Goal: Information Seeking & Learning: Find specific fact

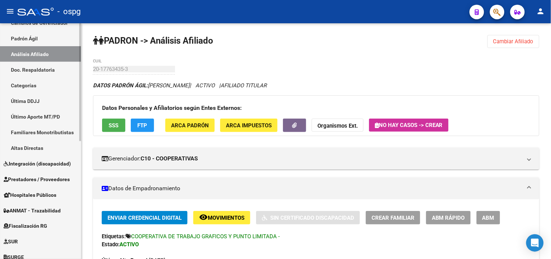
scroll to position [81, 0]
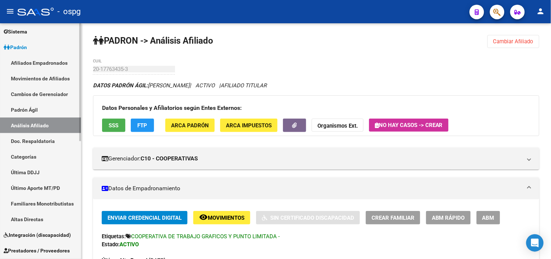
click at [45, 79] on link "Movimientos de Afiliados" at bounding box center [40, 78] width 81 height 16
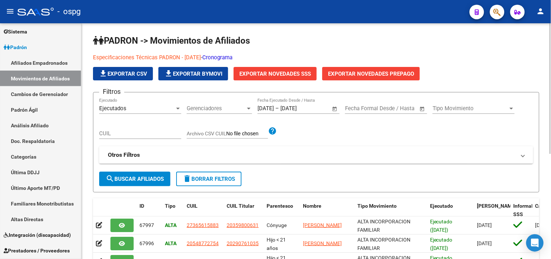
click at [228, 56] on link "Cronograma" at bounding box center [217, 57] width 30 height 7
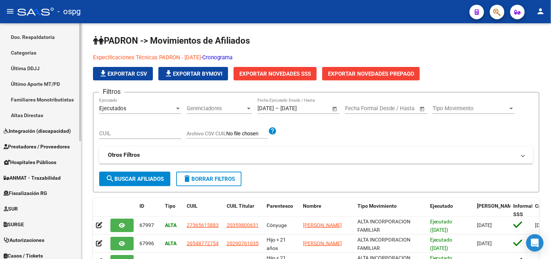
scroll to position [235, 0]
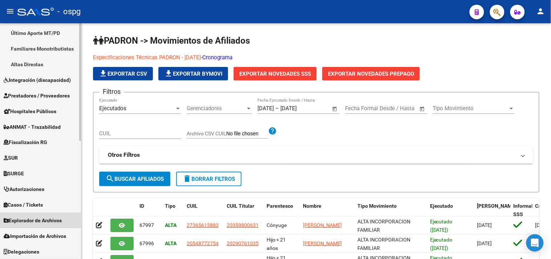
click at [36, 219] on span "Explorador de Archivos" at bounding box center [33, 220] width 58 height 8
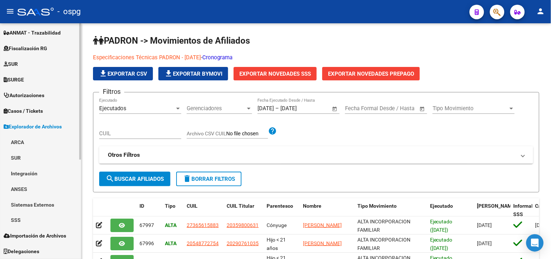
scroll to position [158, 0]
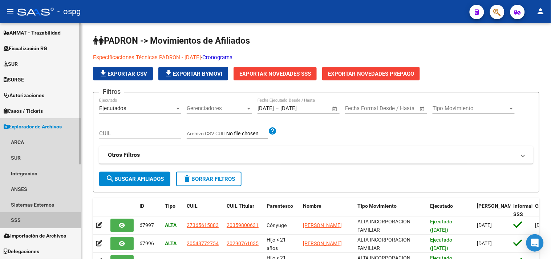
click at [25, 218] on link "SSS" at bounding box center [40, 220] width 81 height 16
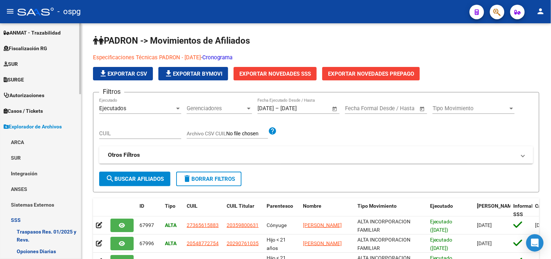
scroll to position [238, 0]
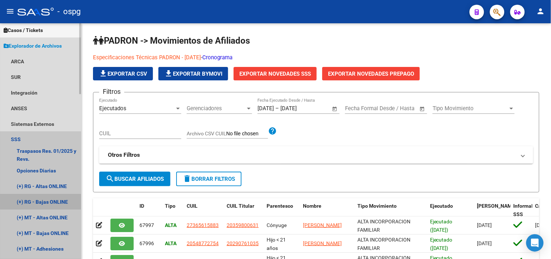
click at [48, 199] on link "(+) RG - Bajas ONLINE" at bounding box center [40, 202] width 81 height 16
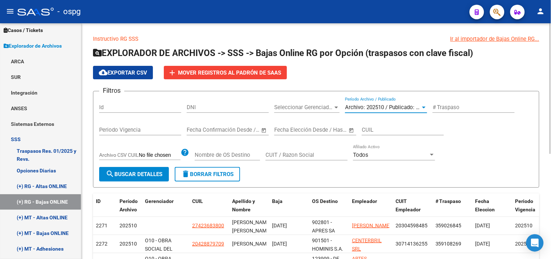
click at [361, 106] on span "Archivo: 202510 / Publicado: 202509" at bounding box center [389, 107] width 88 height 7
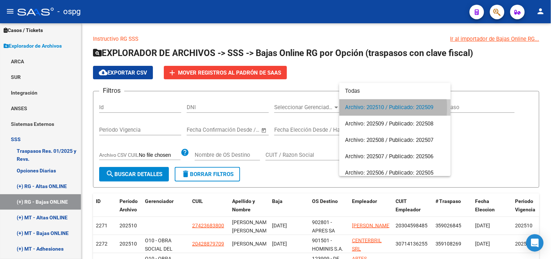
click at [365, 108] on span "Archivo: 202510 / Publicado: 202509" at bounding box center [395, 107] width 100 height 16
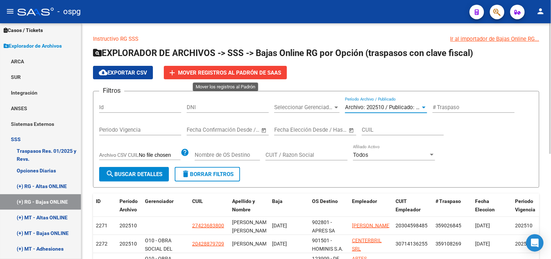
click at [214, 74] on span "Mover registros al PADRÓN de SAAS" at bounding box center [229, 72] width 103 height 7
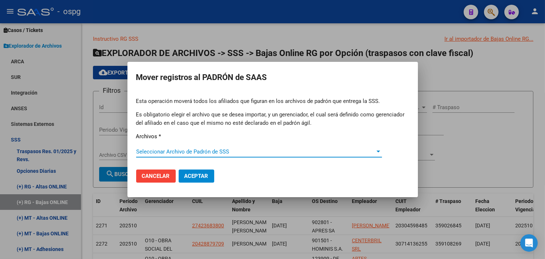
click at [230, 148] on span "Seleccionar Archivo de Padrón de SSS" at bounding box center [255, 151] width 239 height 7
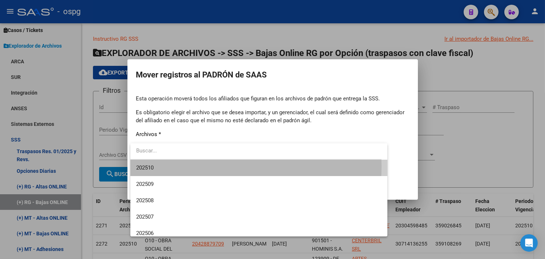
drag, startPoint x: 217, startPoint y: 166, endPoint x: 200, endPoint y: 177, distance: 19.9
click at [217, 166] on span "202510" at bounding box center [259, 167] width 246 height 16
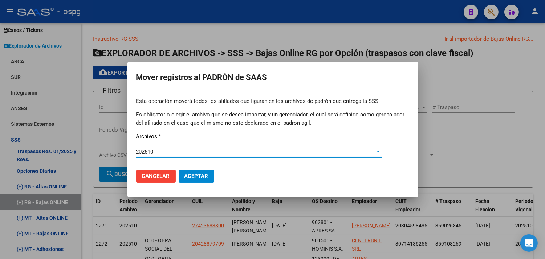
click at [193, 175] on span "Aceptar" at bounding box center [196, 176] width 24 height 7
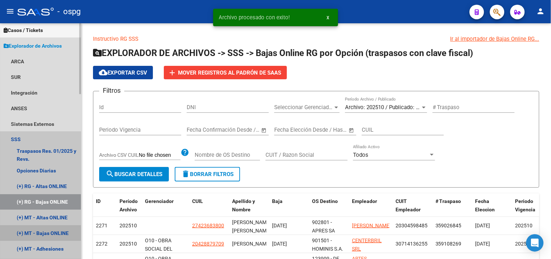
click at [48, 230] on link "(+) MT - Bajas ONLINE" at bounding box center [40, 233] width 81 height 16
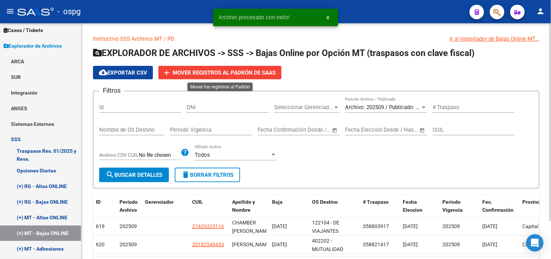
click at [250, 72] on span "Mover registros al PADRÓN de SAAS" at bounding box center [224, 72] width 103 height 7
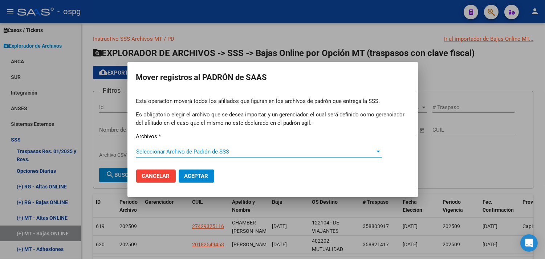
click at [230, 151] on span "Seleccionar Archivo de Padrón de SSS" at bounding box center [255, 151] width 239 height 7
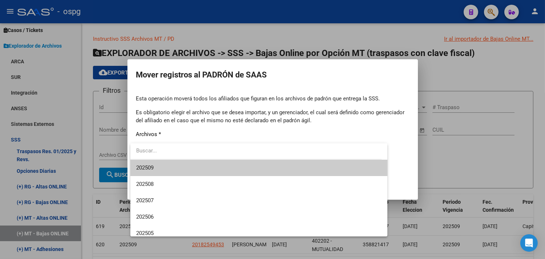
click at [454, 151] on div at bounding box center [272, 129] width 545 height 259
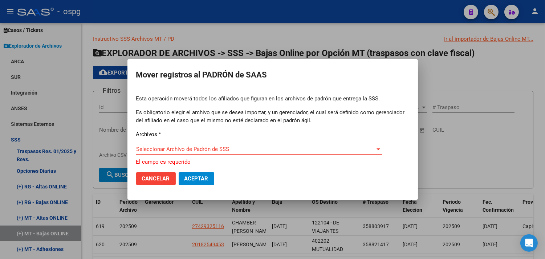
click at [148, 175] on span "Cancelar" at bounding box center [156, 178] width 28 height 7
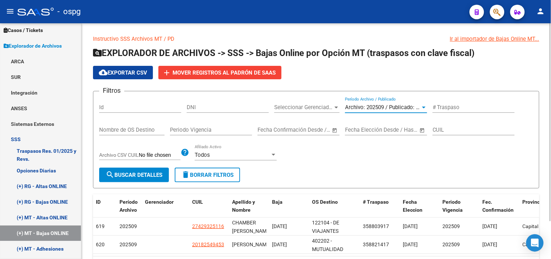
click at [373, 108] on span "Archivo: 202509 / Publicado: 202508" at bounding box center [389, 107] width 88 height 7
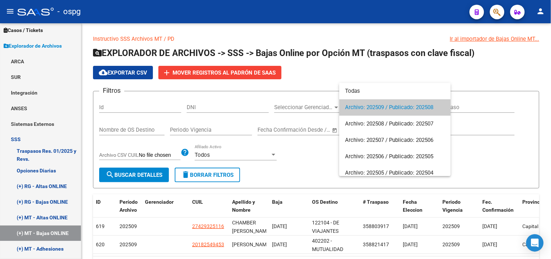
click at [299, 166] on div at bounding box center [275, 129] width 551 height 259
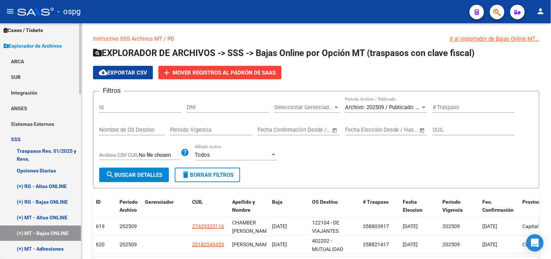
click at [62, 185] on link "(+) RG - Altas ONLINE" at bounding box center [40, 186] width 81 height 16
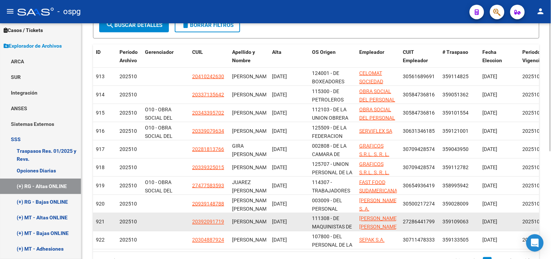
scroll to position [198, 0]
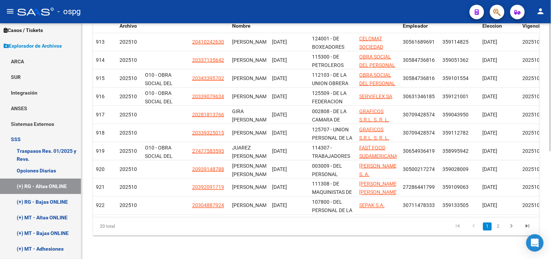
click at [501, 228] on link "2" at bounding box center [498, 226] width 9 height 8
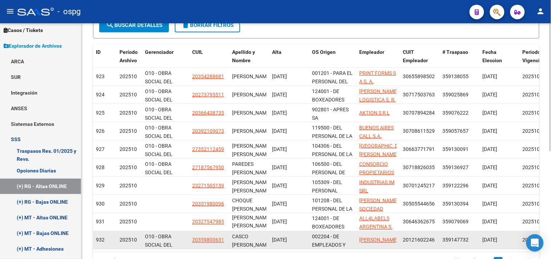
scroll to position [0, 0]
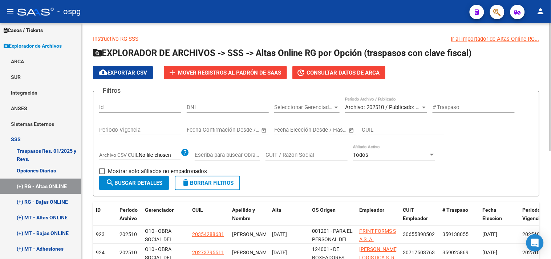
click at [151, 78] on button "cloud_download Exportar CSV" at bounding box center [123, 72] width 60 height 13
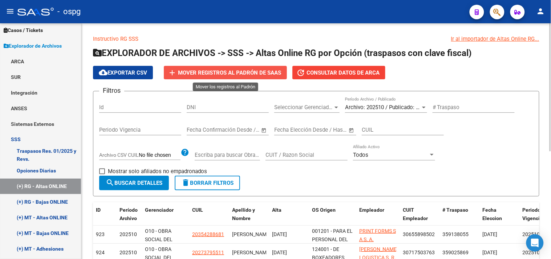
click at [216, 70] on span "Mover registros al PADRÓN de SAAS" at bounding box center [229, 72] width 103 height 7
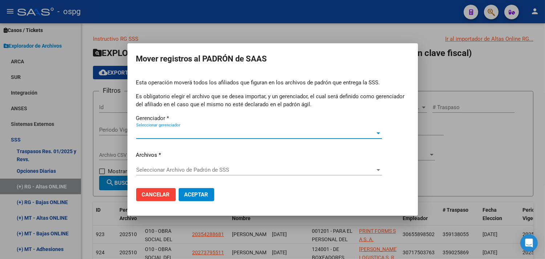
click at [215, 133] on span "Seleccionar gerenciador" at bounding box center [255, 133] width 239 height 7
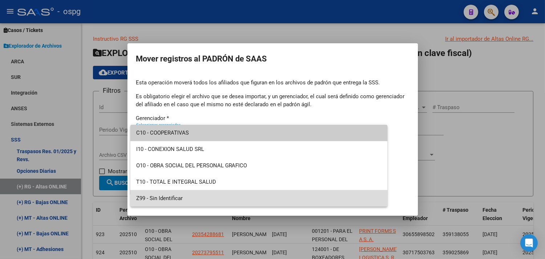
click at [205, 192] on span "Z99 - Sin Identificar" at bounding box center [259, 198] width 246 height 16
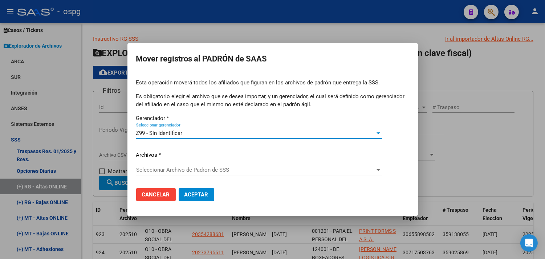
click at [220, 171] on span "Seleccionar Archivo de Padrón de SSS" at bounding box center [255, 169] width 239 height 7
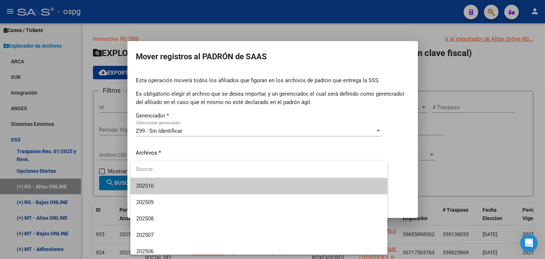
click at [211, 184] on span "202510" at bounding box center [259, 186] width 246 height 16
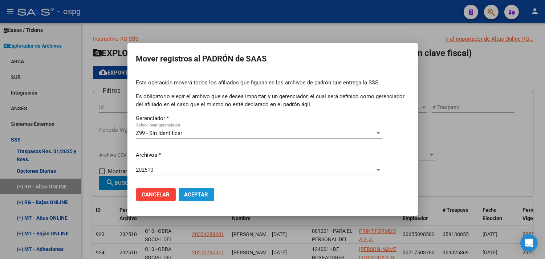
click at [201, 194] on span "Aceptar" at bounding box center [196, 194] width 24 height 7
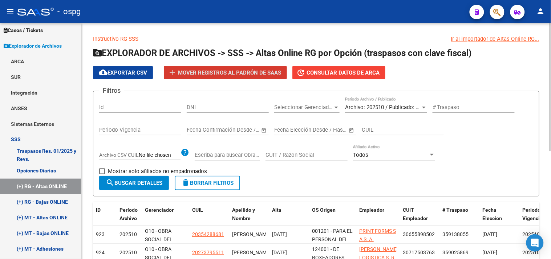
click at [314, 100] on div "Seleccionar Gerenciador Seleccionar Gerenciador" at bounding box center [306, 105] width 65 height 16
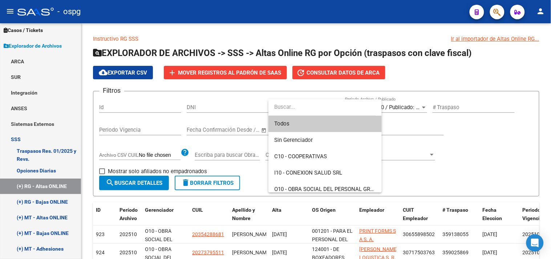
click at [492, 145] on div at bounding box center [275, 129] width 551 height 259
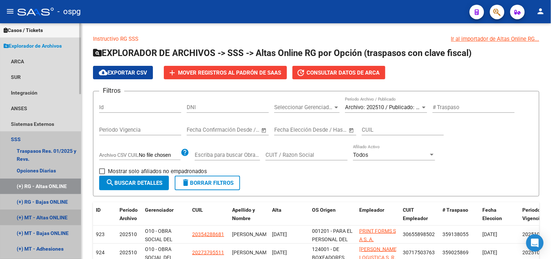
click at [48, 217] on link "(+) MT - Altas ONLINE" at bounding box center [40, 218] width 81 height 16
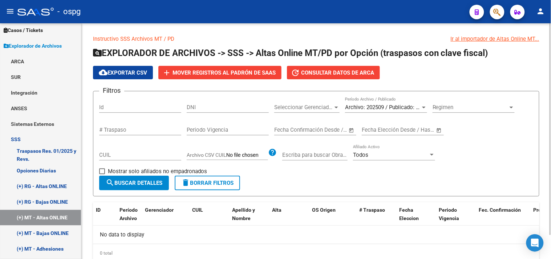
click at [360, 103] on div "Archivo: 202509 / Publicado: 202508 Período Archivo / Publicado" at bounding box center [386, 105] width 82 height 16
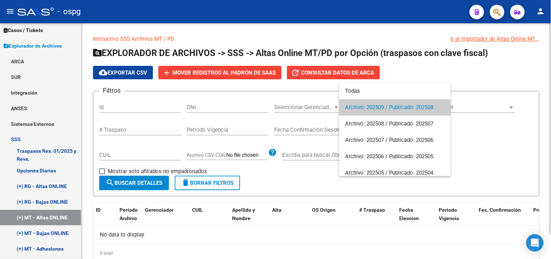
click at [361, 103] on span "Archivo: 202509 / Publicado: 202508" at bounding box center [395, 107] width 100 height 16
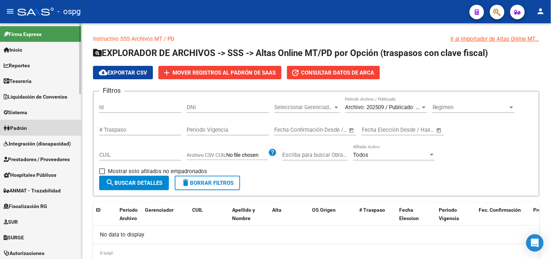
click at [42, 122] on link "Padrón" at bounding box center [40, 128] width 81 height 16
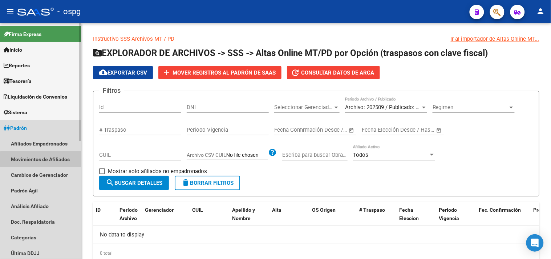
click at [47, 160] on link "Movimientos de Afiliados" at bounding box center [40, 159] width 81 height 16
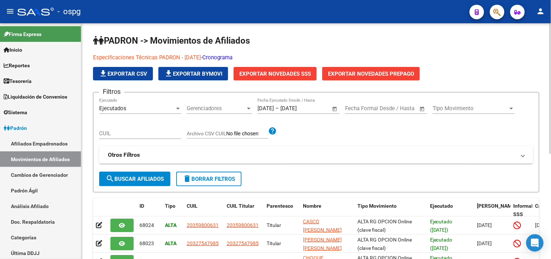
click at [465, 108] on span "Tipo Movimiento" at bounding box center [471, 108] width 76 height 7
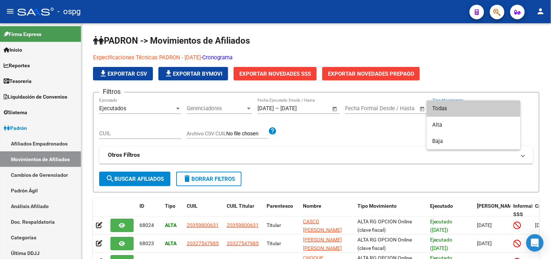
click at [362, 144] on div at bounding box center [275, 129] width 551 height 259
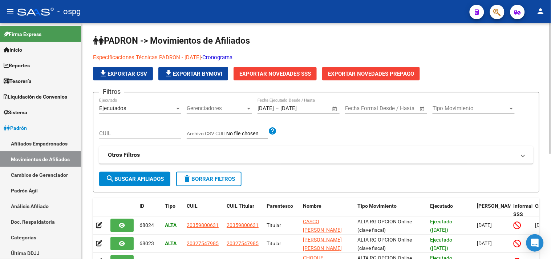
click at [303, 174] on form "Filtros Ejecutados Ejecutado Gerenciadores Gerenciadores 01/10/2025 01/10/2025 …" at bounding box center [316, 142] width 446 height 100
click at [307, 156] on mat-panel-title "Otros Filtros" at bounding box center [312, 155] width 408 height 8
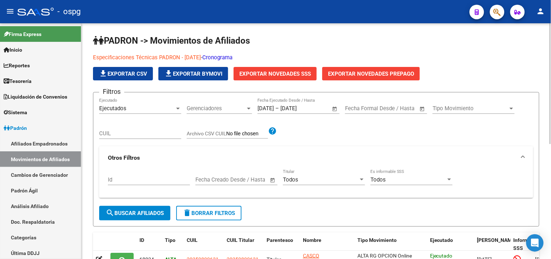
click at [416, 183] on div "Todos" at bounding box center [408, 179] width 76 height 7
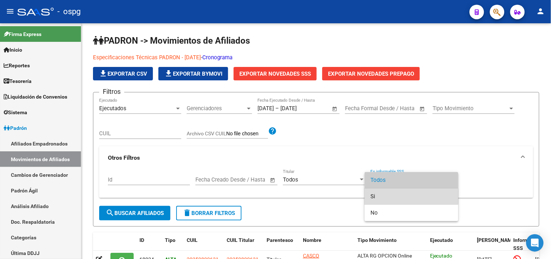
click at [380, 196] on span "Si" at bounding box center [411, 196] width 82 height 16
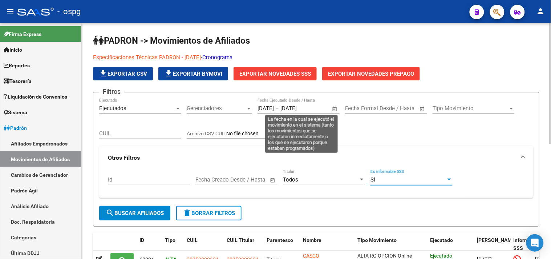
click at [334, 108] on span "Open calendar" at bounding box center [334, 108] width 17 height 17
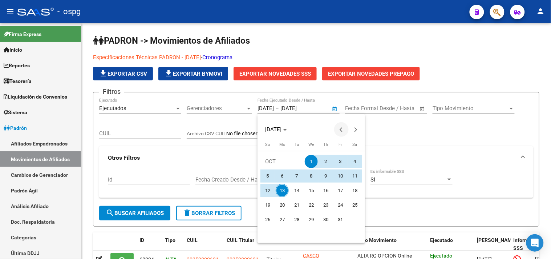
click at [341, 129] on button "Previous month" at bounding box center [341, 129] width 15 height 15
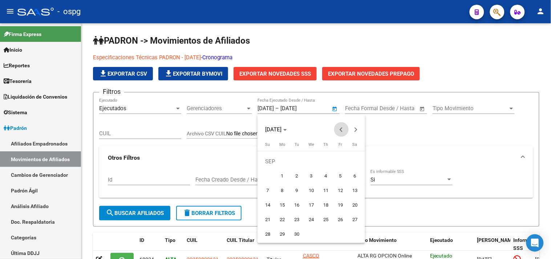
click at [341, 129] on button "Previous month" at bounding box center [341, 129] width 15 height 15
click at [267, 222] on span "24" at bounding box center [267, 219] width 13 height 13
type input "24/08/2025"
click at [354, 130] on button "Next month" at bounding box center [356, 129] width 15 height 15
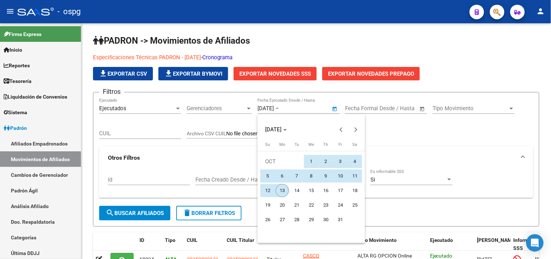
click at [283, 186] on span "13" at bounding box center [282, 190] width 13 height 13
type input "[DATE]"
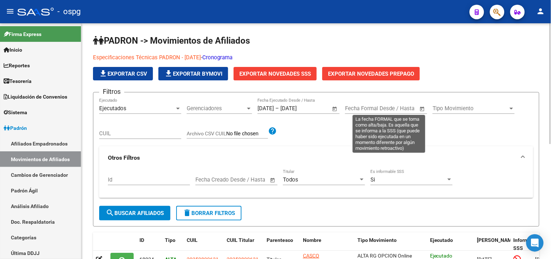
click at [422, 107] on span "Open calendar" at bounding box center [422, 108] width 17 height 17
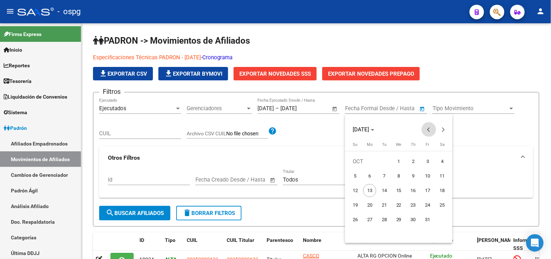
click at [427, 128] on button "Previous month" at bounding box center [429, 129] width 15 height 15
click at [358, 220] on span "24" at bounding box center [355, 219] width 13 height 13
type input "24/08/2025"
click at [444, 127] on span "Next month" at bounding box center [443, 129] width 15 height 15
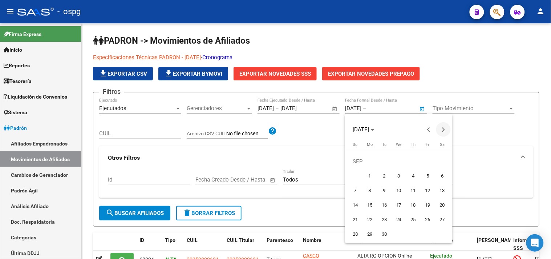
click at [444, 129] on button "Next month" at bounding box center [443, 129] width 15 height 15
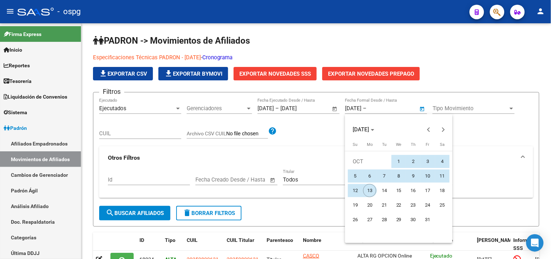
click at [364, 190] on span "13" at bounding box center [369, 190] width 13 height 13
type input "[DATE]"
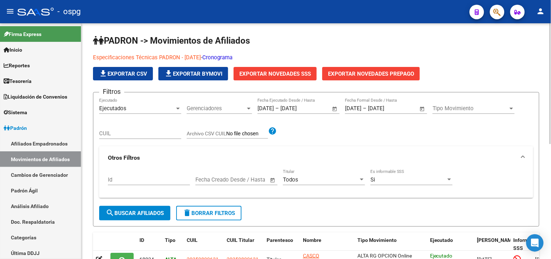
click at [336, 146] on div "Filtros Ejecutados Ejecutado Gerenciadores Gerenciadores 24/08/2025 24/08/2025 …" at bounding box center [316, 152] width 434 height 108
click at [295, 45] on h1 "PADRON -> Movimientos de Afiliados" at bounding box center [316, 41] width 446 height 13
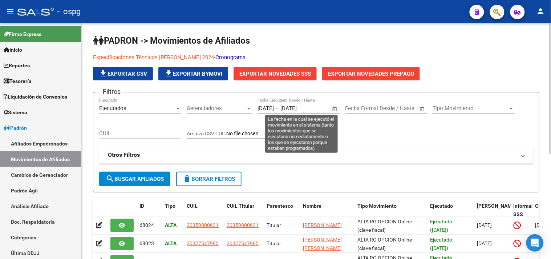
click at [333, 107] on span "Open calendar" at bounding box center [334, 108] width 17 height 17
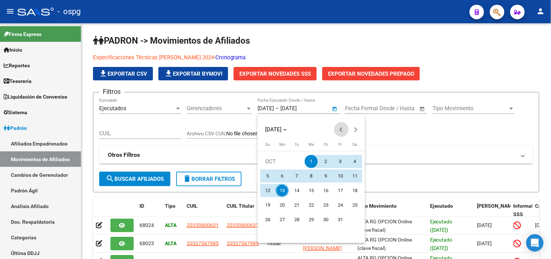
click at [338, 129] on span "Previous month" at bounding box center [341, 129] width 15 height 15
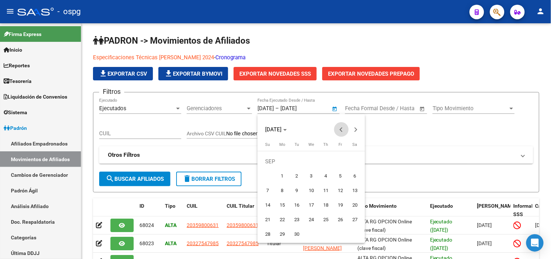
click at [339, 129] on span "Previous month" at bounding box center [341, 129] width 15 height 15
click at [280, 221] on span "25" at bounding box center [282, 219] width 13 height 13
type input "25/08/2025"
click at [360, 129] on span "Next month" at bounding box center [356, 129] width 15 height 15
click at [359, 129] on span "Next month" at bounding box center [356, 129] width 15 height 15
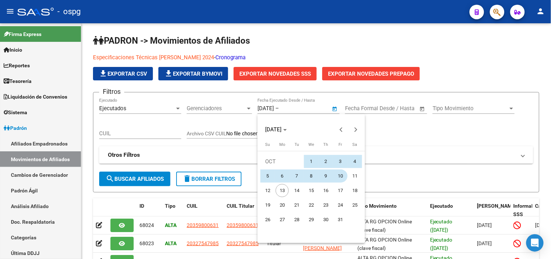
click at [336, 174] on span "10" at bounding box center [340, 175] width 13 height 13
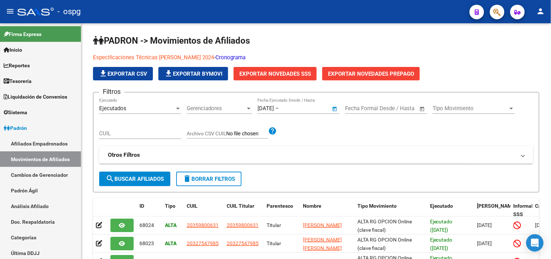
type input "10/10/2025"
click at [447, 110] on span "Tipo Movimiento" at bounding box center [471, 108] width 76 height 7
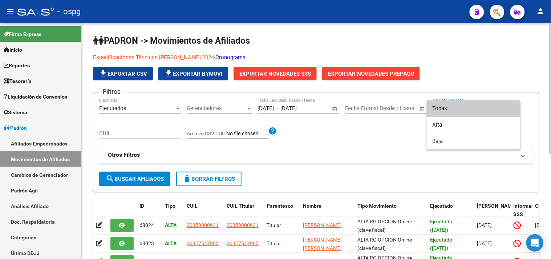
click at [447, 110] on span "Todas" at bounding box center [474, 108] width 82 height 16
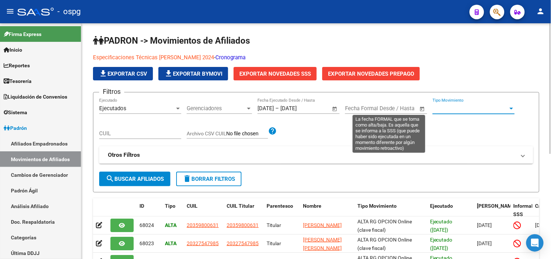
click at [421, 109] on span "Open calendar" at bounding box center [422, 108] width 17 height 17
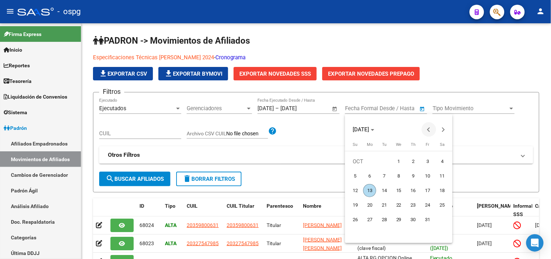
click at [433, 133] on span "Previous month" at bounding box center [429, 129] width 15 height 15
click at [365, 216] on span "25" at bounding box center [369, 219] width 13 height 13
type input "25/08/2025"
click at [440, 129] on button "Next month" at bounding box center [443, 129] width 15 height 15
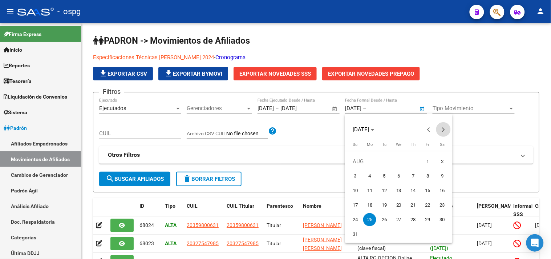
click at [442, 128] on button "Next month" at bounding box center [443, 129] width 15 height 15
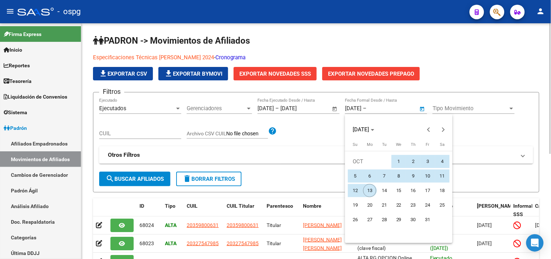
drag, startPoint x: 369, startPoint y: 191, endPoint x: 295, endPoint y: 167, distance: 77.9
click at [370, 191] on span "13" at bounding box center [369, 190] width 13 height 13
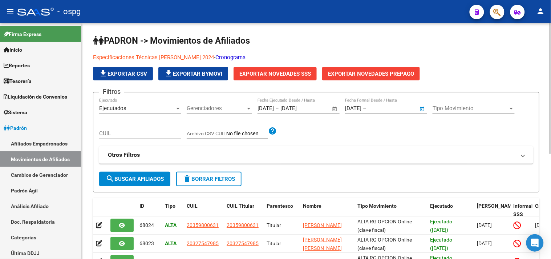
type input "[DATE]"
click at [278, 158] on mat-panel-title "Otros Filtros" at bounding box center [312, 155] width 408 height 8
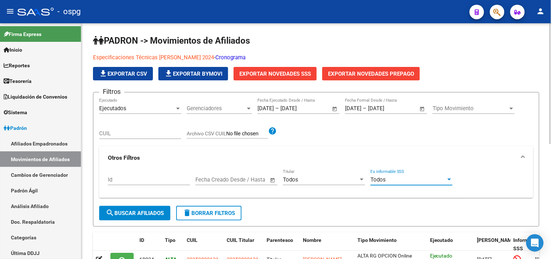
click at [422, 178] on div "Todos" at bounding box center [408, 179] width 76 height 7
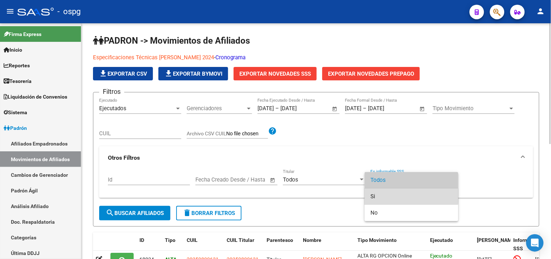
drag, startPoint x: 385, startPoint y: 196, endPoint x: 387, endPoint y: 168, distance: 28.0
click at [385, 195] on span "Si" at bounding box center [411, 196] width 82 height 16
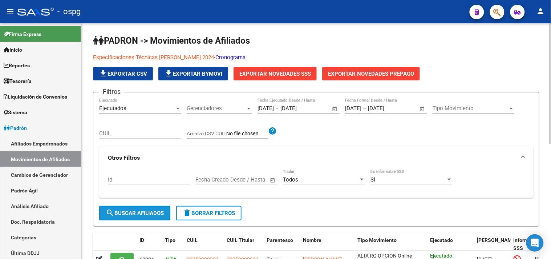
click at [144, 216] on button "search Buscar Afiliados" at bounding box center [134, 213] width 71 height 15
click at [295, 78] on button "Exportar Novedades SSS" at bounding box center [275, 73] width 83 height 13
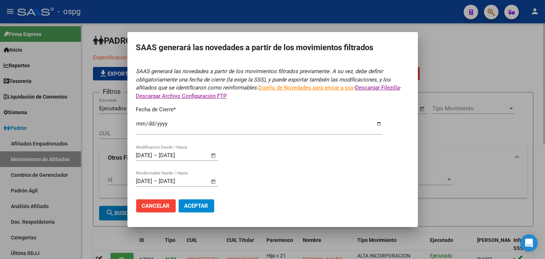
type input "2025-09-30"
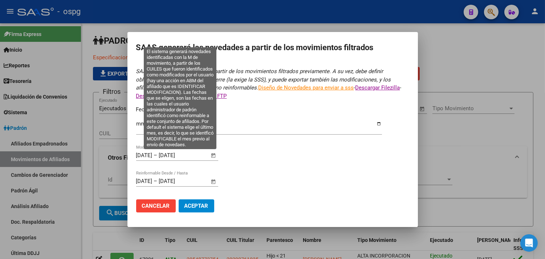
click at [216, 154] on span "Open calendar" at bounding box center [212, 155] width 17 height 17
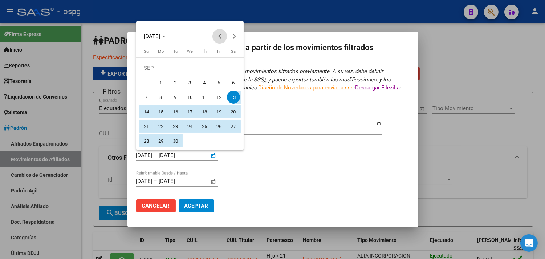
click at [222, 40] on span "Previous month" at bounding box center [219, 36] width 15 height 15
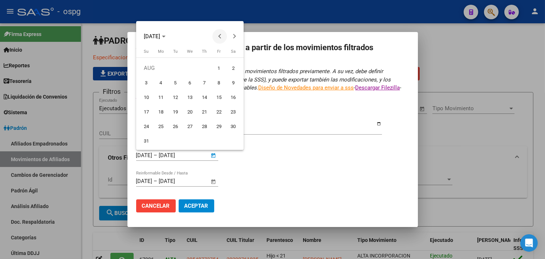
click at [222, 40] on span "Previous month" at bounding box center [219, 36] width 15 height 15
click at [234, 40] on span "Next month" at bounding box center [234, 36] width 15 height 15
click at [161, 130] on span "25" at bounding box center [160, 125] width 13 height 13
type input "25/08/2025"
click at [233, 38] on span "Next month" at bounding box center [234, 36] width 15 height 15
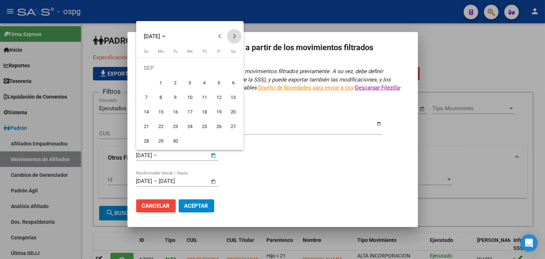
click at [236, 35] on span "Next month" at bounding box center [234, 36] width 15 height 15
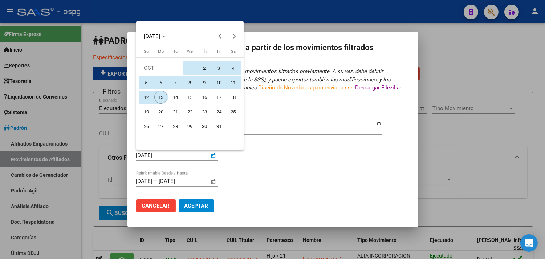
click at [157, 96] on span "13" at bounding box center [160, 96] width 13 height 13
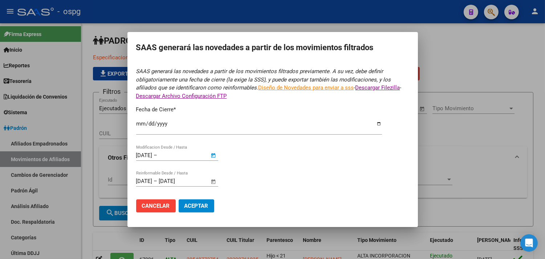
type input "[DATE]"
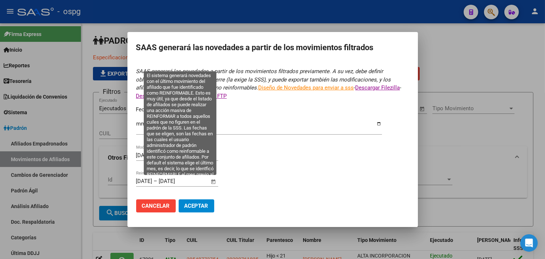
click at [212, 179] on span "Open calendar" at bounding box center [212, 181] width 17 height 17
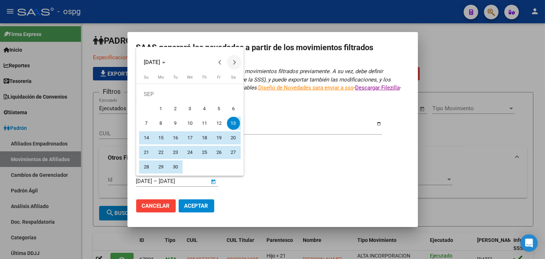
click at [231, 63] on span "Next month" at bounding box center [234, 62] width 15 height 15
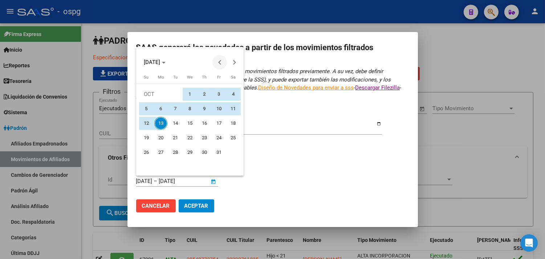
click at [219, 63] on span "Previous month" at bounding box center [219, 62] width 15 height 15
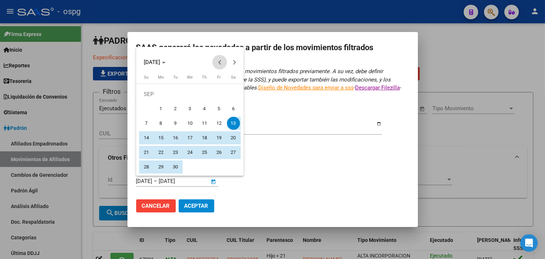
click at [219, 63] on span "Previous month" at bounding box center [219, 62] width 15 height 15
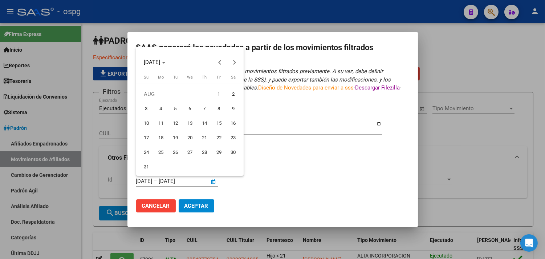
click at [159, 155] on span "25" at bounding box center [160, 152] width 13 height 13
type input "25/08/2025"
click at [237, 61] on span "Next month" at bounding box center [234, 62] width 15 height 15
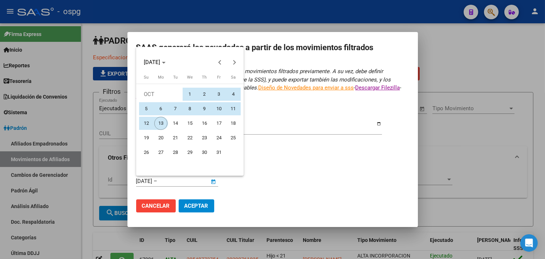
click at [160, 123] on span "13" at bounding box center [160, 123] width 13 height 13
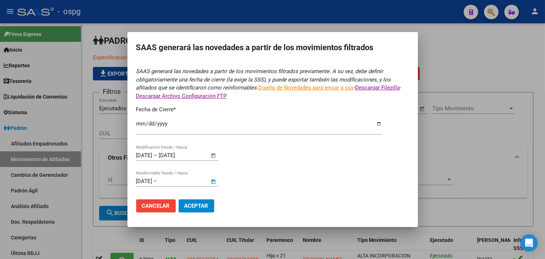
type input "[DATE]"
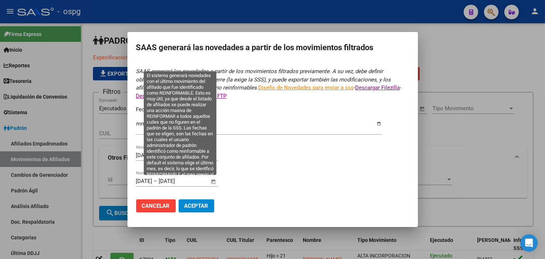
click at [215, 182] on span "Open calendar" at bounding box center [212, 181] width 17 height 17
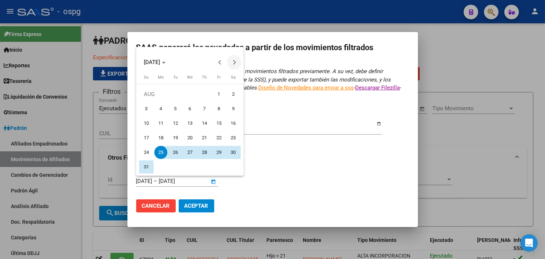
click at [234, 61] on button "Next month" at bounding box center [234, 62] width 15 height 15
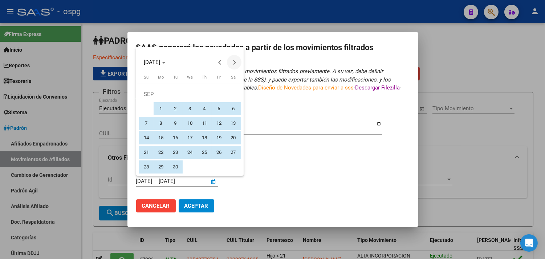
click at [232, 61] on button "Next month" at bounding box center [234, 62] width 15 height 15
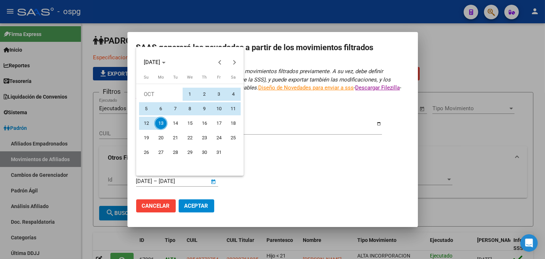
click at [216, 108] on span "10" at bounding box center [218, 108] width 13 height 13
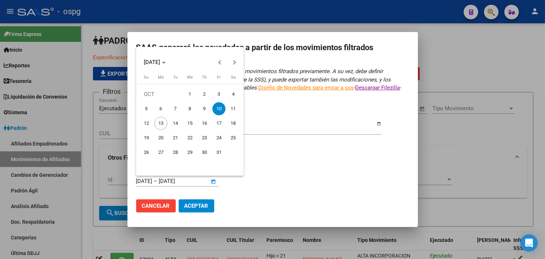
type input "10/10/2025"
click at [220, 59] on span "Previous month" at bounding box center [219, 62] width 15 height 15
click at [161, 153] on span "25" at bounding box center [160, 152] width 13 height 13
type input "25/08/2025"
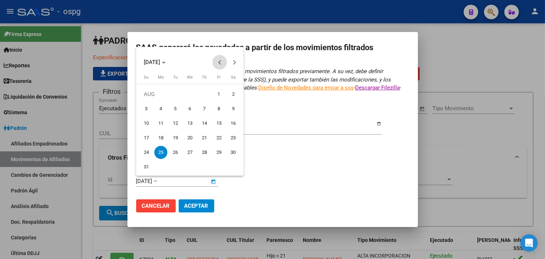
click at [223, 66] on span "Previous month" at bounding box center [219, 62] width 15 height 15
click at [237, 64] on span "Next month" at bounding box center [234, 62] width 15 height 15
click at [238, 64] on span "Next month" at bounding box center [234, 62] width 15 height 15
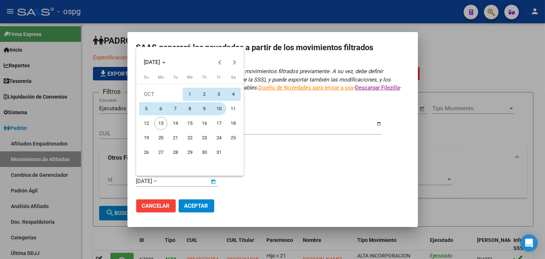
click at [216, 104] on span "10" at bounding box center [218, 108] width 13 height 13
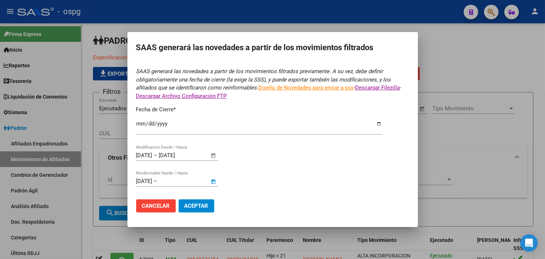
type input "10/10/2025"
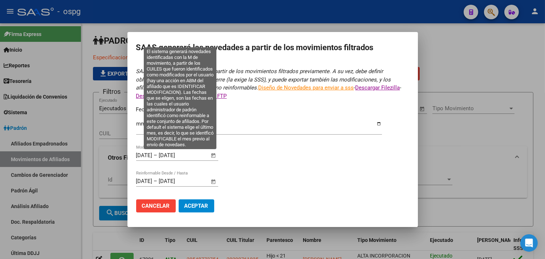
click at [212, 153] on span "Open calendar" at bounding box center [212, 155] width 17 height 17
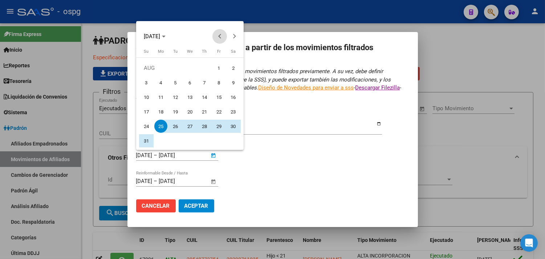
click at [219, 38] on span "Previous month" at bounding box center [219, 36] width 15 height 15
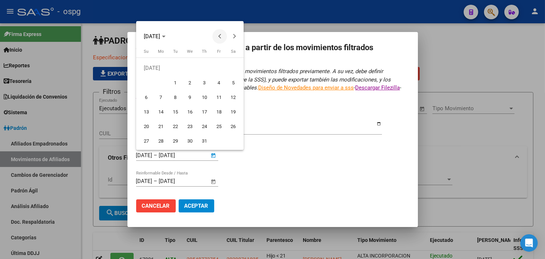
click at [219, 38] on span "Previous month" at bounding box center [219, 36] width 15 height 15
click at [238, 37] on span "Next month" at bounding box center [234, 36] width 15 height 15
click at [237, 38] on span "Next month" at bounding box center [234, 36] width 15 height 15
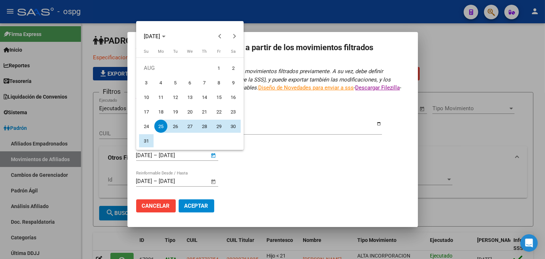
click at [158, 129] on span "25" at bounding box center [160, 125] width 13 height 13
click at [237, 34] on span "Next month" at bounding box center [234, 36] width 15 height 15
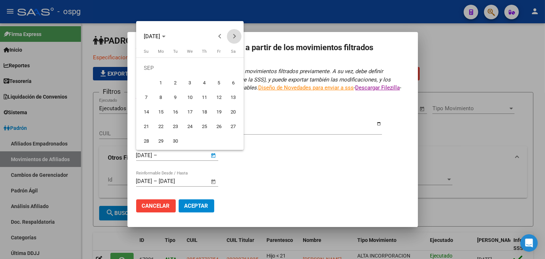
click at [237, 34] on span "Next month" at bounding box center [234, 36] width 15 height 15
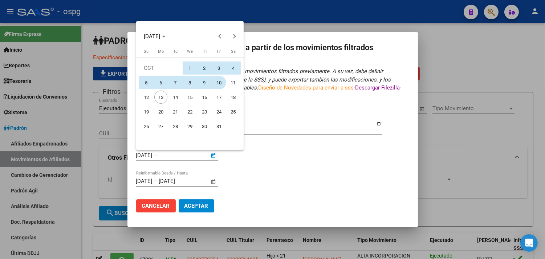
click at [217, 82] on span "10" at bounding box center [218, 82] width 13 height 13
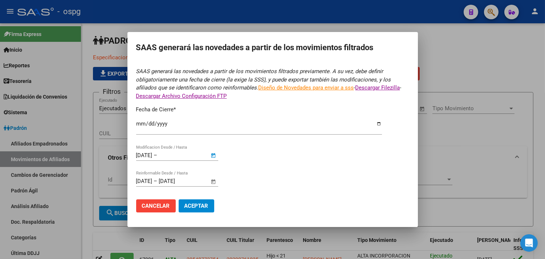
type input "10/10/2025"
click at [195, 205] on span "Aceptar" at bounding box center [196, 205] width 24 height 7
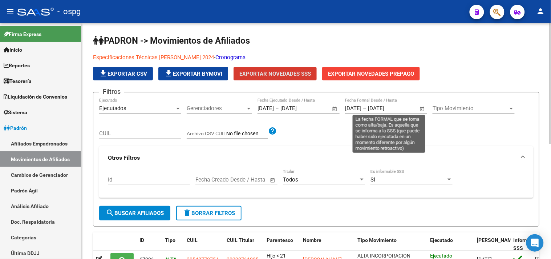
click at [453, 105] on div "Tipo Movimiento Tipo Movimiento" at bounding box center [474, 106] width 82 height 16
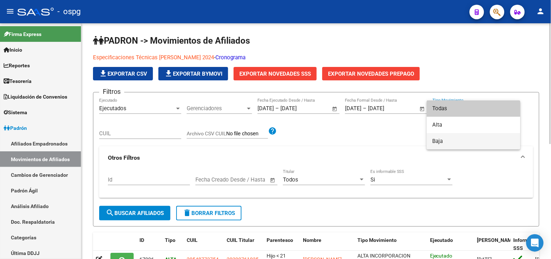
click at [451, 140] on span "Baja" at bounding box center [474, 141] width 82 height 16
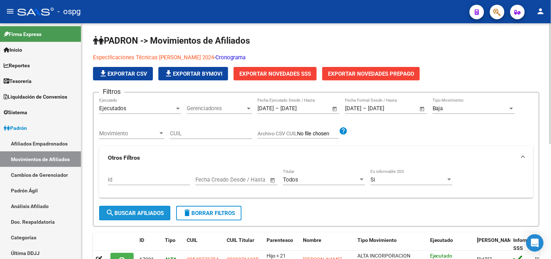
click at [146, 212] on span "search Buscar Afiliados" at bounding box center [135, 213] width 58 height 7
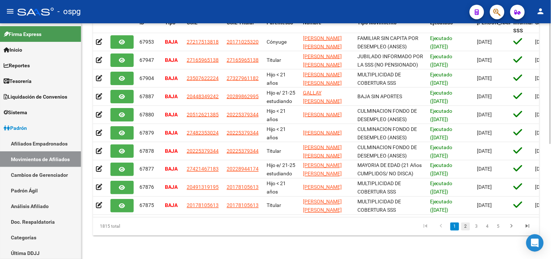
click at [466, 228] on link "2" at bounding box center [465, 226] width 9 height 8
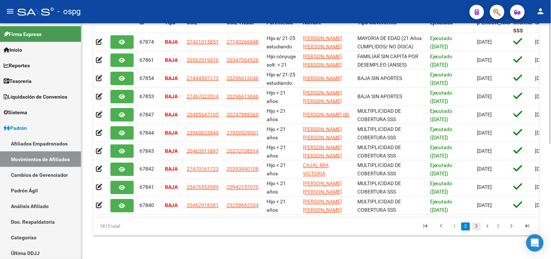
click at [476, 227] on link "3" at bounding box center [476, 226] width 9 height 8
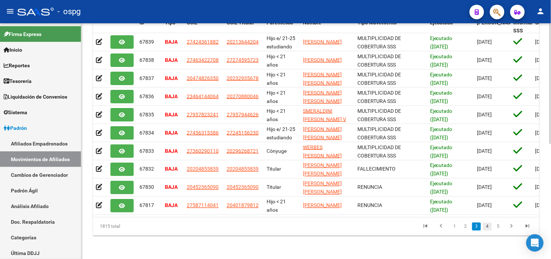
click at [487, 227] on link "4" at bounding box center [487, 226] width 9 height 8
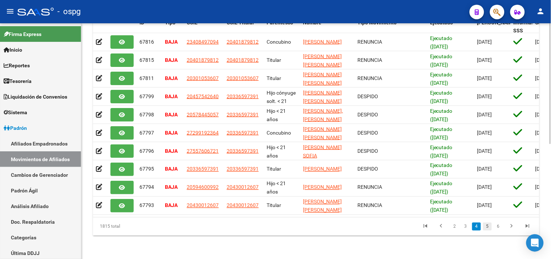
click at [488, 228] on link "5" at bounding box center [487, 226] width 9 height 8
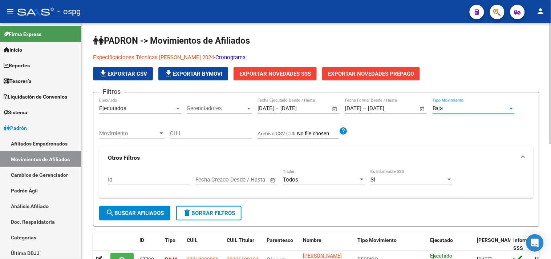
click at [447, 110] on div "Baja" at bounding box center [471, 108] width 76 height 7
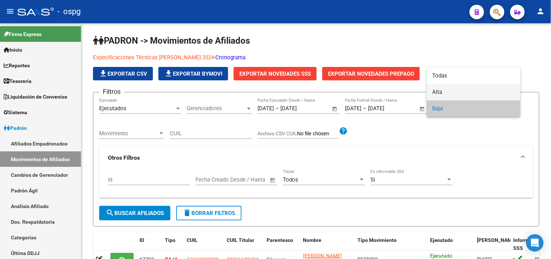
click at [446, 88] on span "Alta" at bounding box center [474, 92] width 82 height 16
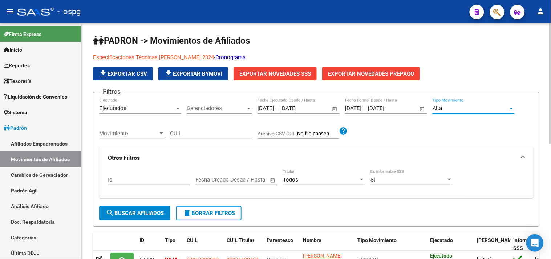
click at [125, 211] on span "search Buscar Afiliados" at bounding box center [135, 213] width 58 height 7
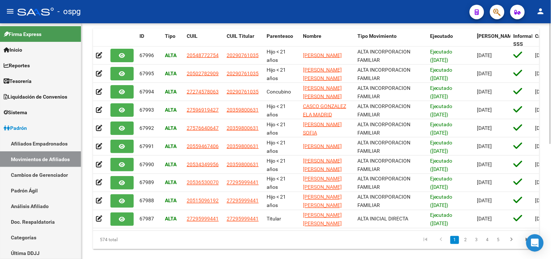
scroll to position [223, 0]
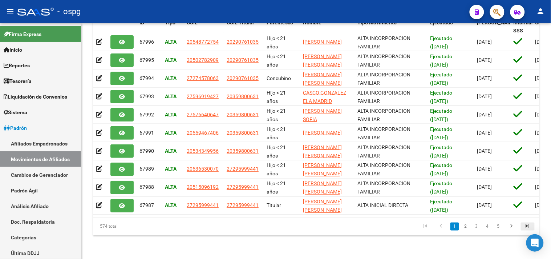
click at [524, 226] on icon "go to last page" at bounding box center [527, 227] width 9 height 9
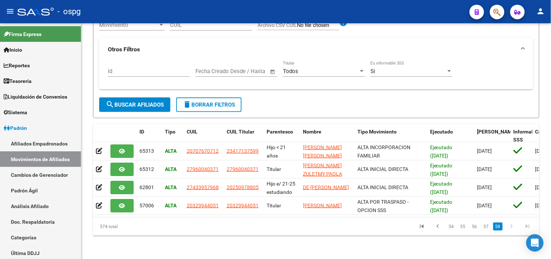
scroll to position [114, 0]
click at [475, 223] on link "56" at bounding box center [474, 226] width 9 height 8
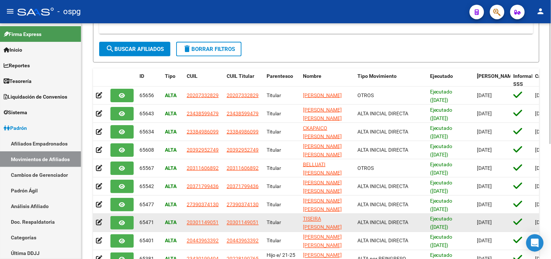
scroll to position [223, 0]
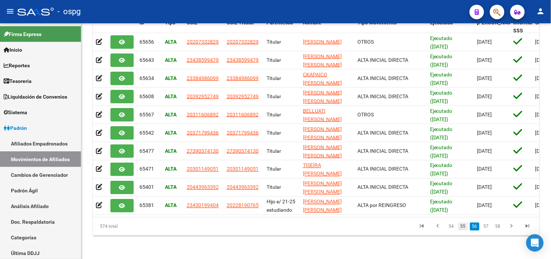
drag, startPoint x: 467, startPoint y: 227, endPoint x: 430, endPoint y: 226, distance: 37.1
click at [467, 227] on link "55" at bounding box center [462, 226] width 9 height 8
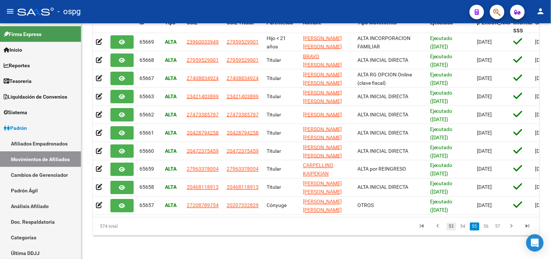
click at [454, 225] on link "53" at bounding box center [451, 226] width 9 height 8
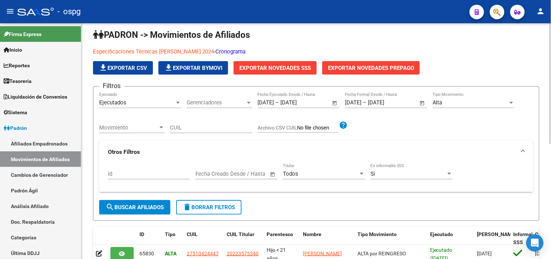
scroll to position [0, 0]
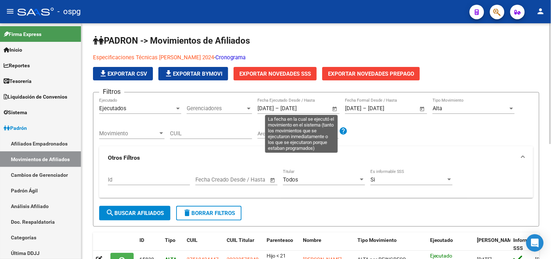
click at [333, 106] on span "Open calendar" at bounding box center [334, 108] width 17 height 17
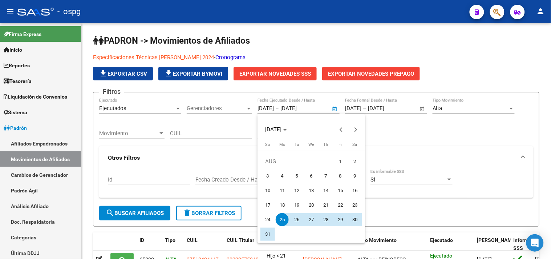
click at [265, 232] on span "31" at bounding box center [267, 233] width 13 height 13
type input "31/08/2025"
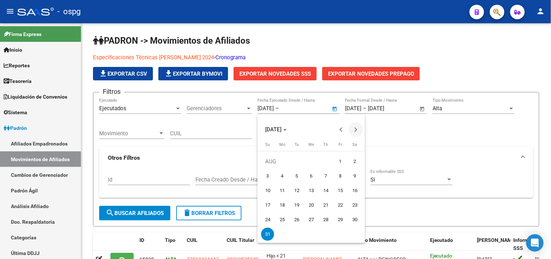
click at [354, 127] on button "Next month" at bounding box center [356, 129] width 15 height 15
click at [353, 127] on span "Next month" at bounding box center [356, 129] width 15 height 15
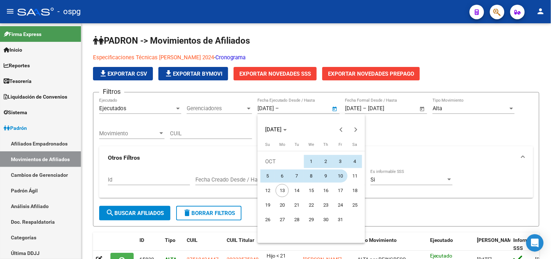
click at [340, 174] on span "10" at bounding box center [340, 175] width 13 height 13
type input "10/10/2025"
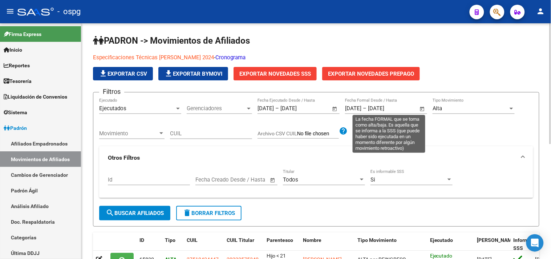
click at [418, 108] on span "Open calendar" at bounding box center [422, 108] width 17 height 17
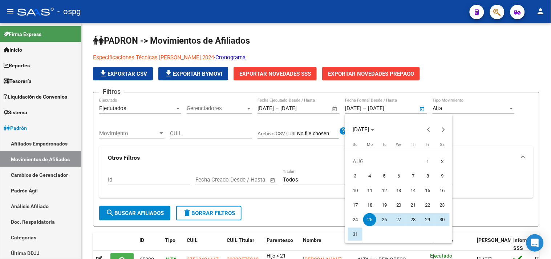
drag, startPoint x: 355, startPoint y: 235, endPoint x: 425, endPoint y: 141, distance: 117.5
click at [356, 235] on span "31" at bounding box center [355, 233] width 13 height 13
type input "31/08/2025"
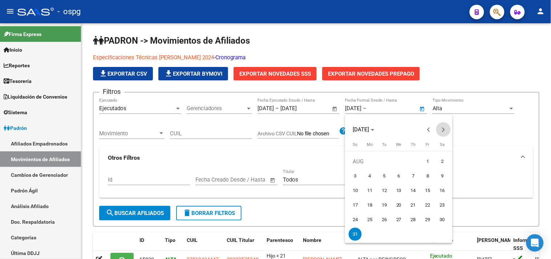
drag, startPoint x: 441, startPoint y: 130, endPoint x: 436, endPoint y: 130, distance: 4.4
click at [436, 130] on span "Next month" at bounding box center [443, 129] width 15 height 15
click at [440, 129] on button "Next month" at bounding box center [443, 129] width 15 height 15
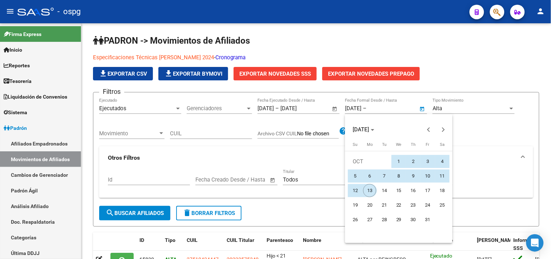
click at [368, 188] on span "13" at bounding box center [369, 190] width 13 height 13
type input "[DATE]"
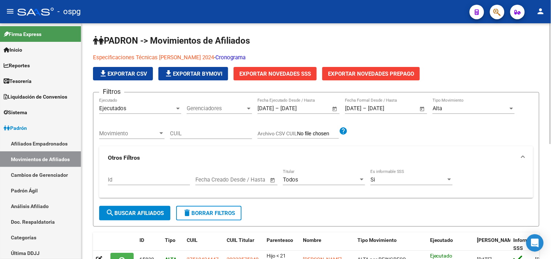
click at [499, 104] on div "Alta Tipo Movimiento" at bounding box center [474, 106] width 82 height 16
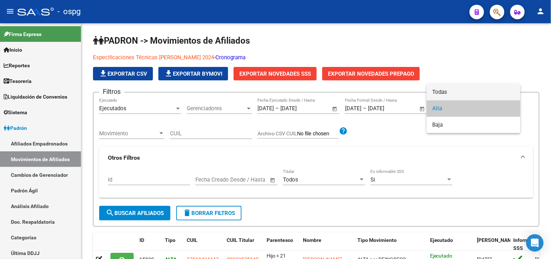
click at [458, 86] on span "Todas" at bounding box center [474, 92] width 82 height 16
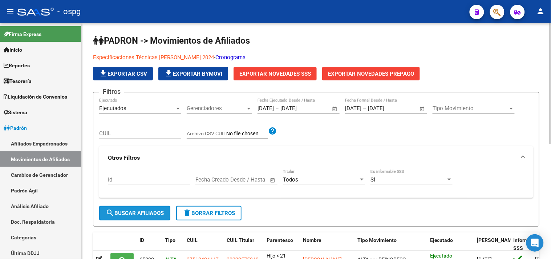
click at [138, 210] on span "search Buscar Afiliados" at bounding box center [135, 213] width 58 height 7
click at [459, 105] on div "Tipo Movimiento Tipo Movimiento" at bounding box center [474, 106] width 82 height 16
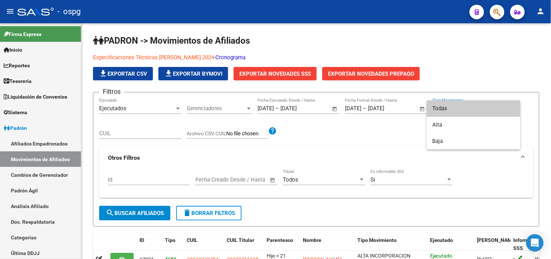
click at [444, 108] on span "Todas" at bounding box center [474, 108] width 82 height 16
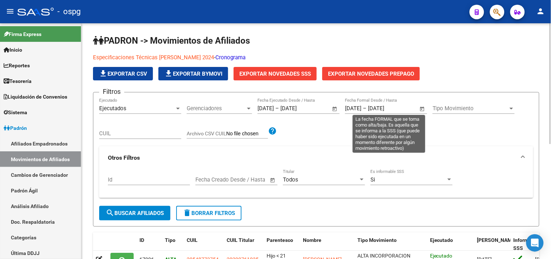
click at [421, 108] on span "Open calendar" at bounding box center [422, 108] width 17 height 17
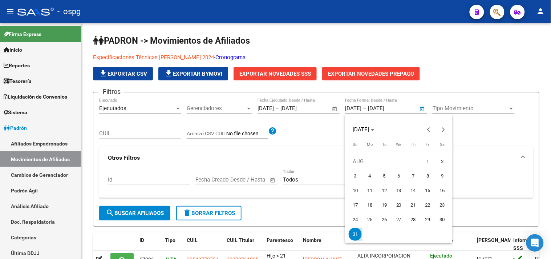
drag, startPoint x: 356, startPoint y: 235, endPoint x: 440, endPoint y: 120, distance: 142.4
click at [356, 233] on span "31" at bounding box center [355, 233] width 13 height 13
click at [437, 126] on div "AUG 2025" at bounding box center [399, 129] width 104 height 15
click at [441, 128] on button "Next month" at bounding box center [443, 129] width 15 height 15
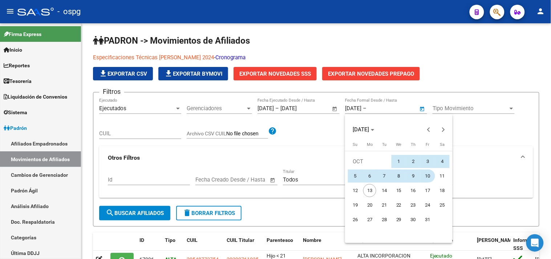
drag, startPoint x: 430, startPoint y: 175, endPoint x: 414, endPoint y: 170, distance: 16.9
click at [430, 175] on span "10" at bounding box center [427, 175] width 13 height 13
type input "10/10/2025"
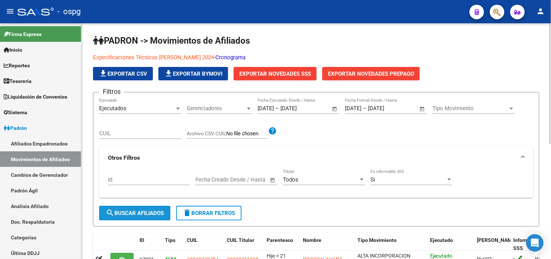
click at [133, 212] on span "search Buscar Afiliados" at bounding box center [135, 213] width 58 height 7
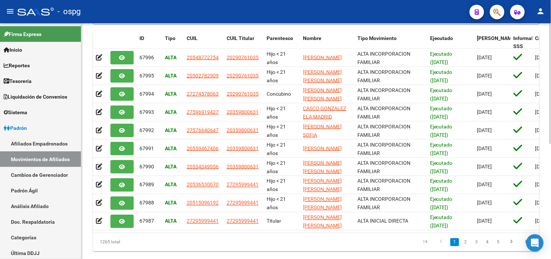
scroll to position [223, 0]
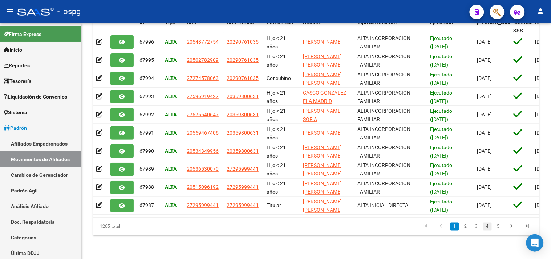
click at [490, 225] on link "4" at bounding box center [487, 226] width 9 height 8
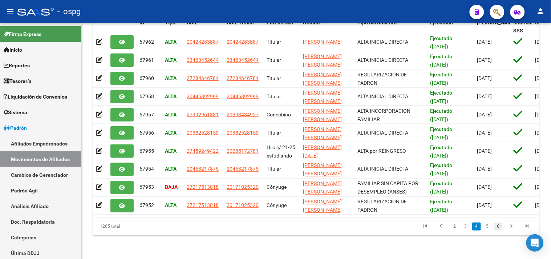
click at [499, 226] on link "6" at bounding box center [498, 226] width 9 height 8
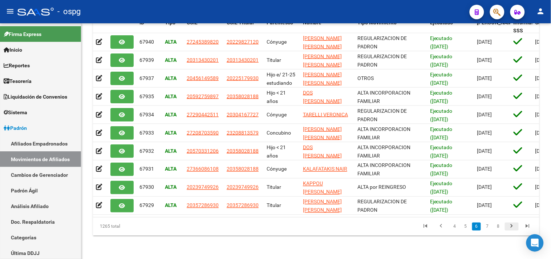
click at [510, 228] on icon "go to next page" at bounding box center [511, 227] width 9 height 9
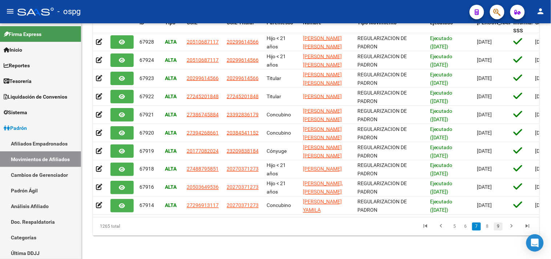
click at [496, 227] on link "9" at bounding box center [498, 226] width 9 height 8
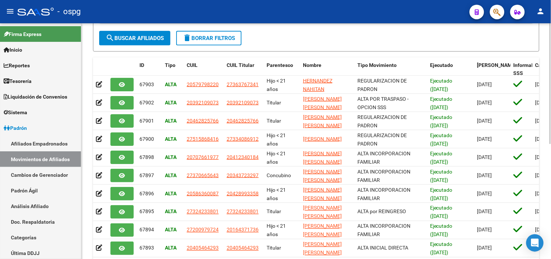
scroll to position [21, 0]
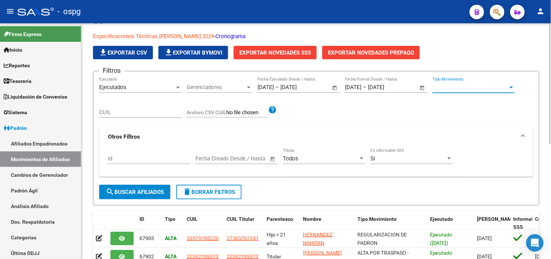
click at [471, 84] on span "Tipo Movimiento" at bounding box center [471, 87] width 76 height 7
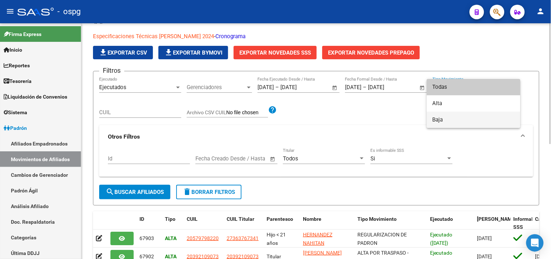
click at [448, 118] on span "Baja" at bounding box center [474, 119] width 82 height 16
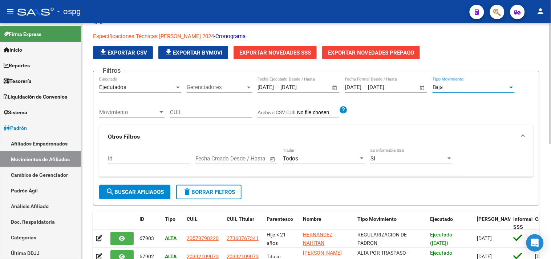
click at [126, 197] on button "search Buscar Afiliados" at bounding box center [134, 191] width 71 height 15
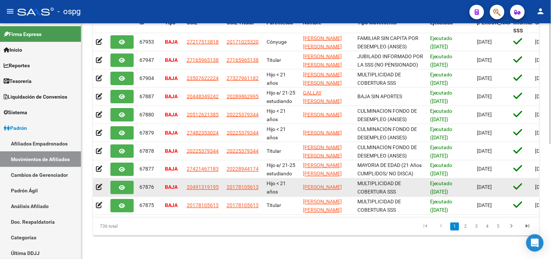
scroll to position [0, 0]
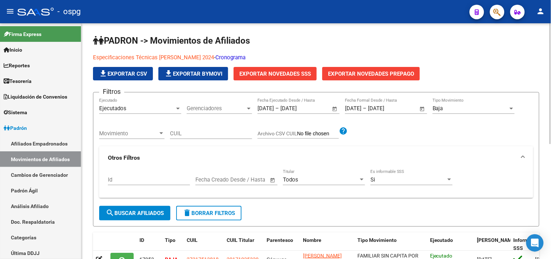
click at [497, 106] on div "Baja" at bounding box center [471, 108] width 76 height 7
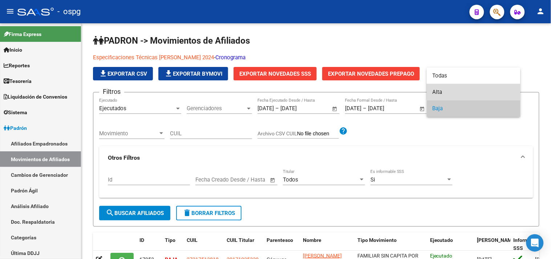
drag, startPoint x: 483, startPoint y: 92, endPoint x: 479, endPoint y: 91, distance: 4.8
click at [484, 92] on span "Alta" at bounding box center [474, 92] width 82 height 16
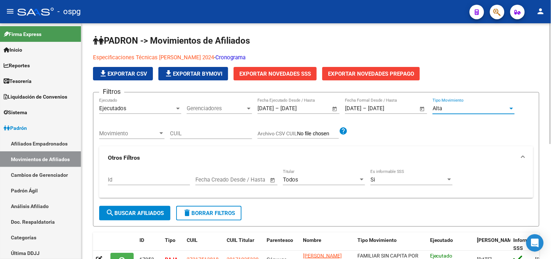
click at [151, 215] on span "search Buscar Afiliados" at bounding box center [135, 213] width 58 height 7
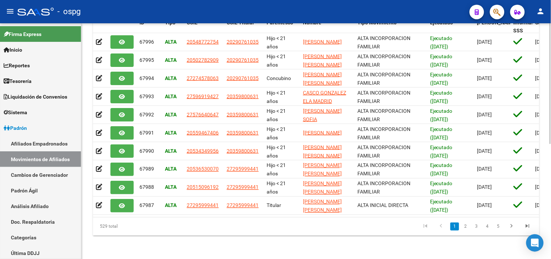
scroll to position [21, 0]
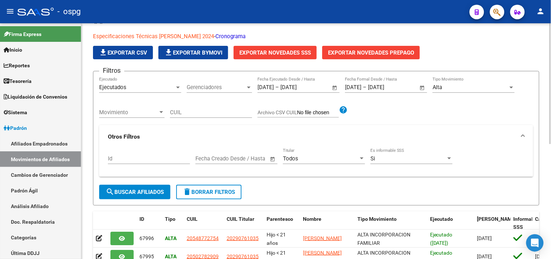
click at [482, 82] on div "Alta Tipo Movimiento" at bounding box center [474, 85] width 82 height 16
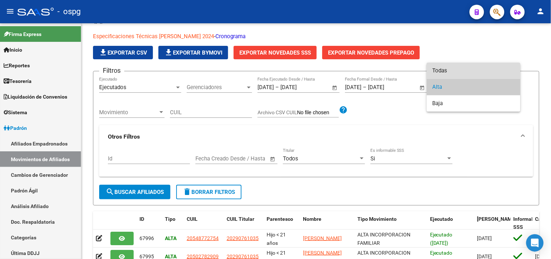
click at [467, 73] on span "Todas" at bounding box center [474, 70] width 82 height 16
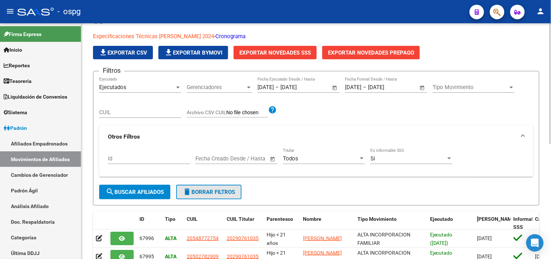
drag, startPoint x: 204, startPoint y: 193, endPoint x: 296, endPoint y: 121, distance: 116.9
click at [205, 193] on span "delete Borrar Filtros" at bounding box center [209, 191] width 52 height 7
type input "[DATE]"
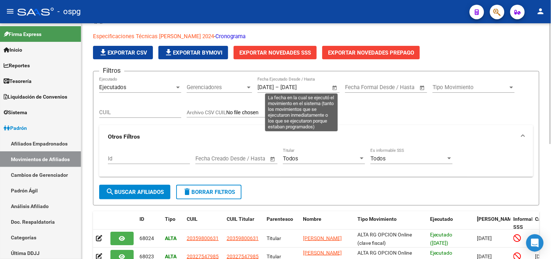
click at [333, 86] on span "Open calendar" at bounding box center [334, 87] width 17 height 17
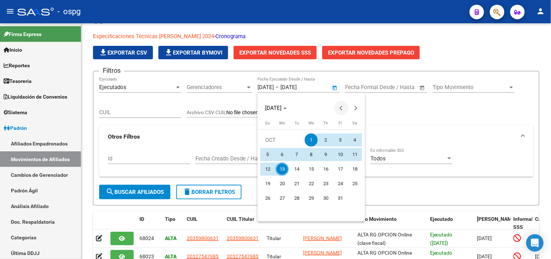
click at [342, 104] on span "Previous month" at bounding box center [341, 108] width 15 height 15
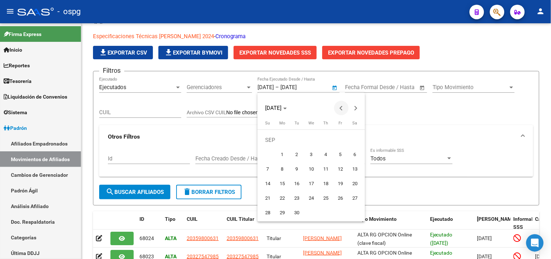
click at [342, 104] on span "Previous month" at bounding box center [341, 108] width 15 height 15
click at [267, 215] on span "31" at bounding box center [267, 212] width 13 height 13
type input "31/08/2025"
click at [357, 111] on span "Next month" at bounding box center [356, 108] width 15 height 15
click at [355, 108] on button "Next month" at bounding box center [356, 108] width 15 height 15
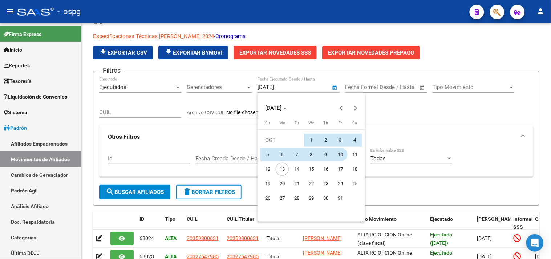
click at [338, 153] on span "10" at bounding box center [340, 154] width 13 height 13
type input "10/10/2025"
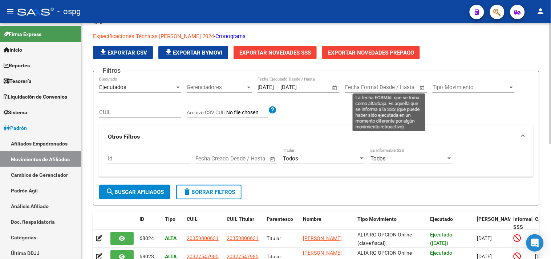
click at [423, 87] on span "Open calendar" at bounding box center [422, 87] width 17 height 17
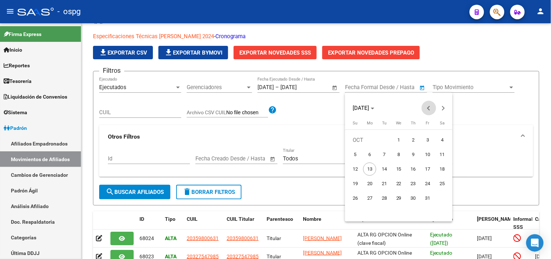
click at [430, 108] on button "Previous month" at bounding box center [429, 108] width 15 height 15
drag, startPoint x: 430, startPoint y: 108, endPoint x: 417, endPoint y: 115, distance: 14.8
click at [429, 108] on button "Previous month" at bounding box center [429, 108] width 15 height 15
click at [355, 213] on span "31" at bounding box center [355, 212] width 13 height 13
type input "31/08/2025"
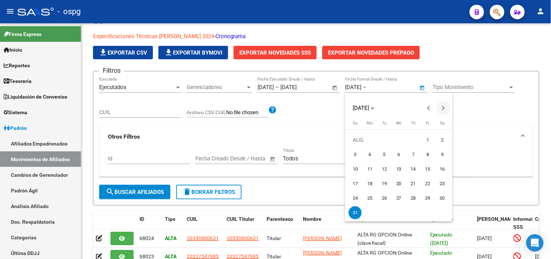
click at [445, 102] on span "Next month" at bounding box center [443, 108] width 15 height 15
drag, startPoint x: 445, startPoint y: 103, endPoint x: 438, endPoint y: 100, distance: 7.4
click at [447, 100] on div "SEP 2025" at bounding box center [399, 104] width 108 height 23
click at [445, 106] on span "Next month" at bounding box center [443, 108] width 15 height 15
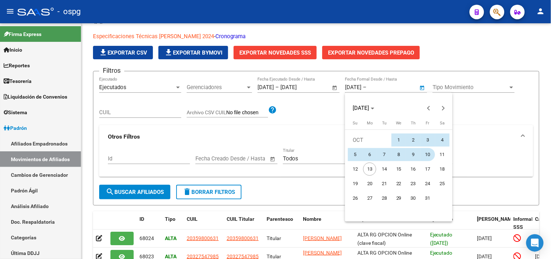
click at [427, 154] on span "10" at bounding box center [427, 154] width 13 height 13
type input "10/10/2025"
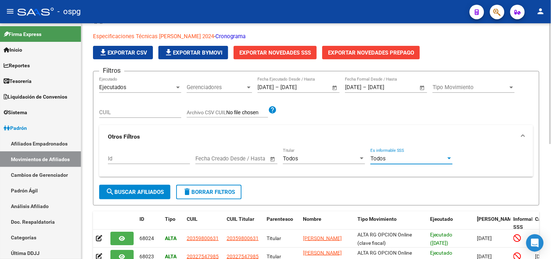
click at [386, 160] on div "Todos" at bounding box center [408, 158] width 76 height 7
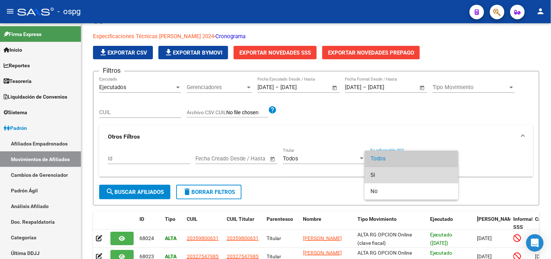
click at [383, 174] on span "Si" at bounding box center [411, 175] width 82 height 16
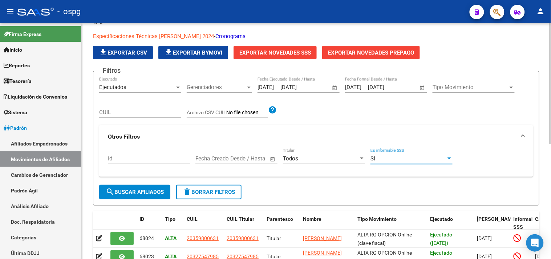
click at [445, 86] on span "Tipo Movimiento" at bounding box center [471, 87] width 76 height 7
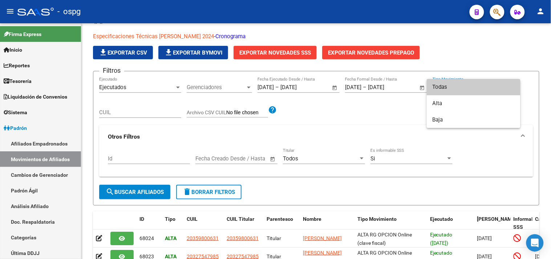
click at [453, 88] on span "Todas" at bounding box center [474, 87] width 82 height 16
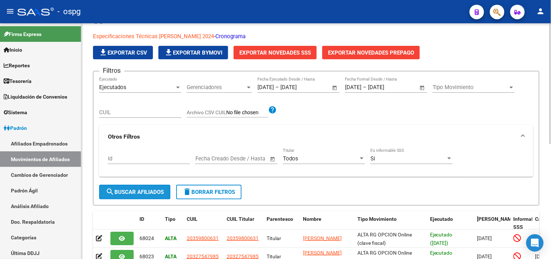
click at [123, 189] on span "search Buscar Afiliados" at bounding box center [135, 191] width 58 height 7
click at [286, 50] on span "Exportar Novedades SSS" at bounding box center [275, 52] width 72 height 7
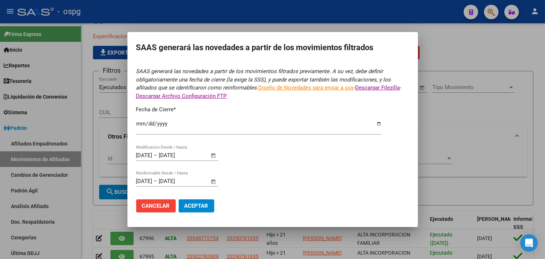
type input "2025-09-30"
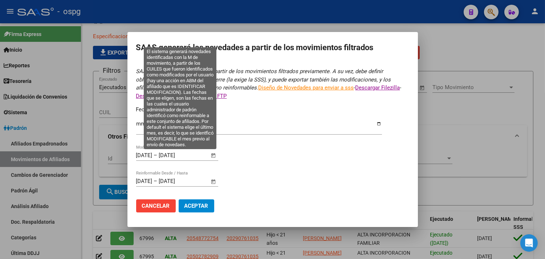
click at [214, 155] on span "Open calendar" at bounding box center [212, 155] width 17 height 17
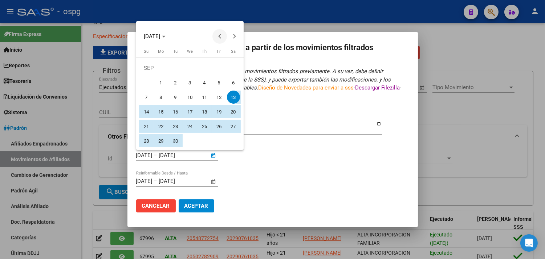
click at [215, 35] on span "Previous month" at bounding box center [219, 36] width 15 height 15
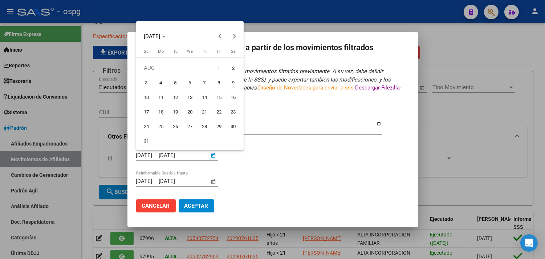
click at [144, 140] on span "31" at bounding box center [146, 140] width 13 height 13
type input "31/08/2025"
click at [235, 31] on span "Next month" at bounding box center [234, 36] width 15 height 15
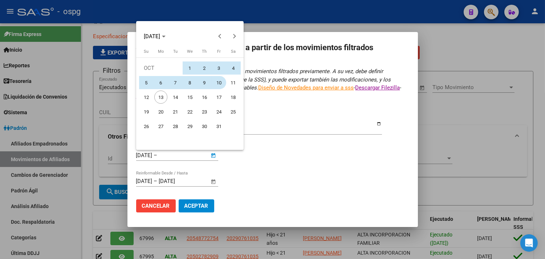
click at [220, 82] on span "10" at bounding box center [218, 82] width 13 height 13
type input "10/10/2025"
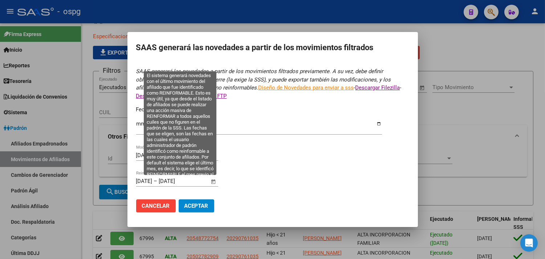
click at [215, 182] on span "Open calendar" at bounding box center [212, 181] width 17 height 17
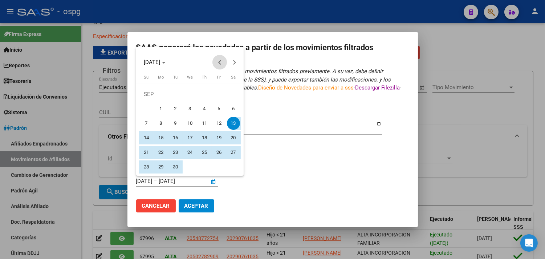
click at [220, 62] on button "Previous month" at bounding box center [219, 62] width 15 height 15
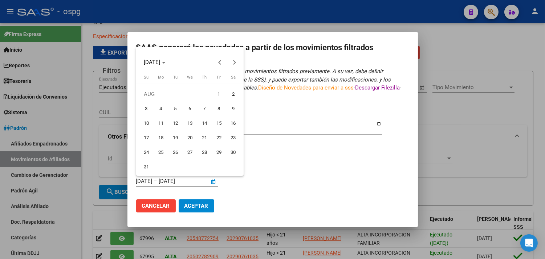
click at [146, 166] on span "31" at bounding box center [146, 166] width 13 height 13
type input "31/08/2025"
click at [234, 68] on span "Next month" at bounding box center [234, 62] width 15 height 15
click at [233, 68] on span "Next month" at bounding box center [234, 62] width 15 height 15
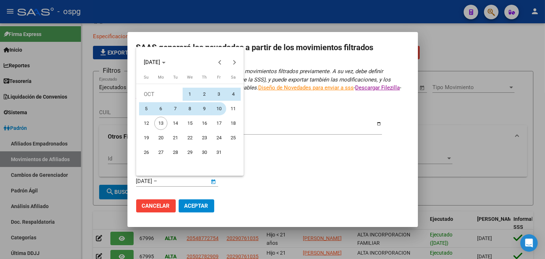
click at [219, 109] on span "10" at bounding box center [218, 108] width 13 height 13
type input "10/10/2025"
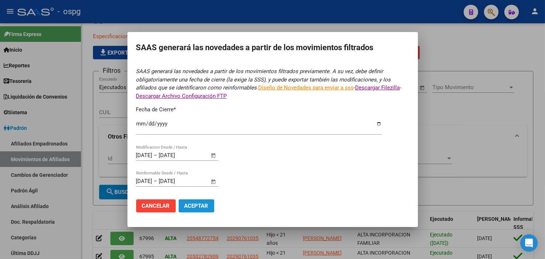
click at [195, 204] on span "Aceptar" at bounding box center [196, 205] width 24 height 7
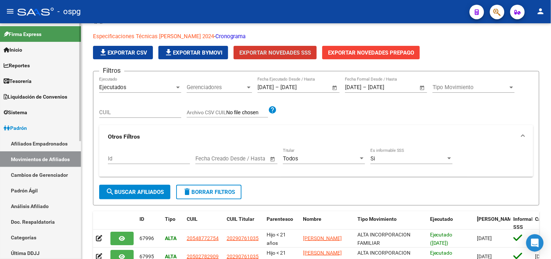
click at [41, 204] on link "Análisis Afiliado" at bounding box center [40, 206] width 81 height 16
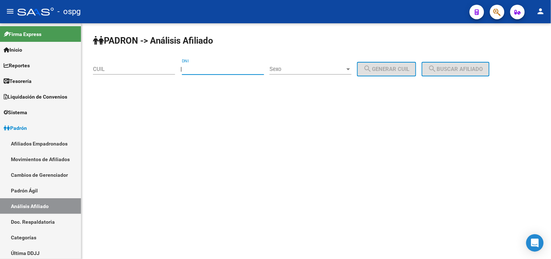
drag, startPoint x: 224, startPoint y: 65, endPoint x: 224, endPoint y: 70, distance: 4.7
click at [224, 64] on div "DNI" at bounding box center [223, 67] width 82 height 16
paste input "8207167"
type input "8207167"
click at [312, 86] on div "PADRON -> Análisis Afiliado CUIL | 8207167 DNI Sexo Sexo search Generar CUIL se…" at bounding box center [316, 61] width 470 height 76
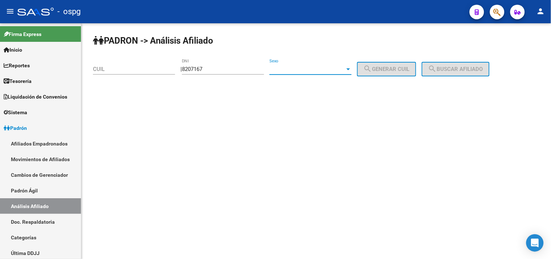
click at [302, 67] on span "Sexo" at bounding box center [307, 69] width 76 height 7
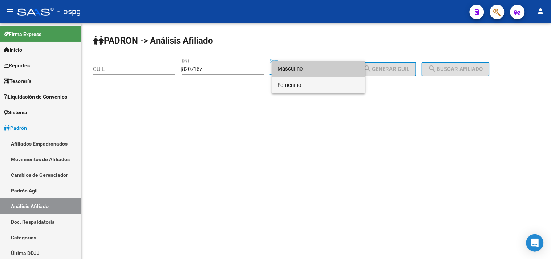
click at [297, 86] on span "Femenino" at bounding box center [318, 85] width 82 height 16
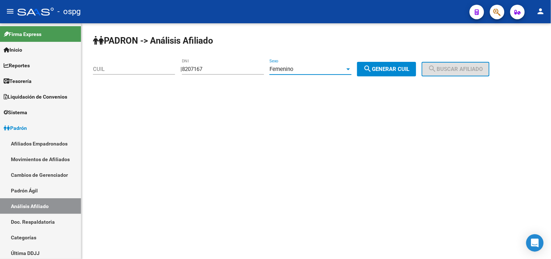
click at [306, 64] on div "Femenino Sexo" at bounding box center [310, 67] width 82 height 16
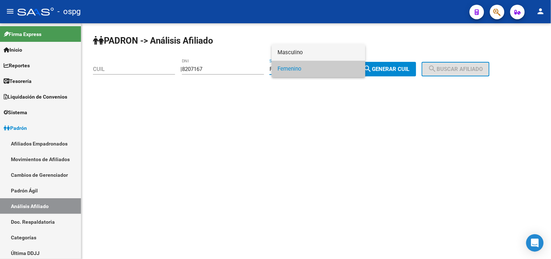
click at [306, 54] on span "Masculino" at bounding box center [318, 52] width 82 height 16
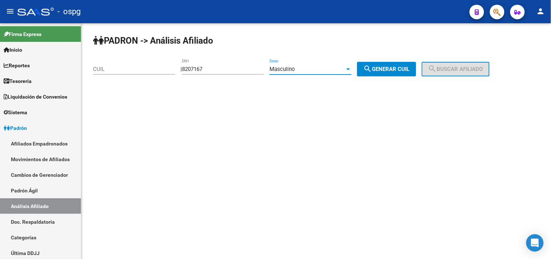
click at [405, 70] on span "search Generar CUIL" at bounding box center [387, 69] width 46 height 7
type input "23-08207167-9"
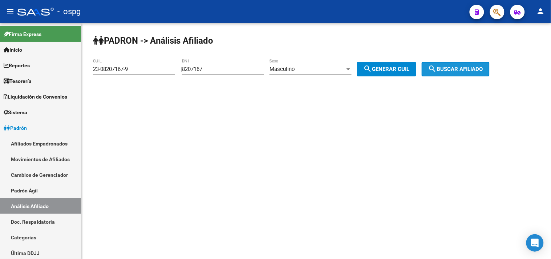
click at [454, 68] on span "search Buscar afiliado" at bounding box center [455, 69] width 55 height 7
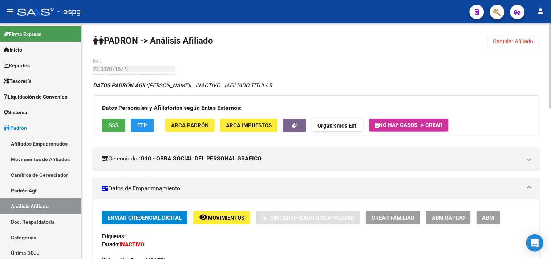
click at [150, 127] on button "FTP" at bounding box center [142, 124] width 23 height 13
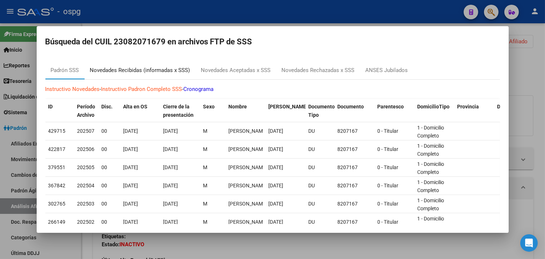
click at [153, 68] on div "Novedades Recibidas (informadas x SSS)" at bounding box center [140, 70] width 100 height 8
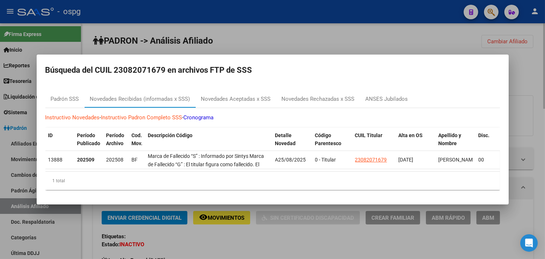
click at [246, 244] on div at bounding box center [272, 129] width 545 height 259
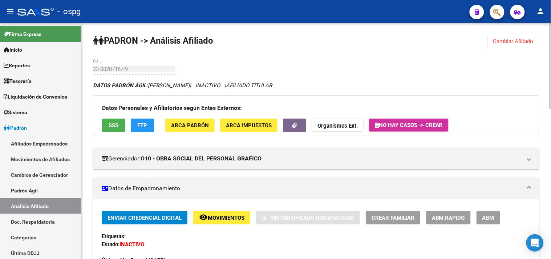
click at [206, 222] on button "remove_red_eye Movimientos" at bounding box center [221, 217] width 57 height 13
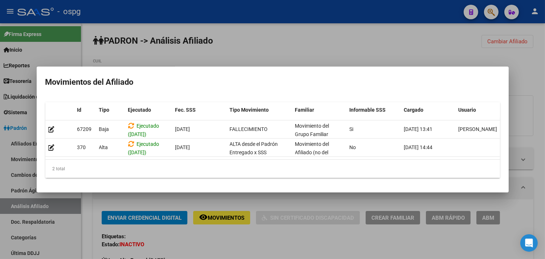
click at [225, 247] on div at bounding box center [272, 129] width 545 height 259
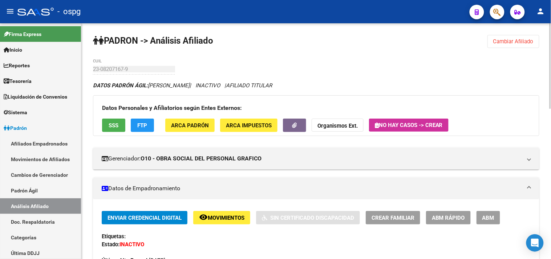
click at [509, 39] on span "Cambiar Afiliado" at bounding box center [513, 41] width 40 height 7
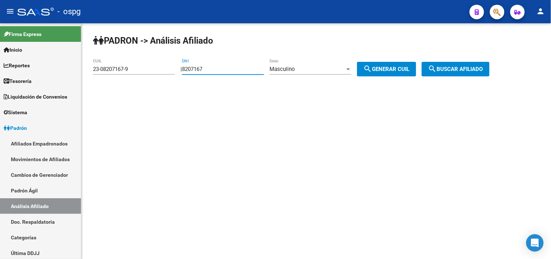
drag, startPoint x: 242, startPoint y: 69, endPoint x: 163, endPoint y: 70, distance: 78.4
click at [163, 70] on app-analisis-afiliado "PADRON -> Análisis Afiliado 23-08207167-9 CUIL | 8207167 DNI Masculino Sexo sea…" at bounding box center [294, 69] width 402 height 7
paste input "17658603"
type input "17658603"
drag, startPoint x: 478, startPoint y: 69, endPoint x: 252, endPoint y: 138, distance: 235.6
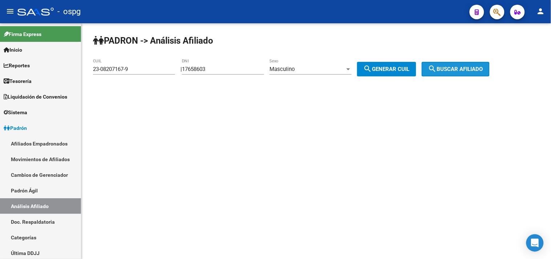
click at [478, 68] on span "search Buscar afiliado" at bounding box center [455, 69] width 55 height 7
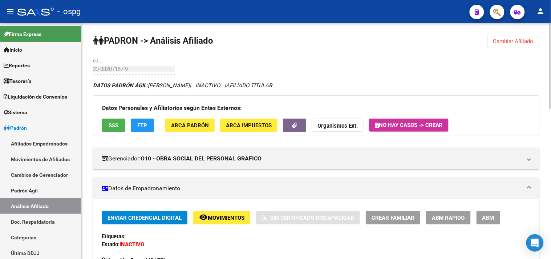
drag, startPoint x: 505, startPoint y: 45, endPoint x: 476, endPoint y: 42, distance: 29.2
click at [505, 45] on button "Cambiar Afiliado" at bounding box center [513, 41] width 52 height 13
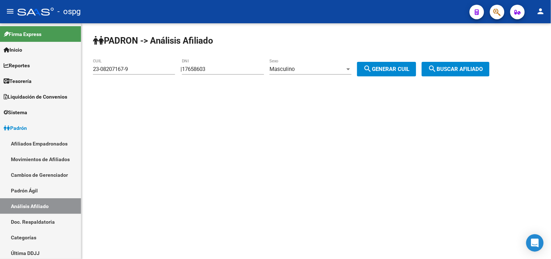
click at [326, 66] on div "Masculino" at bounding box center [307, 69] width 76 height 7
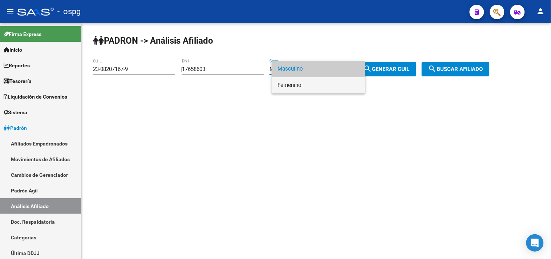
click at [300, 82] on span "Femenino" at bounding box center [318, 85] width 82 height 16
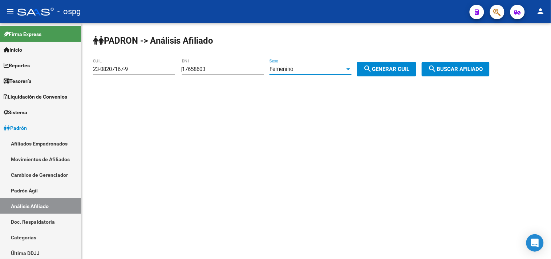
drag, startPoint x: 387, startPoint y: 64, endPoint x: 408, endPoint y: 64, distance: 20.7
click at [388, 64] on button "search Generar CUIL" at bounding box center [386, 69] width 59 height 15
drag, startPoint x: 473, startPoint y: 66, endPoint x: 179, endPoint y: 101, distance: 295.6
click at [471, 66] on span "search Buscar afiliado" at bounding box center [455, 69] width 55 height 7
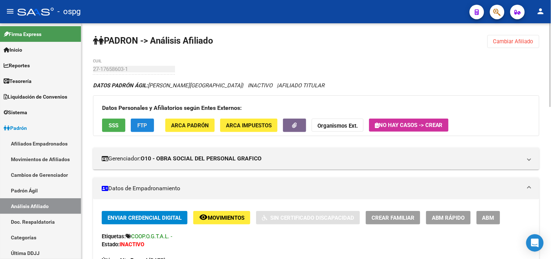
click at [147, 127] on span "FTP" at bounding box center [143, 125] width 10 height 7
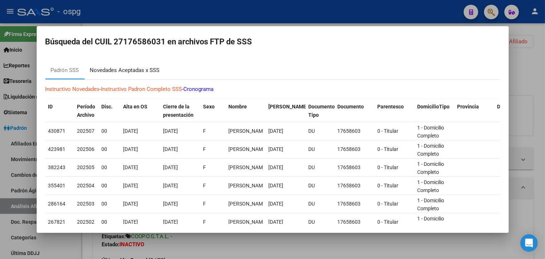
click at [121, 70] on div "Novedades Aceptadas x SSS" at bounding box center [125, 70] width 70 height 8
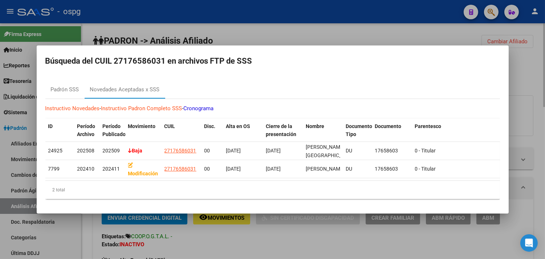
drag, startPoint x: 220, startPoint y: 248, endPoint x: 224, endPoint y: 234, distance: 14.7
click at [220, 247] on div at bounding box center [272, 129] width 545 height 259
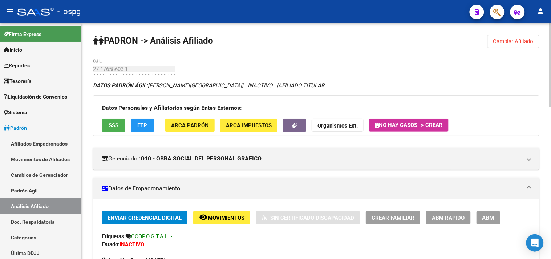
click at [226, 223] on button "remove_red_eye Movimientos" at bounding box center [221, 217] width 57 height 13
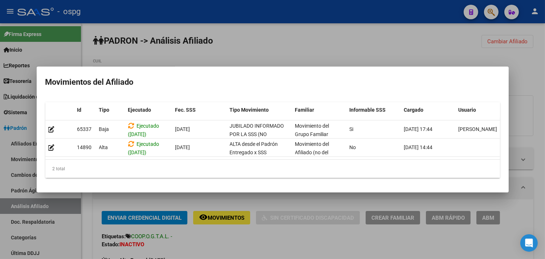
click at [220, 227] on div at bounding box center [272, 129] width 545 height 259
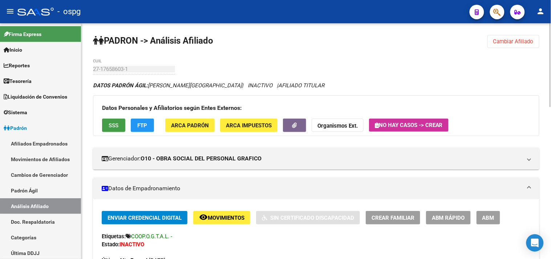
click at [108, 128] on button "SSS" at bounding box center [113, 124] width 23 height 13
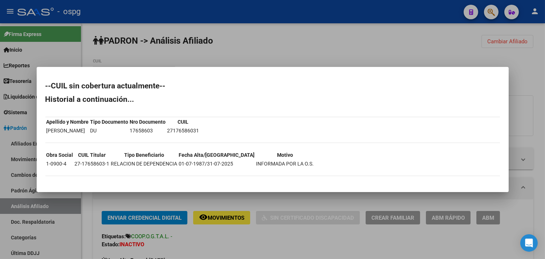
click at [261, 238] on div at bounding box center [272, 129] width 545 height 259
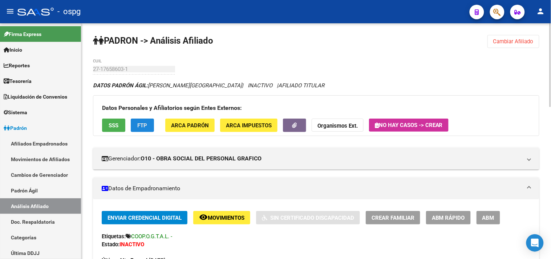
click at [145, 122] on span "FTP" at bounding box center [143, 125] width 10 height 7
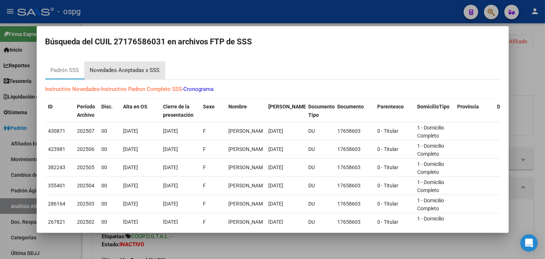
click at [153, 71] on div "Novedades Aceptadas x SSS" at bounding box center [125, 70] width 70 height 8
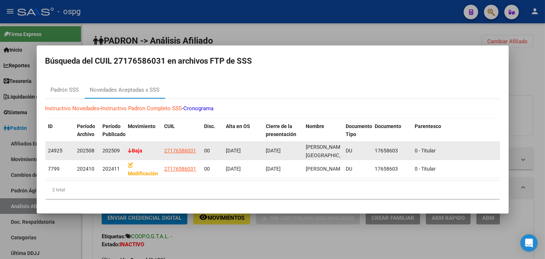
drag, startPoint x: 375, startPoint y: 147, endPoint x: 393, endPoint y: 146, distance: 18.6
click at [397, 146] on datatable-body-cell "17658603" at bounding box center [392, 151] width 40 height 18
copy div "17658603"
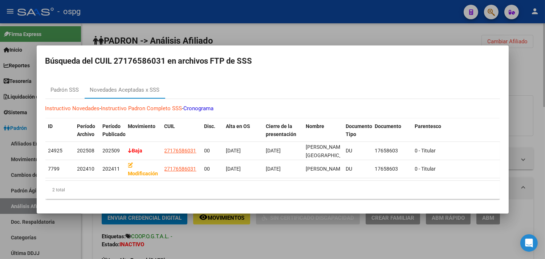
drag, startPoint x: 209, startPoint y: 26, endPoint x: 495, endPoint y: 58, distance: 287.6
click at [208, 26] on div at bounding box center [272, 129] width 545 height 259
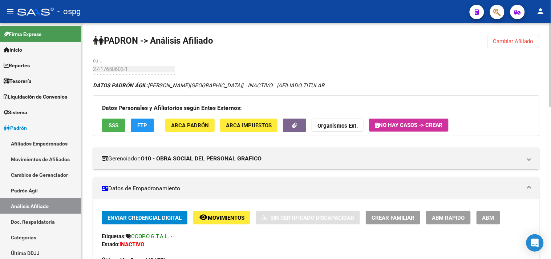
drag, startPoint x: 499, startPoint y: 38, endPoint x: 452, endPoint y: 41, distance: 47.0
click at [496, 38] on span "Cambiar Afiliado" at bounding box center [513, 41] width 40 height 7
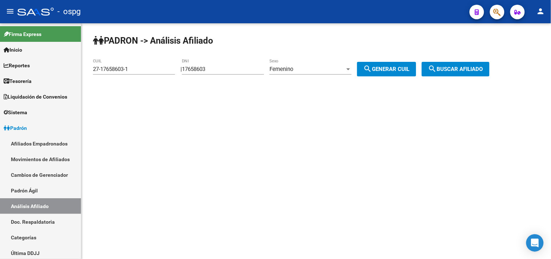
click at [139, 64] on div "27-17658603-1 CUIL" at bounding box center [134, 67] width 82 height 16
drag, startPoint x: 139, startPoint y: 64, endPoint x: 126, endPoint y: 74, distance: 16.5
click at [62, 76] on mat-sidenav-container "Firma Express Inicio Calendario SSS Instructivos Contacto OS Reportes Tablero d…" at bounding box center [275, 140] width 551 height 235
click at [132, 72] on input "27-17658603-1" at bounding box center [134, 69] width 82 height 7
drag, startPoint x: 130, startPoint y: 69, endPoint x: 62, endPoint y: 70, distance: 67.2
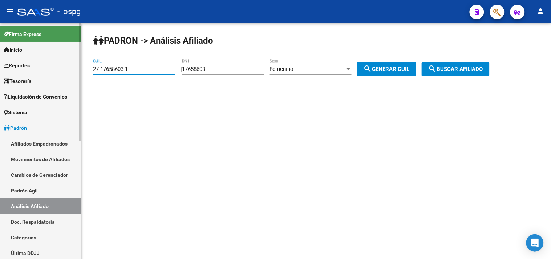
click at [11, 70] on mat-sidenav-container "Firma Express Inicio Calendario SSS Instructivos Contacto OS Reportes Tablero d…" at bounding box center [275, 140] width 551 height 235
paste input "3-45631696-4"
type input "23-45631696-4"
click at [466, 68] on span "search Buscar afiliado" at bounding box center [455, 69] width 55 height 7
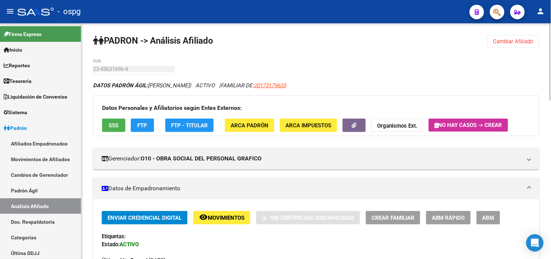
click at [138, 126] on span "FTP" at bounding box center [143, 125] width 10 height 7
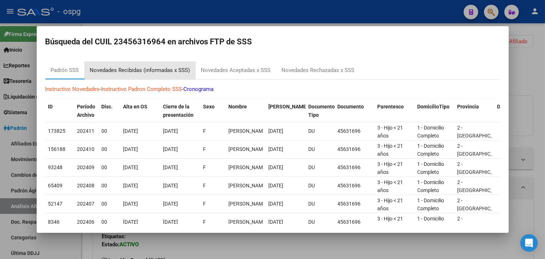
click at [156, 66] on div "Novedades Recibidas (informadas x SSS)" at bounding box center [140, 70] width 111 height 17
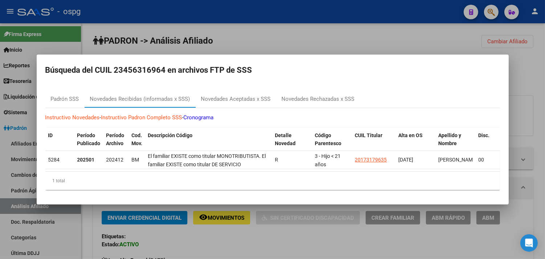
click at [235, 232] on div at bounding box center [272, 129] width 545 height 259
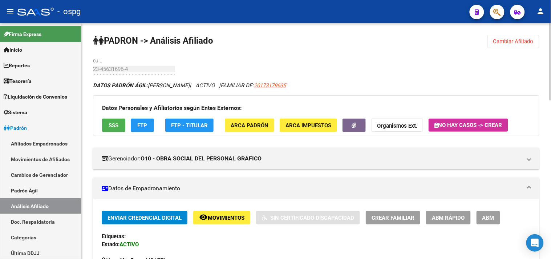
click at [233, 215] on span "Movimientos" at bounding box center [226, 217] width 37 height 7
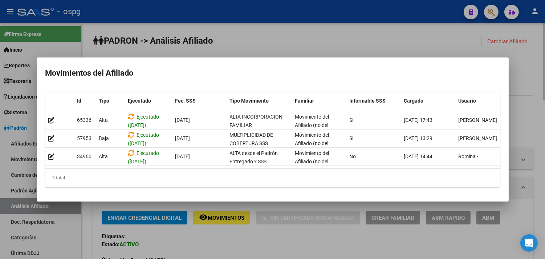
drag, startPoint x: 252, startPoint y: 240, endPoint x: 243, endPoint y: 236, distance: 10.3
click at [251, 240] on div at bounding box center [272, 129] width 545 height 259
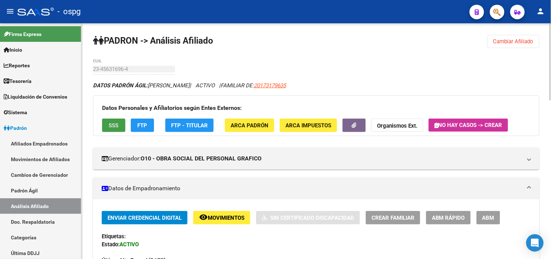
click at [113, 126] on span "SSS" at bounding box center [114, 125] width 10 height 7
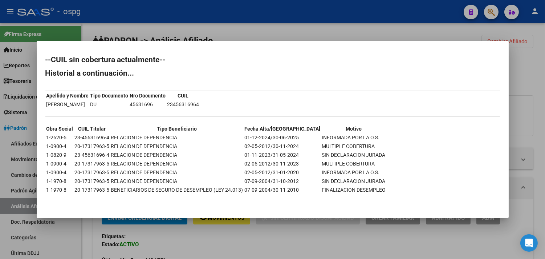
click at [280, 238] on div at bounding box center [272, 129] width 545 height 259
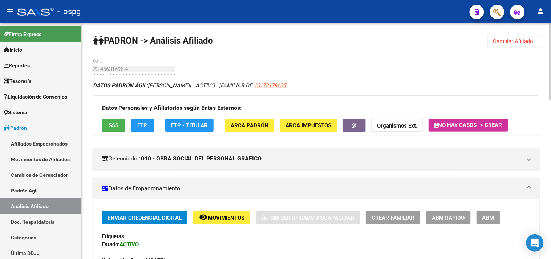
click at [146, 122] on span "FTP" at bounding box center [143, 125] width 10 height 7
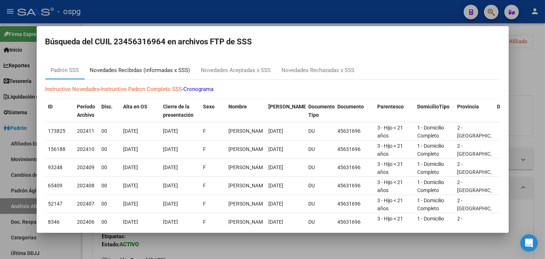
click at [153, 70] on div "Novedades Recibidas (informadas x SSS)" at bounding box center [140, 70] width 100 height 8
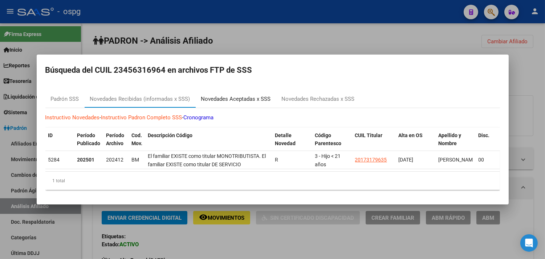
drag, startPoint x: 239, startPoint y: 93, endPoint x: 260, endPoint y: 90, distance: 20.9
click at [242, 95] on div "Novedades Aceptadas x SSS" at bounding box center [236, 99] width 70 height 8
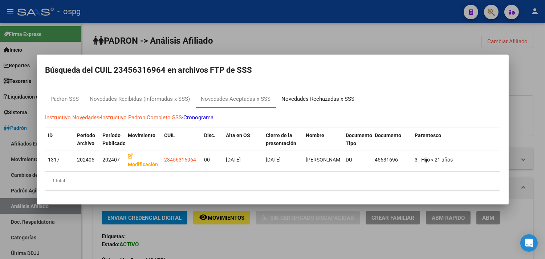
click at [321, 96] on div "Novedades Rechazadas x SSS" at bounding box center [318, 99] width 73 height 8
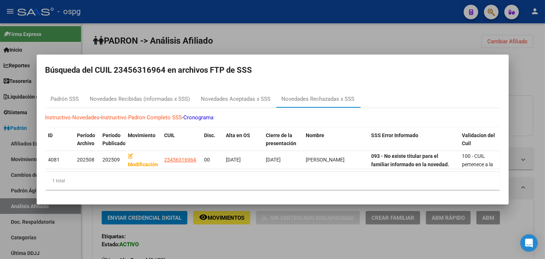
click at [222, 219] on div at bounding box center [272, 129] width 545 height 259
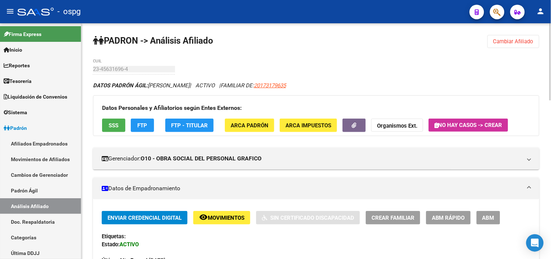
click at [223, 219] on span "Movimientos" at bounding box center [226, 217] width 37 height 7
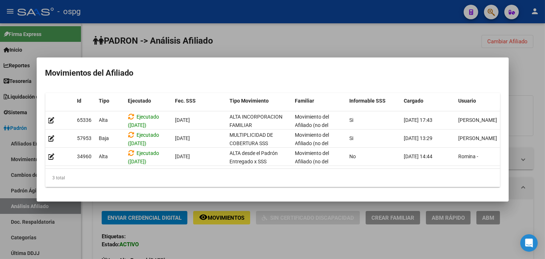
click at [254, 244] on div at bounding box center [272, 129] width 545 height 259
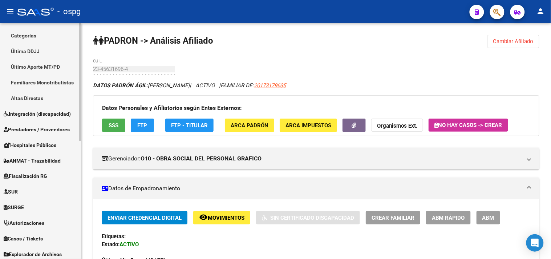
scroll to position [235, 0]
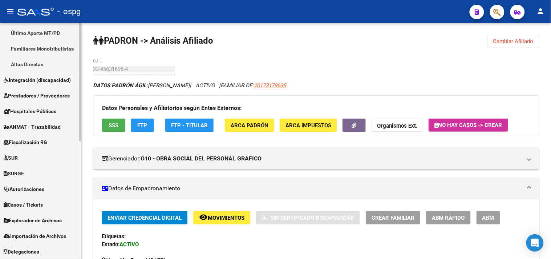
click at [35, 223] on span "Explorador de Archivos" at bounding box center [33, 220] width 58 height 8
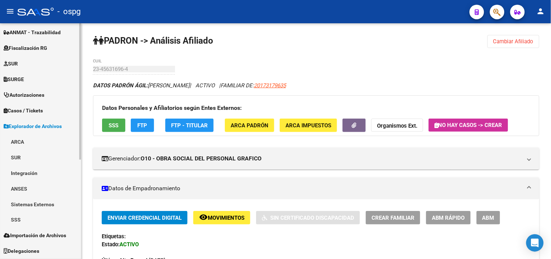
scroll to position [158, 0]
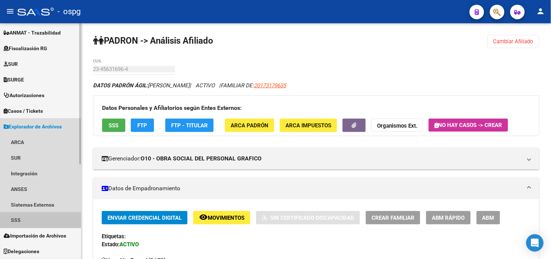
click at [22, 219] on link "SSS" at bounding box center [40, 220] width 81 height 16
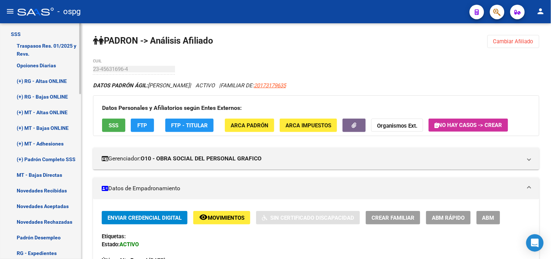
scroll to position [360, 0]
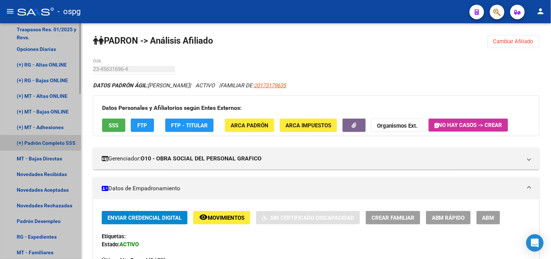
click at [42, 137] on link "(+) Padrón Completo SSS" at bounding box center [40, 143] width 81 height 16
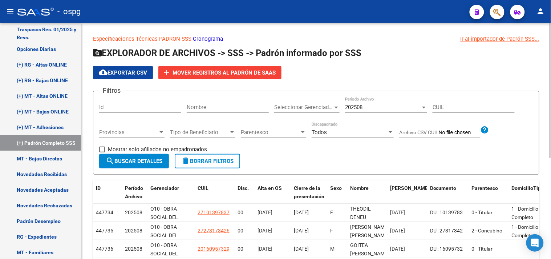
drag, startPoint x: 432, startPoint y: 108, endPoint x: 453, endPoint y: 105, distance: 21.3
click at [453, 105] on input "CUIL" at bounding box center [474, 107] width 82 height 7
paste input "23-45631696-4"
type input "23-45631696-4"
click at [133, 163] on span "search Buscar Detalles" at bounding box center [134, 161] width 57 height 7
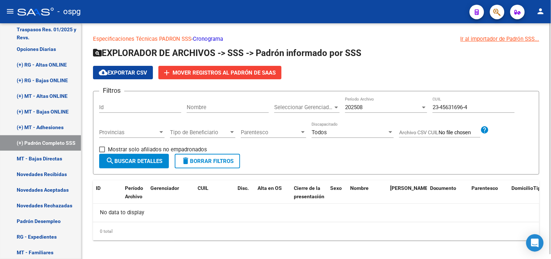
click at [128, 160] on span "search Buscar Detalles" at bounding box center [134, 161] width 57 height 7
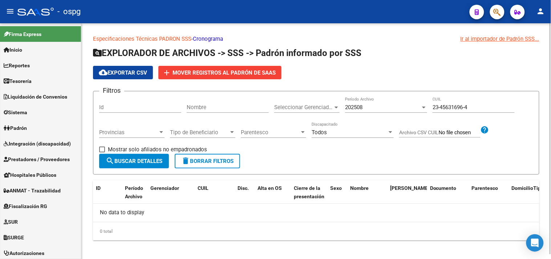
click at [411, 107] on div "202508" at bounding box center [383, 107] width 76 height 7
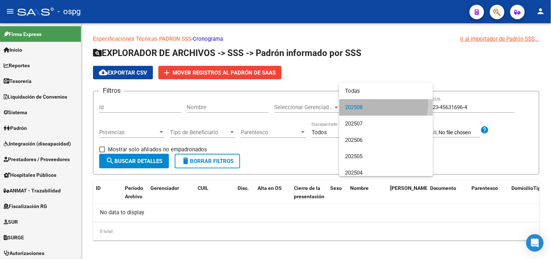
click at [372, 104] on span "202508" at bounding box center [386, 107] width 82 height 16
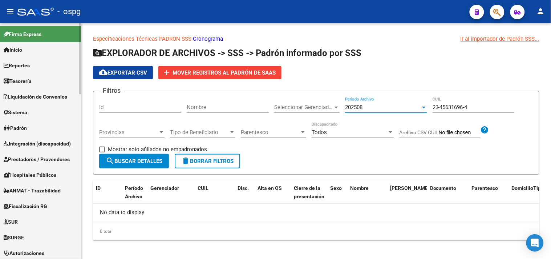
click at [26, 127] on span "Padrón" at bounding box center [15, 128] width 23 height 8
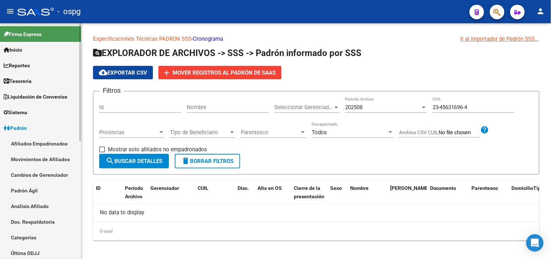
click at [28, 208] on link "Análisis Afiliado" at bounding box center [40, 206] width 81 height 16
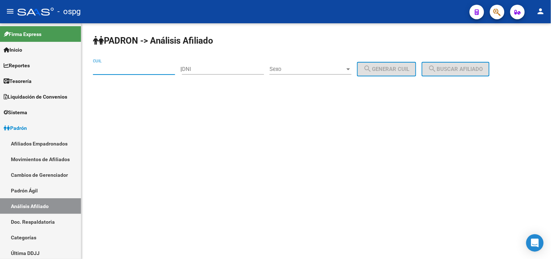
paste input "23-45631696-4"
type input "23-45631696-4"
drag, startPoint x: 457, startPoint y: 67, endPoint x: 451, endPoint y: 68, distance: 5.5
click at [454, 68] on span "search Buscar afiliado" at bounding box center [455, 69] width 55 height 7
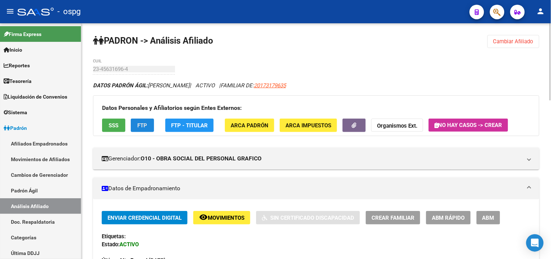
click at [149, 119] on button "FTP" at bounding box center [142, 124] width 23 height 13
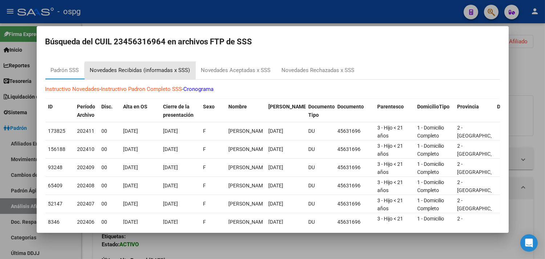
click at [143, 70] on div "Novedades Recibidas (informadas x SSS)" at bounding box center [140, 70] width 100 height 8
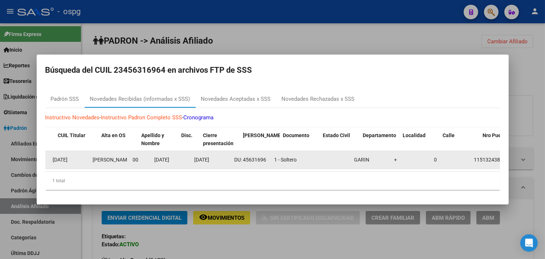
scroll to position [0, 361]
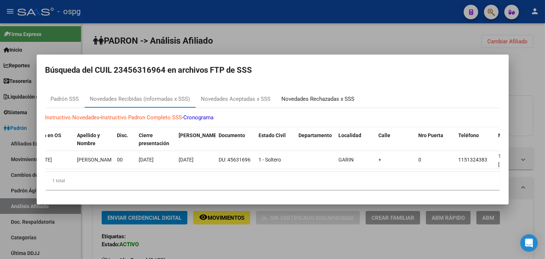
click at [316, 98] on div "Novedades Rechazadas x SSS" at bounding box center [318, 99] width 73 height 8
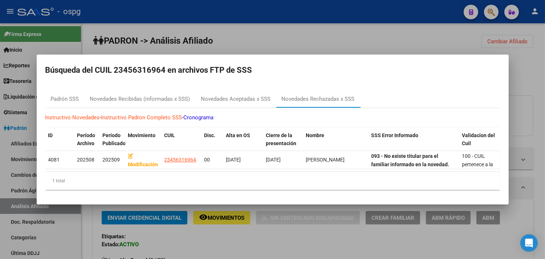
click at [268, 246] on div at bounding box center [272, 129] width 545 height 259
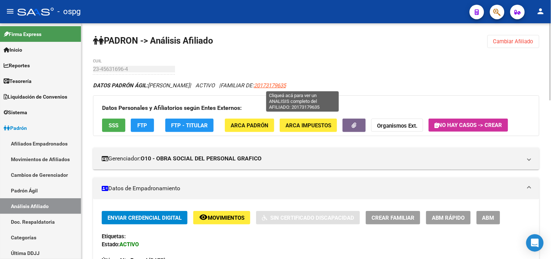
click at [286, 82] on span "20173179635" at bounding box center [270, 85] width 32 height 7
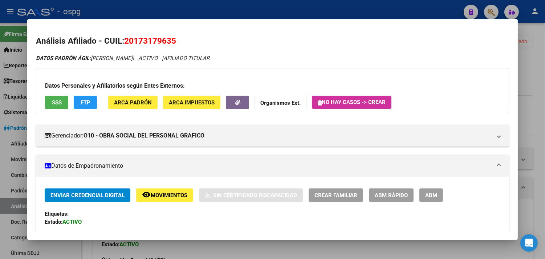
click at [57, 102] on span "SSS" at bounding box center [57, 102] width 10 height 7
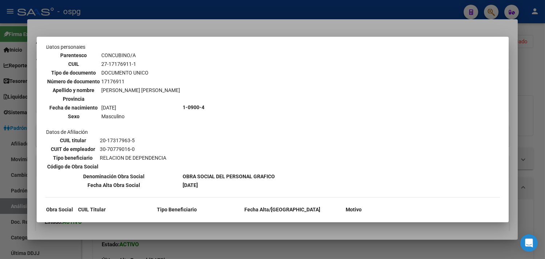
scroll to position [287, 0]
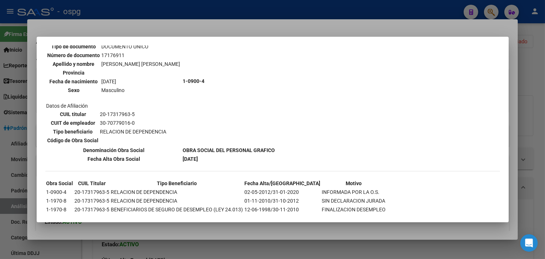
click at [248, 233] on div at bounding box center [272, 129] width 545 height 259
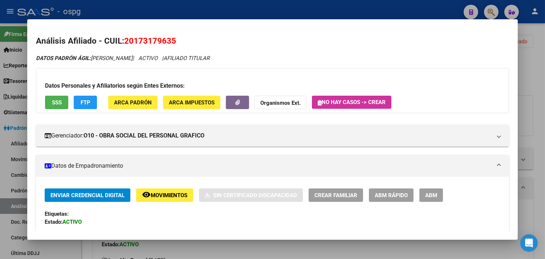
click at [160, 198] on button "remove_red_eye Movimientos" at bounding box center [164, 194] width 57 height 13
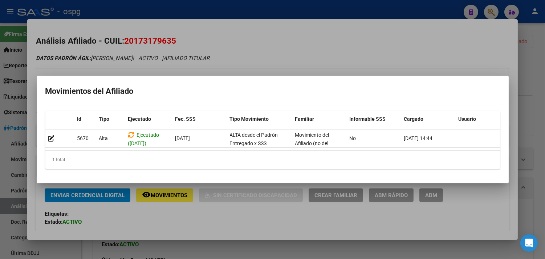
click at [258, 253] on div at bounding box center [272, 129] width 545 height 259
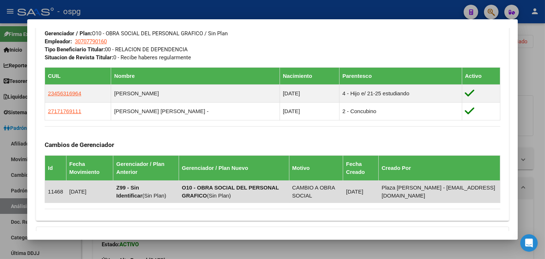
scroll to position [363, 0]
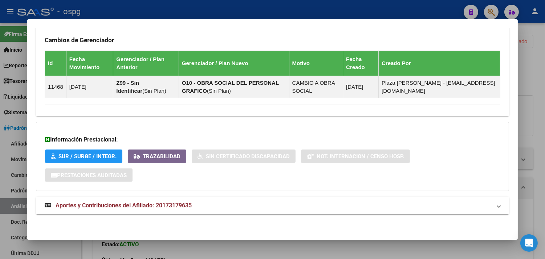
click at [240, 210] on mat-panel-title "Aportes y Contribuciones del Afiliado: 20173179635" at bounding box center [268, 205] width 447 height 9
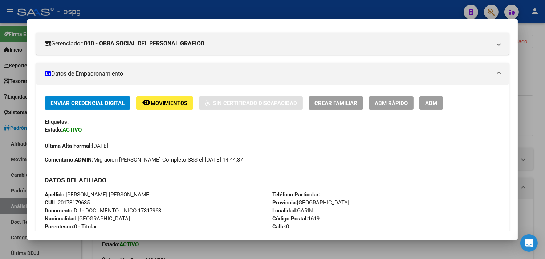
scroll to position [0, 0]
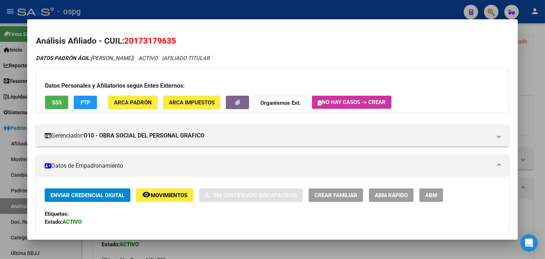
click at [540, 125] on div at bounding box center [272, 129] width 545 height 259
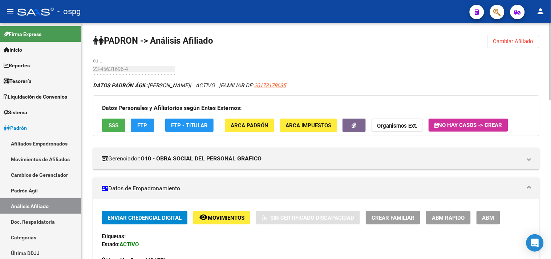
click at [220, 217] on span "Movimientos" at bounding box center [226, 217] width 37 height 7
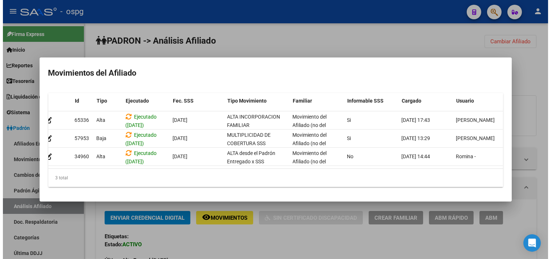
scroll to position [0, 5]
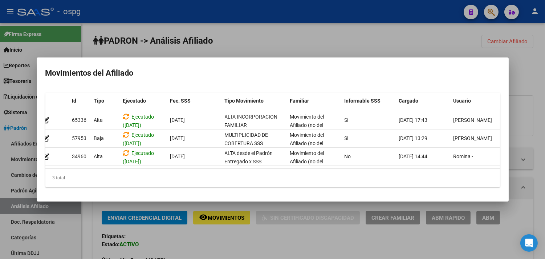
click at [245, 253] on div at bounding box center [272, 129] width 545 height 259
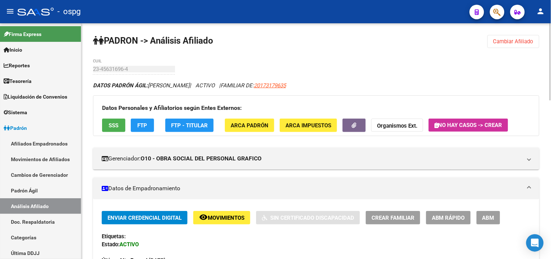
click at [415, 128] on strong "Organismos Ext." at bounding box center [397, 125] width 40 height 7
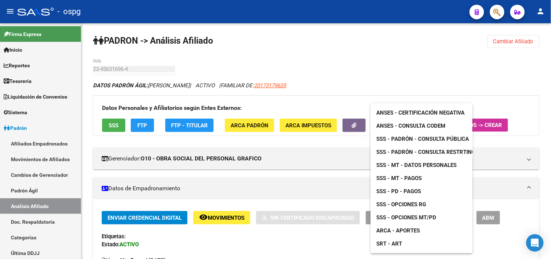
drag, startPoint x: 142, startPoint y: 74, endPoint x: 105, endPoint y: 70, distance: 36.8
click at [138, 74] on div at bounding box center [275, 129] width 551 height 259
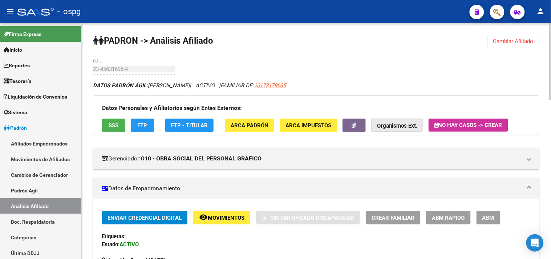
click at [412, 126] on strong "Organismos Ext." at bounding box center [397, 125] width 40 height 7
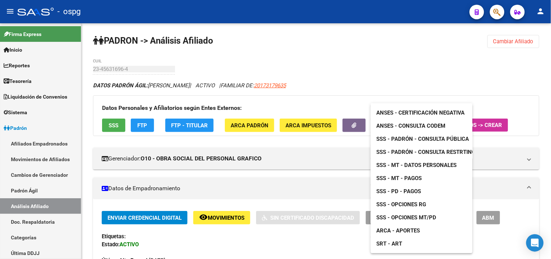
click at [425, 111] on span "ANSES - Certificación Negativa" at bounding box center [421, 112] width 88 height 7
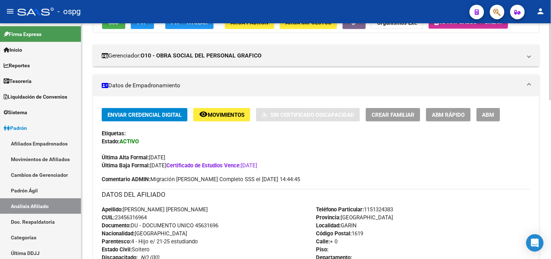
scroll to position [121, 0]
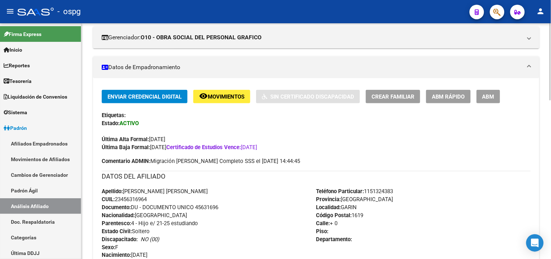
click at [496, 98] on button "ABM" at bounding box center [488, 96] width 24 height 13
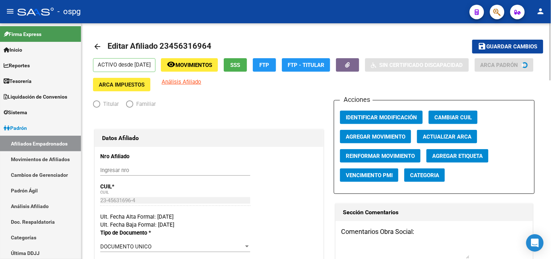
radio input "true"
type input "30-70779016-0"
click at [386, 141] on button "Agregar Movimiento" at bounding box center [375, 136] width 71 height 13
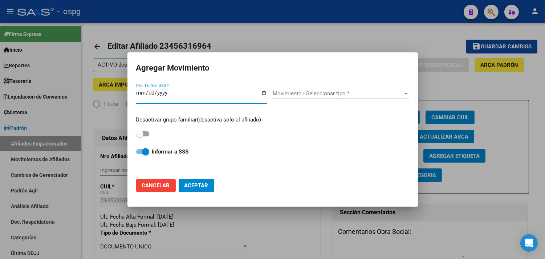
click at [263, 93] on input "Fec. Formal SSS *" at bounding box center [201, 96] width 131 height 12
type input "2025-09-30"
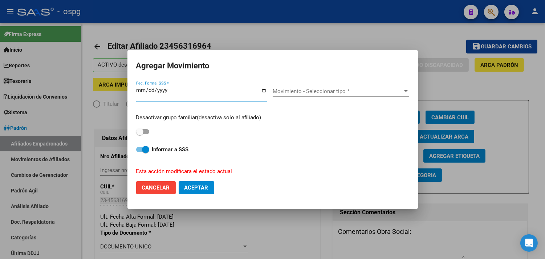
click at [314, 94] on span "Movimiento - Seleccionar tipo *" at bounding box center [338, 91] width 130 height 7
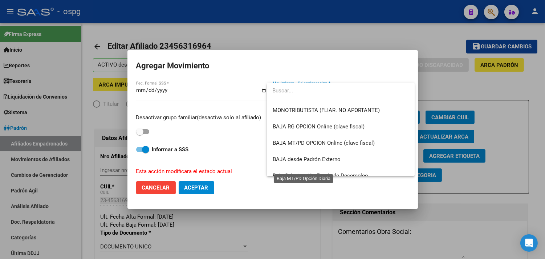
scroll to position [528, 0]
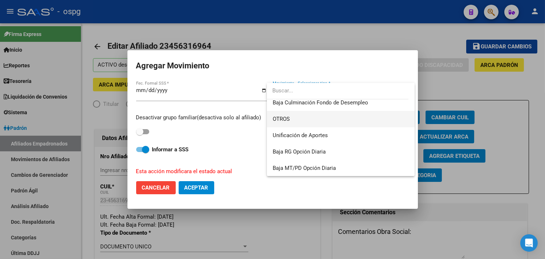
click at [293, 116] on span "OTROS" at bounding box center [341, 119] width 136 height 16
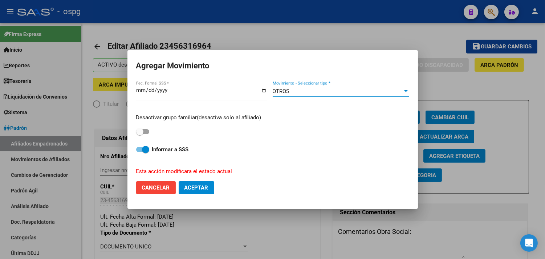
click at [157, 150] on strong "Informar a SSS" at bounding box center [170, 149] width 37 height 7
click at [140, 152] on input "Informar a SSS" at bounding box center [139, 152] width 0 height 0
checkbox input "false"
click at [201, 189] on span "Aceptar" at bounding box center [196, 187] width 24 height 7
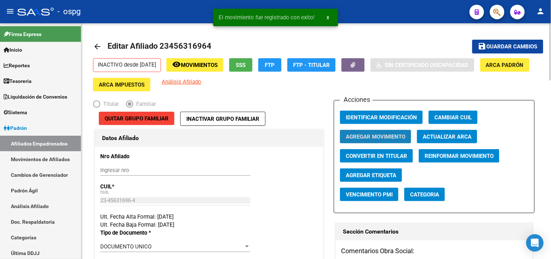
click at [392, 134] on span "Agregar Movimiento" at bounding box center [376, 136] width 60 height 7
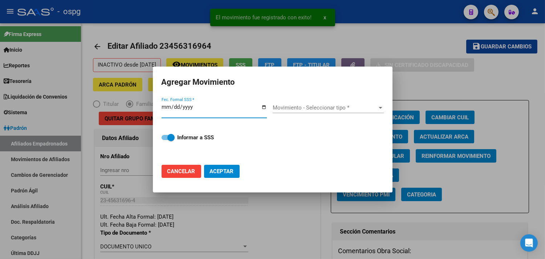
click at [262, 107] on input "Fec. Formal SSS *" at bounding box center [214, 110] width 105 height 12
type input "[DATE]"
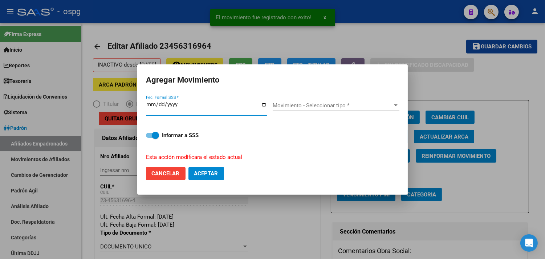
click at [319, 106] on span "Movimiento - Seleccionar tipo *" at bounding box center [333, 105] width 120 height 7
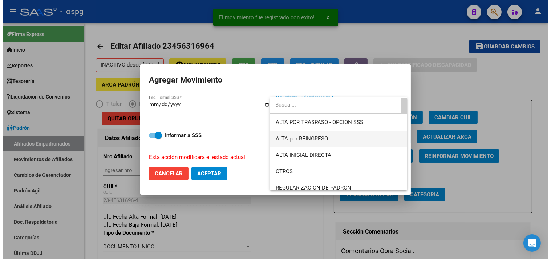
scroll to position [40, 0]
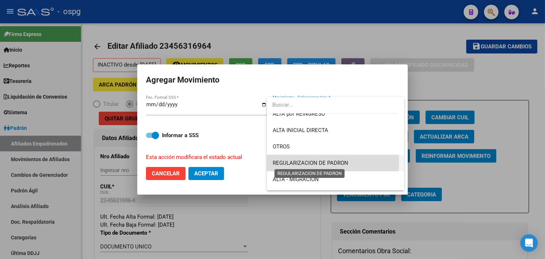
drag, startPoint x: 320, startPoint y: 161, endPoint x: 226, endPoint y: 159, distance: 94.1
click at [317, 161] on span "REGULARIZACION DE PADRON" at bounding box center [311, 162] width 76 height 7
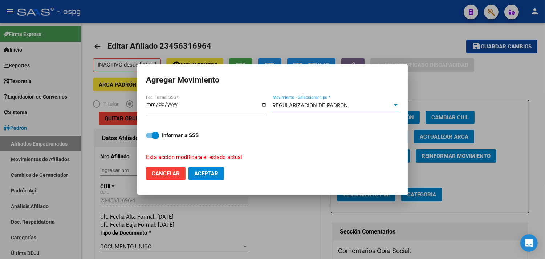
click at [216, 178] on button "Aceptar" at bounding box center [206, 173] width 36 height 13
checkbox input "false"
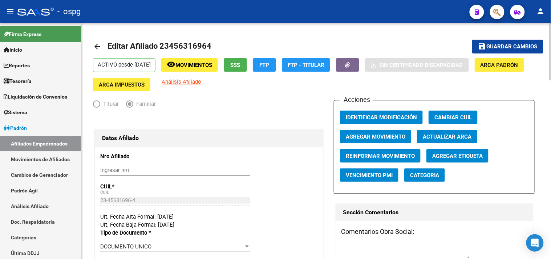
click at [102, 46] on link "arrow_back" at bounding box center [100, 46] width 15 height 17
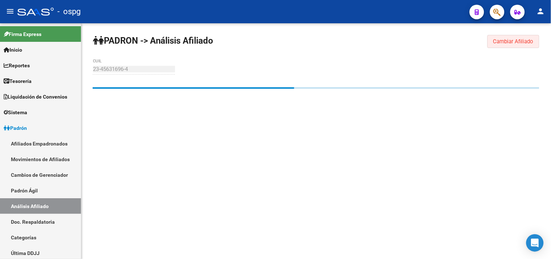
drag, startPoint x: 517, startPoint y: 44, endPoint x: 256, endPoint y: 57, distance: 261.8
click at [514, 44] on span "Cambiar Afiliado" at bounding box center [513, 41] width 40 height 7
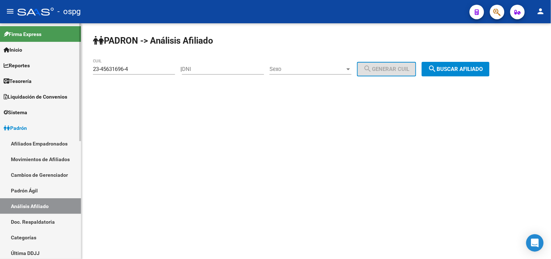
drag, startPoint x: 154, startPoint y: 72, endPoint x: 78, endPoint y: 67, distance: 75.7
click at [49, 71] on mat-sidenav-container "Firma Express Inicio Calendario SSS Instructivos Contacto OS Reportes Tablero d…" at bounding box center [275, 140] width 551 height 235
paste input "7-95339300-5"
type input "27-95339300-5"
click at [445, 65] on button "search Buscar afiliado" at bounding box center [456, 69] width 68 height 15
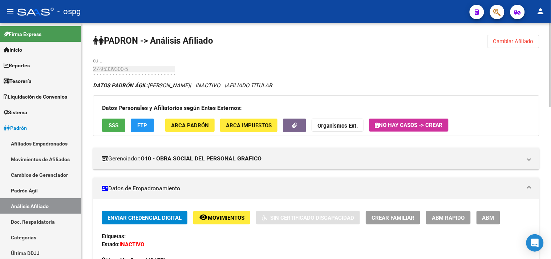
click at [115, 126] on span "SSS" at bounding box center [114, 125] width 10 height 7
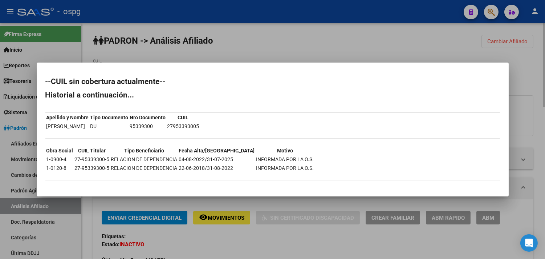
click at [246, 246] on div at bounding box center [272, 129] width 545 height 259
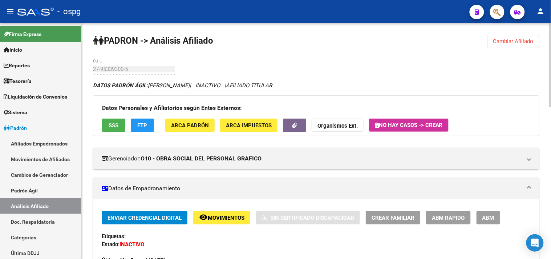
click at [140, 125] on span "FTP" at bounding box center [143, 125] width 10 height 7
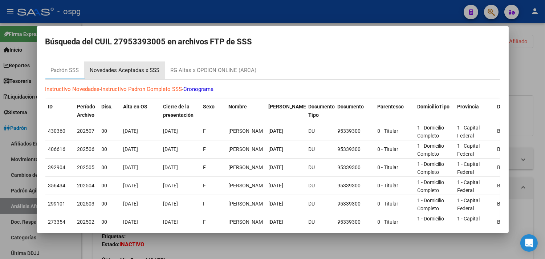
click at [136, 67] on div "Novedades Aceptadas x SSS" at bounding box center [125, 70] width 70 height 8
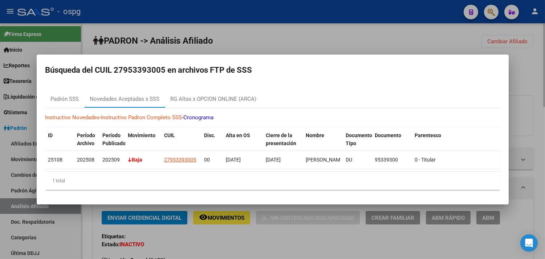
click at [248, 241] on div at bounding box center [272, 129] width 545 height 259
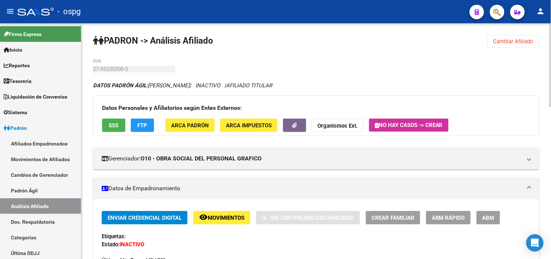
click at [232, 216] on span "Movimientos" at bounding box center [226, 217] width 37 height 7
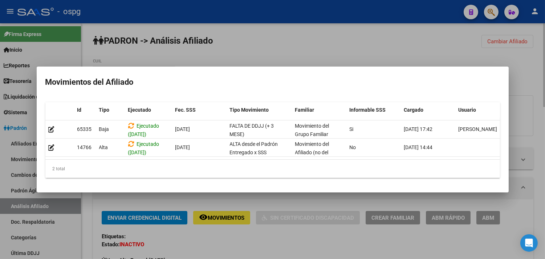
click at [256, 240] on div at bounding box center [272, 129] width 545 height 259
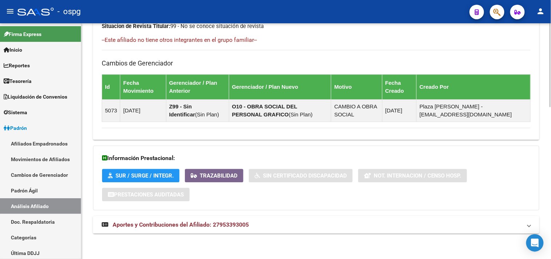
drag, startPoint x: 314, startPoint y: 227, endPoint x: 325, endPoint y: 227, distance: 11.3
click at [315, 227] on mat-panel-title "Aportes y Contribuciones del Afiliado: 27953393005" at bounding box center [312, 224] width 420 height 8
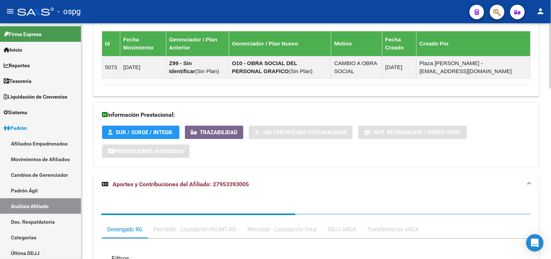
scroll to position [615, 0]
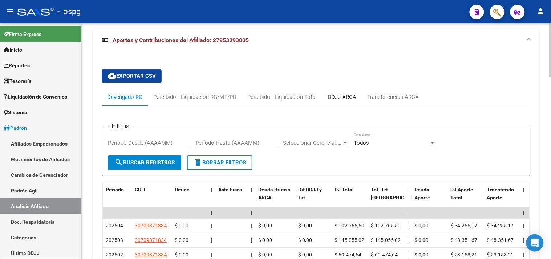
click at [347, 96] on div "DDJJ ARCA" at bounding box center [342, 97] width 29 height 8
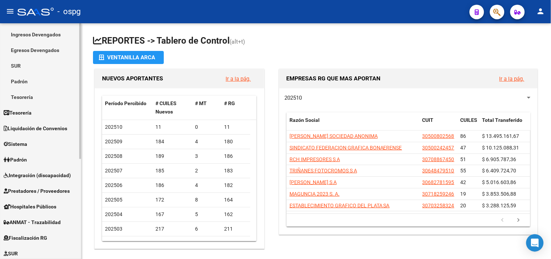
scroll to position [81, 0]
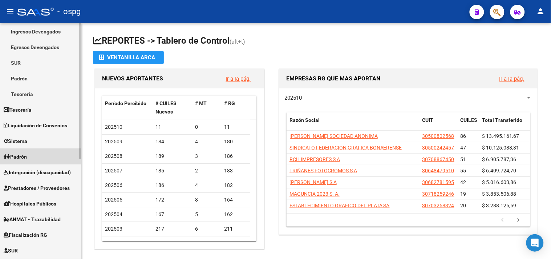
click at [26, 151] on link "Padrón" at bounding box center [40, 157] width 81 height 16
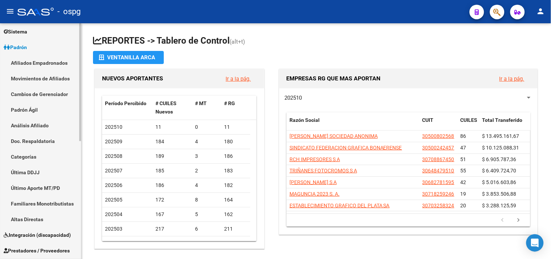
click at [31, 126] on link "Análisis Afiliado" at bounding box center [40, 125] width 81 height 16
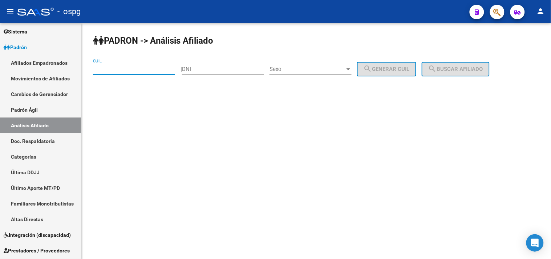
paste input "20-35534104-7"
click at [463, 72] on span "search Buscar afiliado" at bounding box center [455, 69] width 55 height 7
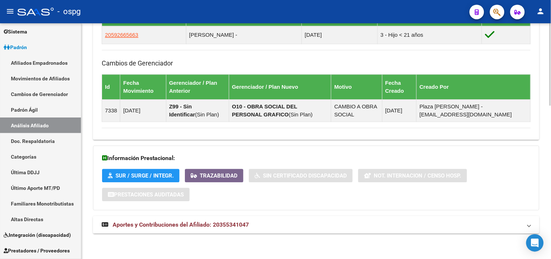
drag, startPoint x: 296, startPoint y: 226, endPoint x: 332, endPoint y: 232, distance: 35.8
click at [298, 226] on mat-panel-title "Aportes y Contribuciones del Afiliado: 20355341047" at bounding box center [312, 224] width 420 height 8
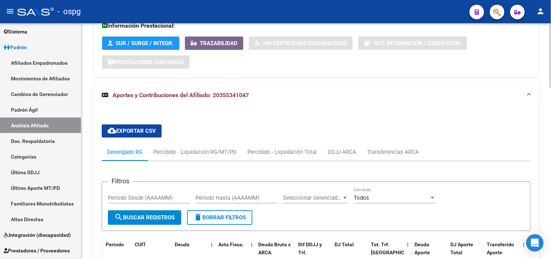
scroll to position [604, 0]
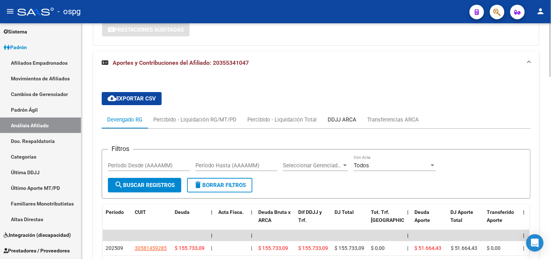
click at [348, 120] on div "DDJJ ARCA" at bounding box center [342, 119] width 29 height 8
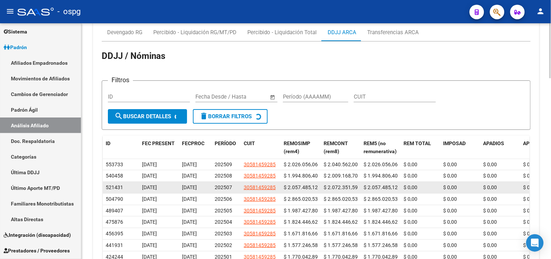
scroll to position [765, 0]
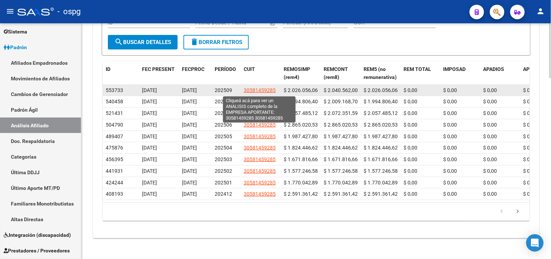
click at [251, 90] on span "30581459285" at bounding box center [260, 90] width 32 height 6
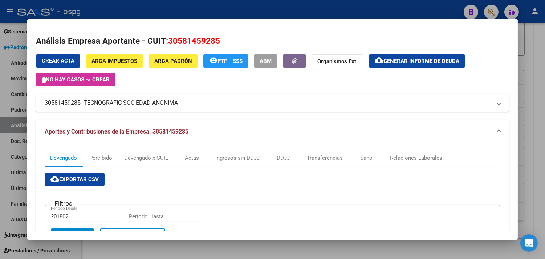
click at [222, 250] on div at bounding box center [272, 129] width 545 height 259
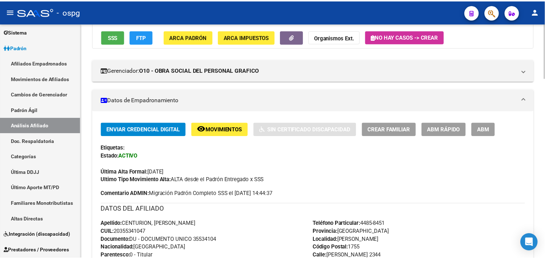
scroll to position [0, 0]
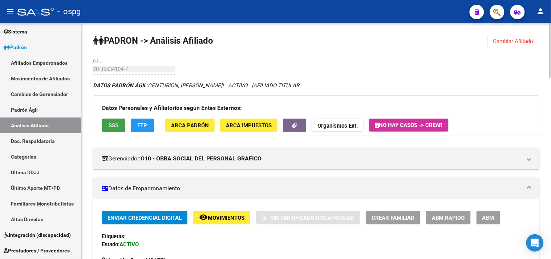
click at [110, 128] on span "SSS" at bounding box center [114, 125] width 10 height 7
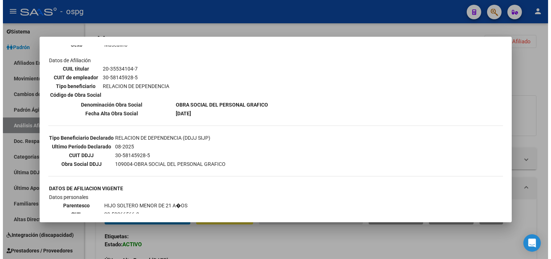
scroll to position [121, 0]
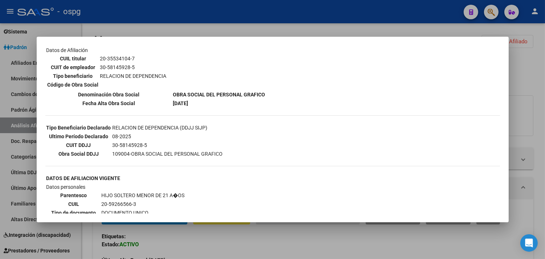
click at [185, 243] on div at bounding box center [272, 129] width 545 height 259
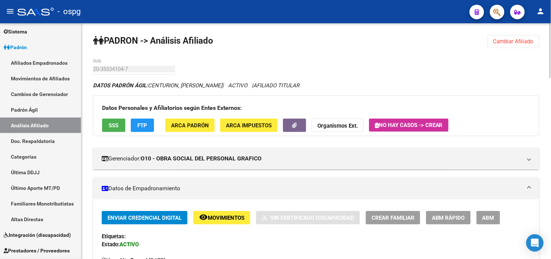
click at [141, 125] on span "FTP" at bounding box center [143, 125] width 10 height 7
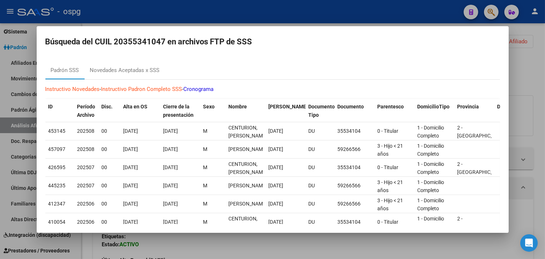
click at [222, 246] on div at bounding box center [272, 129] width 545 height 259
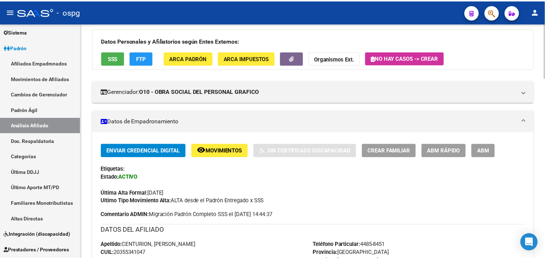
scroll to position [0, 0]
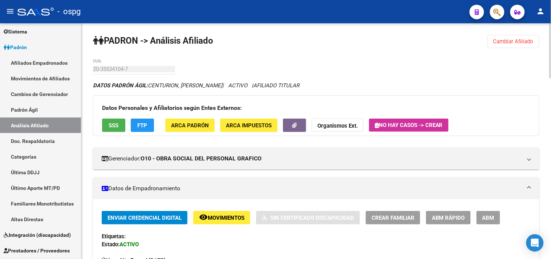
drag, startPoint x: 518, startPoint y: 43, endPoint x: 471, endPoint y: 41, distance: 46.1
click at [518, 43] on span "Cambiar Afiliado" at bounding box center [513, 41] width 40 height 7
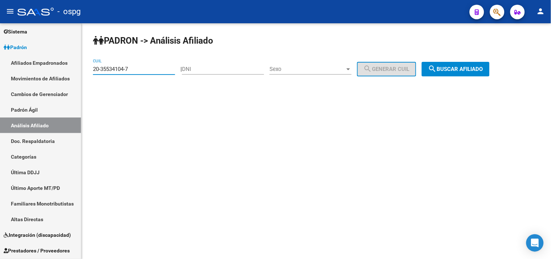
drag, startPoint x: 109, startPoint y: 66, endPoint x: 118, endPoint y: 66, distance: 9.4
click at [79, 66] on mat-sidenav-container "Firma Express Inicio Calendario SSS Instructivos Contacto OS Reportes Tablero d…" at bounding box center [275, 140] width 551 height 235
paste input "7-06060042-8"
click at [452, 72] on span "search Buscar afiliado" at bounding box center [455, 69] width 55 height 7
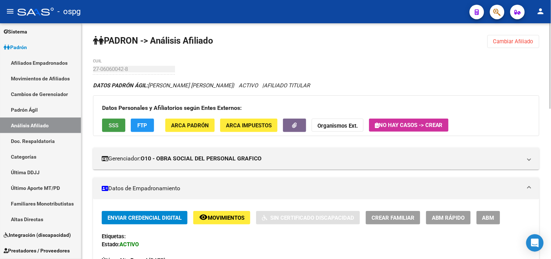
click at [117, 129] on button "SSS" at bounding box center [113, 124] width 23 height 13
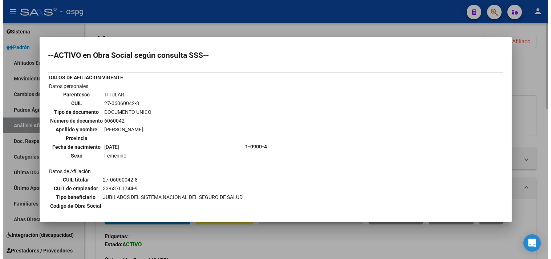
scroll to position [24, 0]
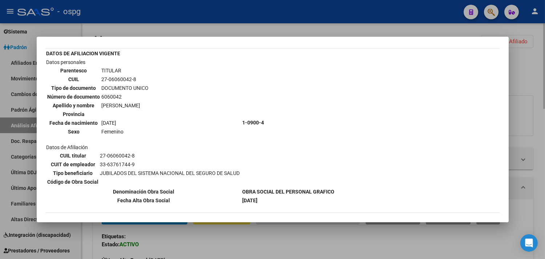
drag, startPoint x: 258, startPoint y: 238, endPoint x: 271, endPoint y: 235, distance: 13.1
click at [260, 238] on div at bounding box center [272, 129] width 545 height 259
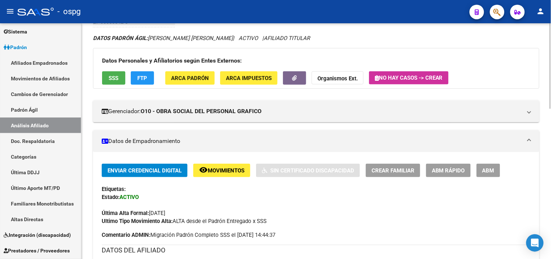
scroll to position [0, 0]
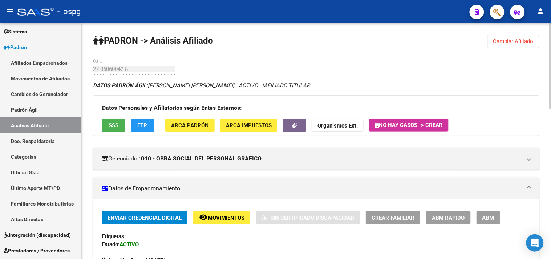
click at [146, 121] on button "FTP" at bounding box center [142, 124] width 23 height 13
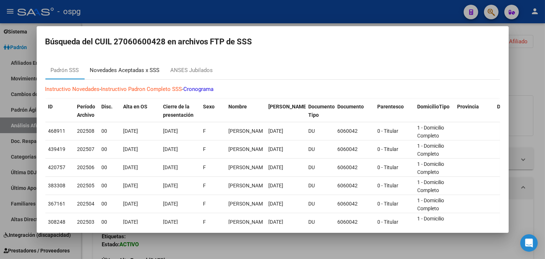
click at [147, 69] on div "Novedades Aceptadas x SSS" at bounding box center [125, 70] width 70 height 8
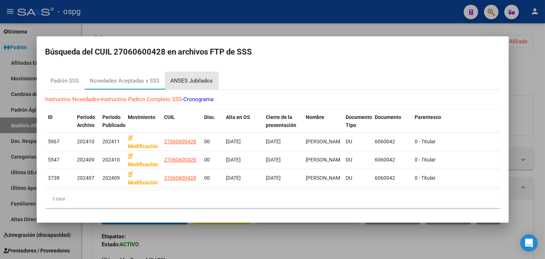
click at [197, 80] on div "ANSES Jubilados" at bounding box center [192, 81] width 42 height 8
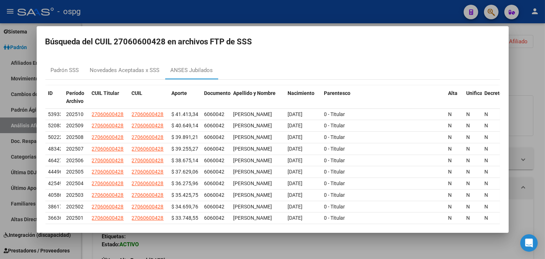
click at [361, 248] on div at bounding box center [272, 129] width 545 height 259
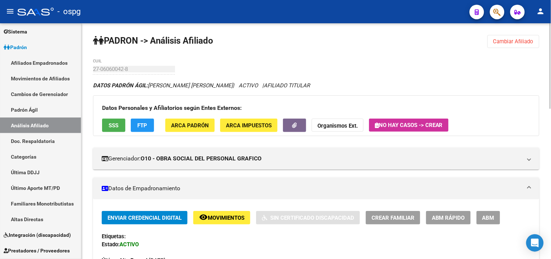
drag, startPoint x: 507, startPoint y: 82, endPoint x: 509, endPoint y: 67, distance: 15.0
click at [506, 37] on button "Cambiar Afiliado" at bounding box center [513, 41] width 52 height 13
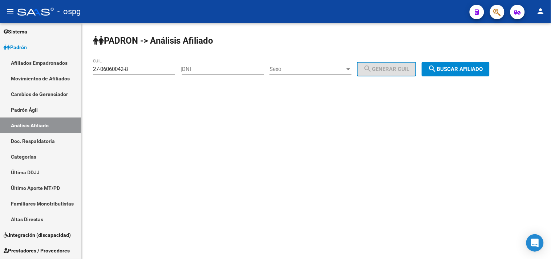
drag, startPoint x: 85, startPoint y: 69, endPoint x: 131, endPoint y: 68, distance: 45.4
click at [86, 69] on div "PADRON -> Análisis Afiliado 27-06060042-8 CUIL | DNI Sexo Sexo search Generar C…" at bounding box center [316, 61] width 470 height 76
paste input "0-24527881-1"
click at [454, 71] on span "search Buscar afiliado" at bounding box center [455, 69] width 55 height 7
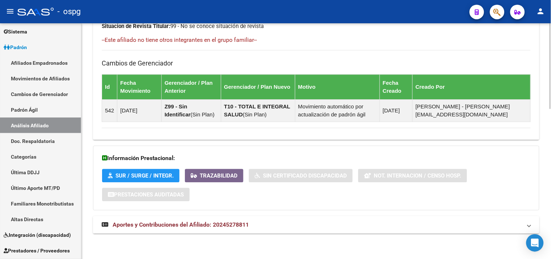
click at [346, 228] on mat-panel-title "Aportes y Contribuciones del Afiliado: 20245278811" at bounding box center [312, 224] width 420 height 8
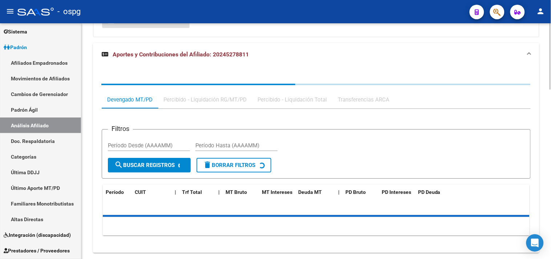
scroll to position [604, 0]
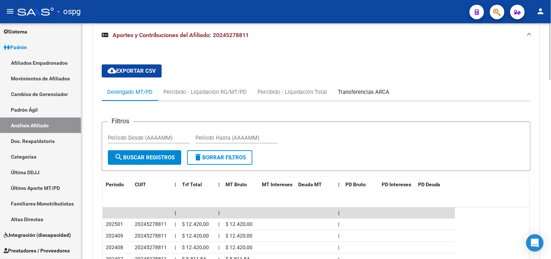
click at [366, 94] on div "Transferencias ARCA" at bounding box center [364, 92] width 52 height 8
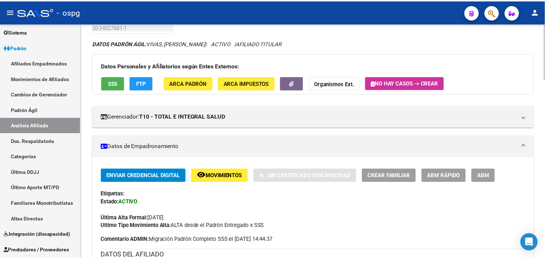
scroll to position [0, 0]
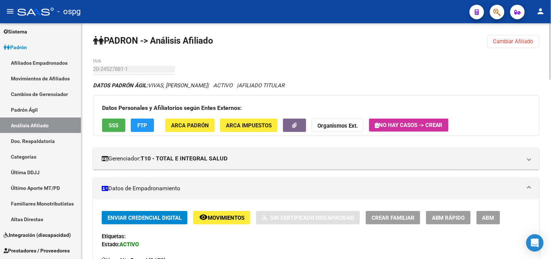
click at [116, 125] on span "SSS" at bounding box center [114, 125] width 10 height 7
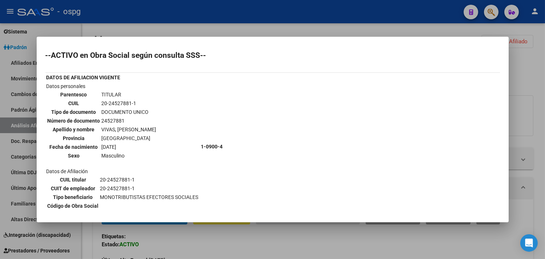
scroll to position [98, 0]
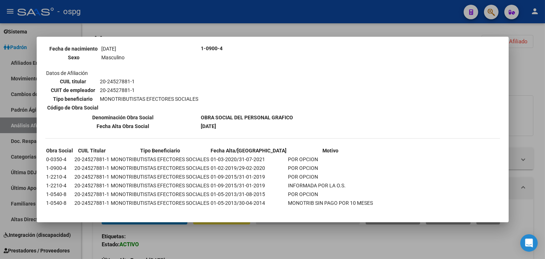
click at [258, 243] on div at bounding box center [272, 129] width 545 height 259
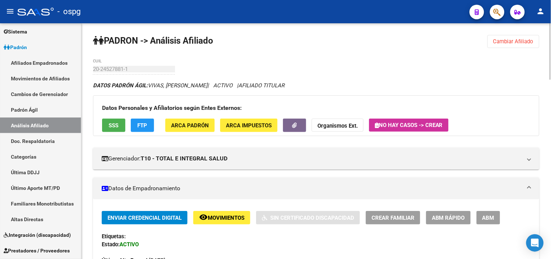
click at [142, 122] on span "FTP" at bounding box center [143, 125] width 10 height 7
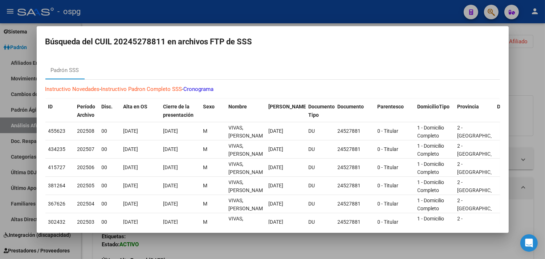
click at [198, 240] on div at bounding box center [272, 129] width 545 height 259
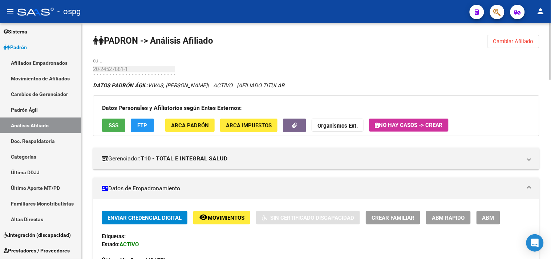
drag, startPoint x: 493, startPoint y: 40, endPoint x: 444, endPoint y: 39, distance: 48.7
click at [493, 40] on button "Cambiar Afiliado" at bounding box center [513, 41] width 52 height 13
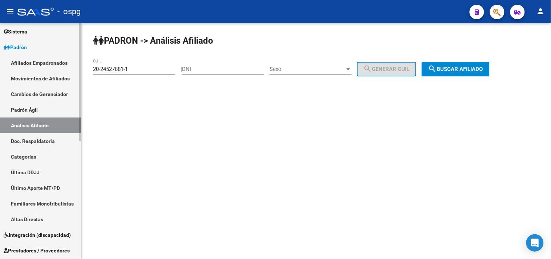
drag, startPoint x: 139, startPoint y: 68, endPoint x: 57, endPoint y: 67, distance: 82.4
click at [35, 67] on mat-sidenav-container "Firma Express Inicio Calendario SSS Instructivos Contacto OS Reportes Tablero d…" at bounding box center [275, 140] width 551 height 235
paste input "7-92144508-9"
click at [474, 75] on button "search Buscar afiliado" at bounding box center [456, 69] width 68 height 15
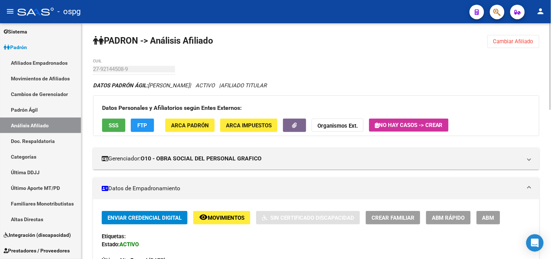
click at [109, 125] on span "SSS" at bounding box center [114, 125] width 10 height 7
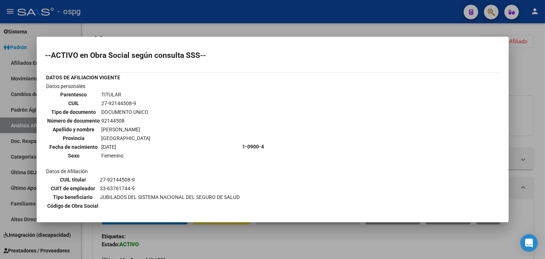
scroll to position [106, 0]
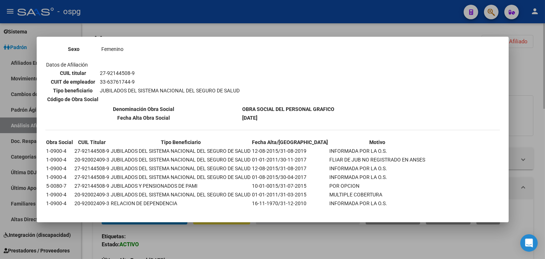
click at [236, 249] on div at bounding box center [272, 129] width 545 height 259
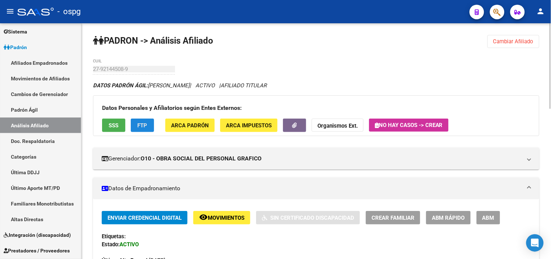
click at [142, 125] on span "FTP" at bounding box center [143, 125] width 10 height 7
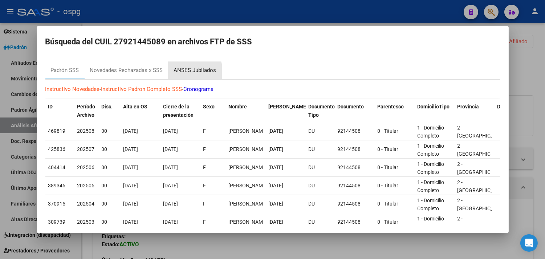
click at [183, 72] on div "ANSES Jubilados" at bounding box center [195, 70] width 42 height 8
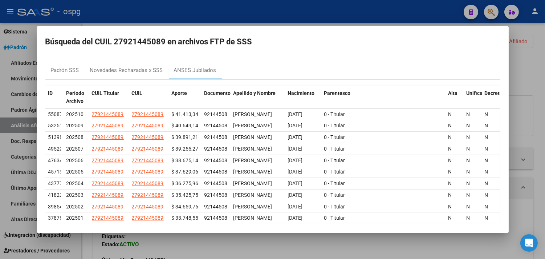
click at [314, 248] on div at bounding box center [272, 129] width 545 height 259
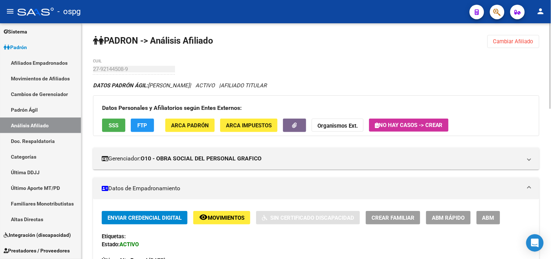
drag, startPoint x: 496, startPoint y: 75, endPoint x: 510, endPoint y: 41, distance: 36.6
drag, startPoint x: 511, startPoint y: 40, endPoint x: 223, endPoint y: 38, distance: 288.0
click at [510, 40] on span "Cambiar Afiliado" at bounding box center [513, 41] width 40 height 7
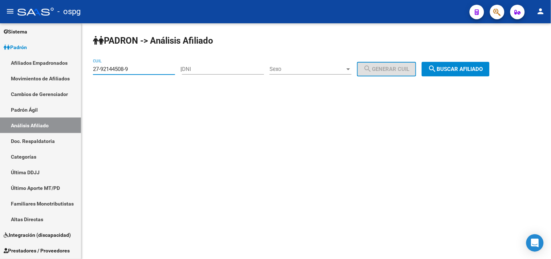
drag, startPoint x: 136, startPoint y: 68, endPoint x: 97, endPoint y: 58, distance: 40.4
click at [0, 64] on mat-sidenav-container "Firma Express Inicio Calendario SSS Instructivos Contacto OS Reportes Tablero d…" at bounding box center [275, 140] width 551 height 235
paste input "09740093-3"
click at [473, 75] on button "search Buscar afiliado" at bounding box center [456, 69] width 68 height 15
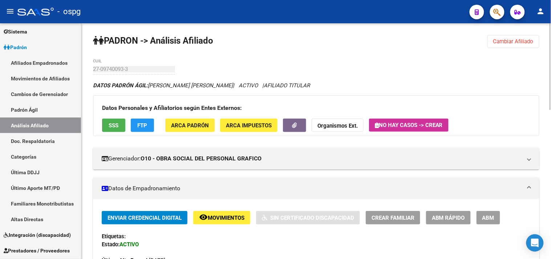
click at [122, 127] on button "SSS" at bounding box center [113, 124] width 23 height 13
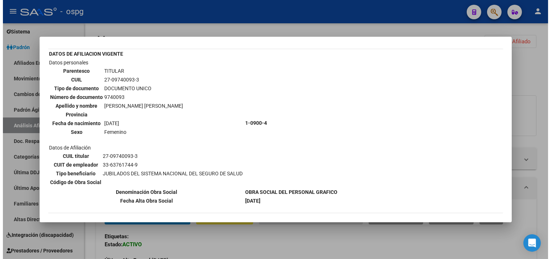
scroll to position [24, 0]
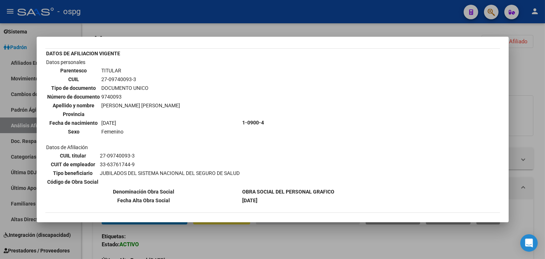
click at [246, 244] on div at bounding box center [272, 129] width 545 height 259
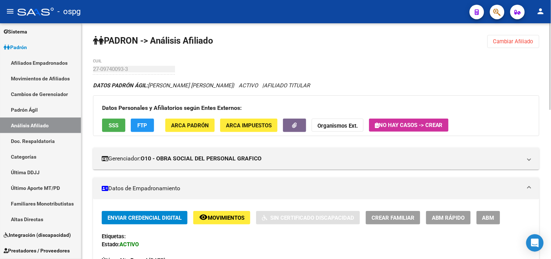
click at [150, 127] on button "FTP" at bounding box center [142, 124] width 23 height 13
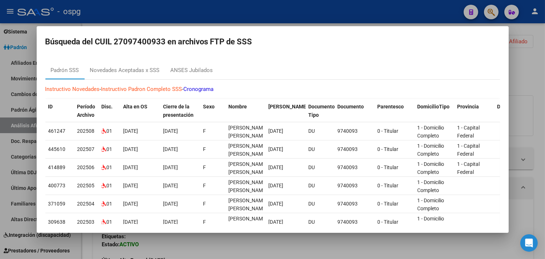
drag, startPoint x: 213, startPoint y: 83, endPoint x: 212, endPoint y: 77, distance: 5.5
click at [213, 82] on div "Instructivo Novedades - Instructivo Padron Completo SSS - Cronograma ID Período…" at bounding box center [272, 205] width 455 height 251
click at [212, 72] on div "ANSES Jubilados" at bounding box center [192, 70] width 42 height 8
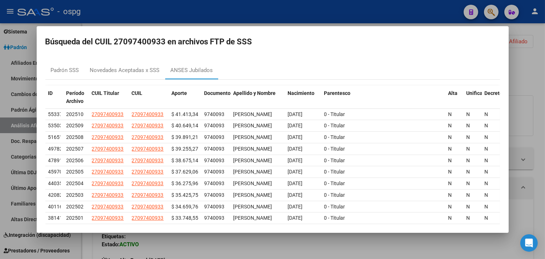
click at [264, 243] on div at bounding box center [272, 129] width 545 height 259
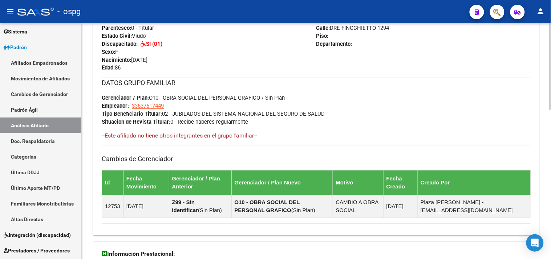
scroll to position [242, 0]
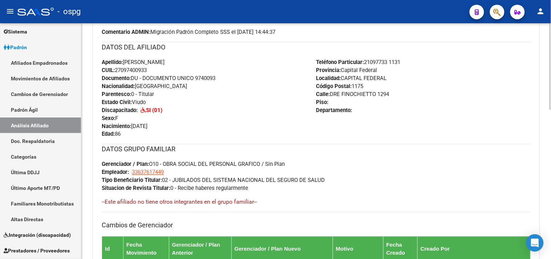
click at [510, 117] on div "Teléfono Particular: 21097733 1131 Provincia: Capital Federal Localidad: CAPITA…" at bounding box center [423, 98] width 215 height 80
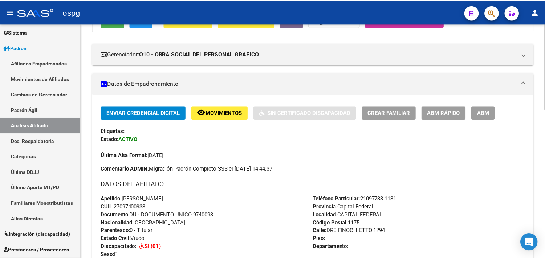
scroll to position [0, 0]
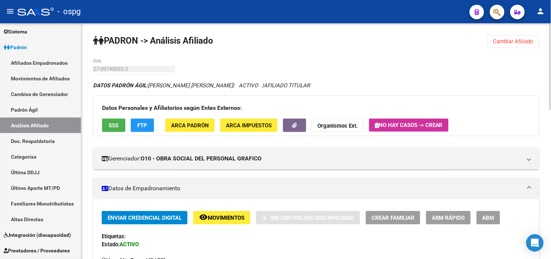
drag, startPoint x: 522, startPoint y: 44, endPoint x: 96, endPoint y: 66, distance: 425.9
click at [506, 45] on button "Cambiar Afiliado" at bounding box center [513, 41] width 52 height 13
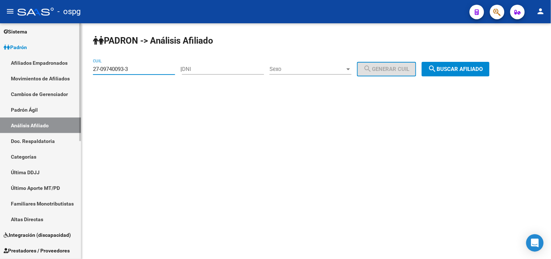
drag, startPoint x: 142, startPoint y: 71, endPoint x: 53, endPoint y: 70, distance: 89.7
click at [45, 71] on mat-sidenav-container "Firma Express Inicio Calendario SSS Instructivos Contacto OS Reportes Tablero d…" at bounding box center [275, 140] width 551 height 235
paste input "0-04401490-5"
type input "20-04401490-5"
drag, startPoint x: 449, startPoint y: 73, endPoint x: 376, endPoint y: 74, distance: 72.3
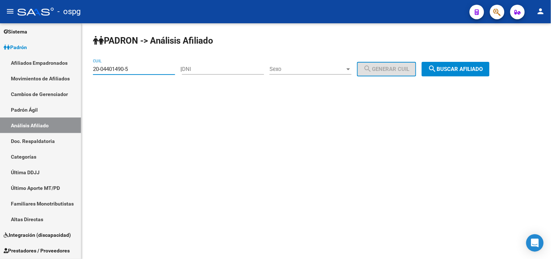
click at [447, 73] on button "search Buscar afiliado" at bounding box center [456, 69] width 68 height 15
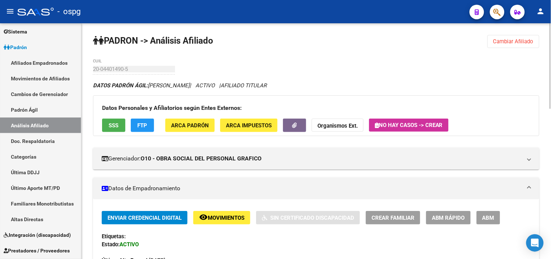
click at [114, 126] on span "SSS" at bounding box center [114, 125] width 10 height 7
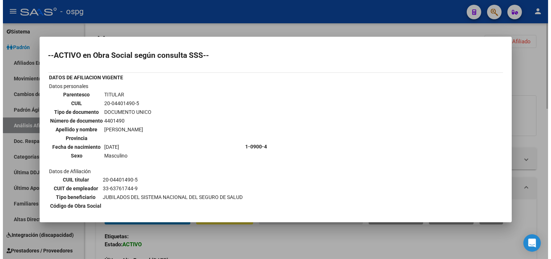
scroll to position [56, 0]
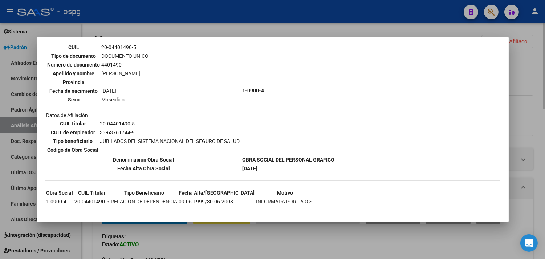
click at [171, 239] on div at bounding box center [272, 129] width 545 height 259
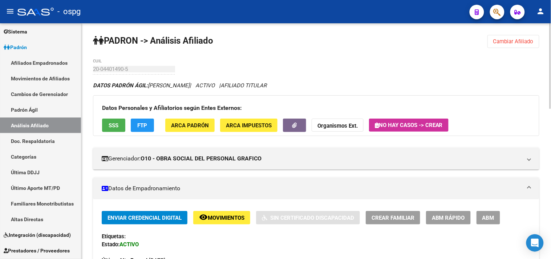
click at [141, 129] on button "FTP" at bounding box center [142, 124] width 23 height 13
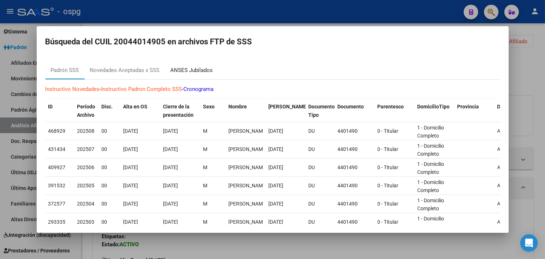
click at [192, 73] on div "ANSES Jubilados" at bounding box center [192, 70] width 42 height 8
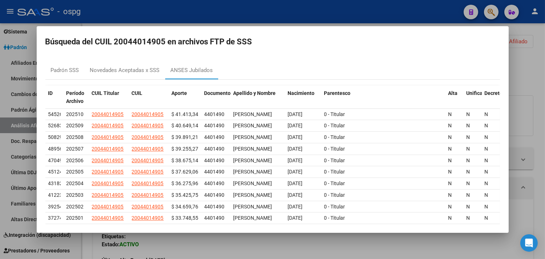
click at [226, 247] on div at bounding box center [272, 129] width 545 height 259
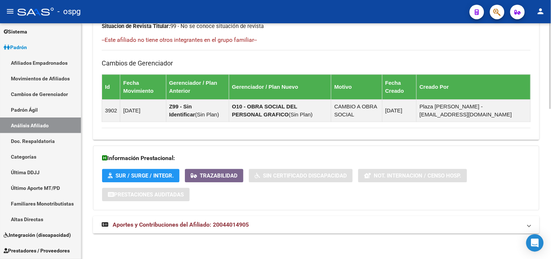
drag, startPoint x: 283, startPoint y: 222, endPoint x: 295, endPoint y: 222, distance: 12.3
click at [284, 222] on mat-panel-title "Aportes y Contribuciones del Afiliado: 20044014905" at bounding box center [312, 224] width 420 height 8
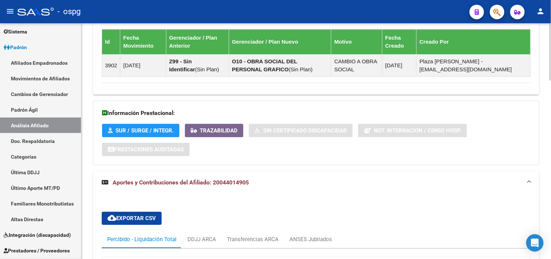
scroll to position [255, 0]
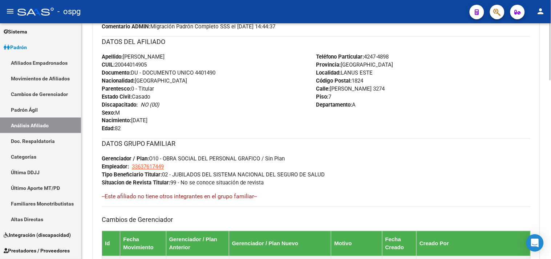
click at [473, 109] on div "Teléfono Particular: [PHONE_NUMBER] Provincia: [GEOGRAPHIC_DATA] Localidad: [PE…" at bounding box center [423, 93] width 215 height 80
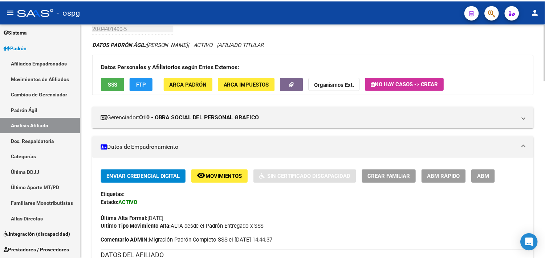
scroll to position [0, 0]
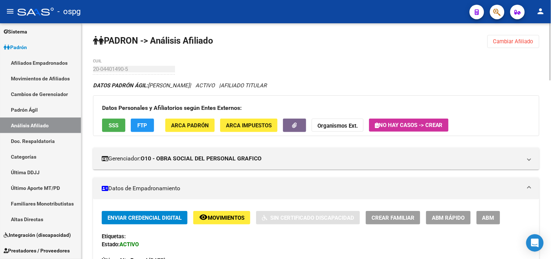
drag, startPoint x: 508, startPoint y: 42, endPoint x: 168, endPoint y: 89, distance: 343.6
click at [508, 42] on span "Cambiar Afiliado" at bounding box center [513, 41] width 40 height 7
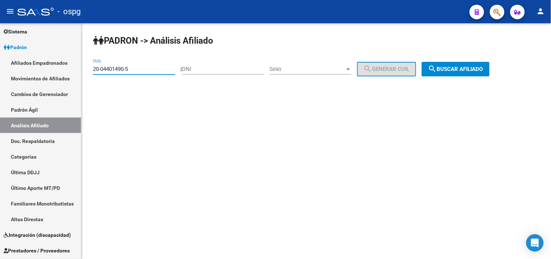
drag, startPoint x: 81, startPoint y: 66, endPoint x: 162, endPoint y: 84, distance: 82.6
click at [68, 66] on mat-sidenav-container "Firma Express Inicio Calendario SSS Instructivos Contacto OS Reportes Tablero d…" at bounding box center [275, 140] width 551 height 235
drag, startPoint x: 162, startPoint y: 84, endPoint x: 150, endPoint y: 78, distance: 12.7
drag, startPoint x: 150, startPoint y: 78, endPoint x: 130, endPoint y: 67, distance: 23.4
click at [130, 67] on input "20-04401490-5" at bounding box center [134, 69] width 82 height 7
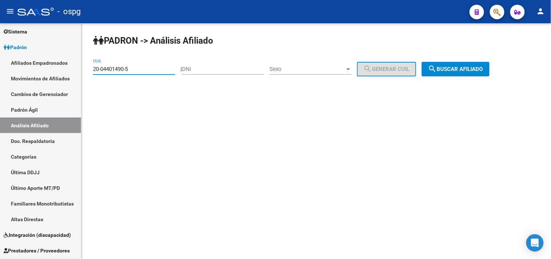
drag, startPoint x: 102, startPoint y: 66, endPoint x: 122, endPoint y: 76, distance: 22.1
click at [76, 66] on mat-sidenav-container "Firma Express Inicio Calendario SSS Instructivos Contacto OS Reportes Tablero d…" at bounding box center [275, 140] width 551 height 235
drag, startPoint x: 124, startPoint y: 74, endPoint x: 148, endPoint y: 64, distance: 25.9
click at [148, 64] on div "20-04401490-5 CUIL" at bounding box center [134, 67] width 82 height 16
paste input "27-30333885-9"
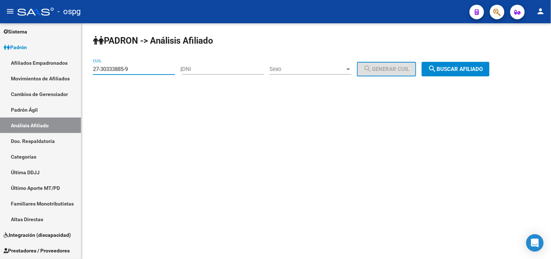
type input "27-30333885-9"
click at [471, 74] on button "search Buscar afiliado" at bounding box center [456, 69] width 68 height 15
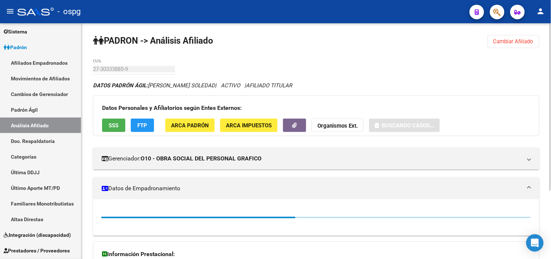
click at [111, 122] on span "SSS" at bounding box center [114, 125] width 10 height 7
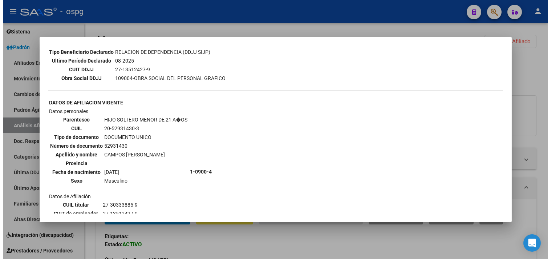
scroll to position [238, 0]
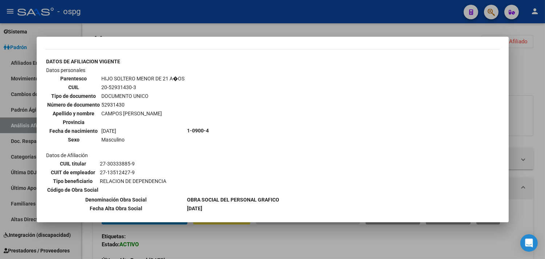
click at [194, 231] on div at bounding box center [272, 129] width 545 height 259
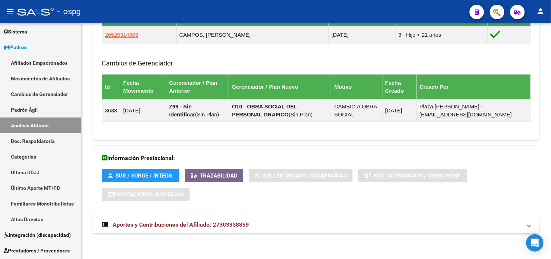
click at [291, 223] on mat-panel-title "Aportes y Contribuciones del Afiliado: 27303338859" at bounding box center [312, 224] width 420 height 8
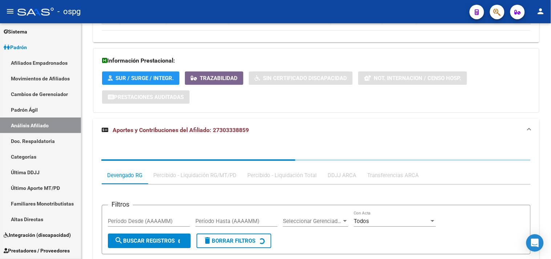
scroll to position [626, 0]
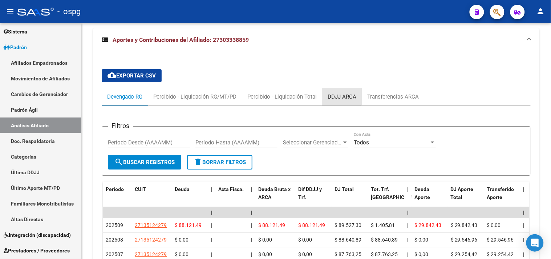
click at [332, 89] on div "DDJJ ARCA" at bounding box center [342, 96] width 40 height 17
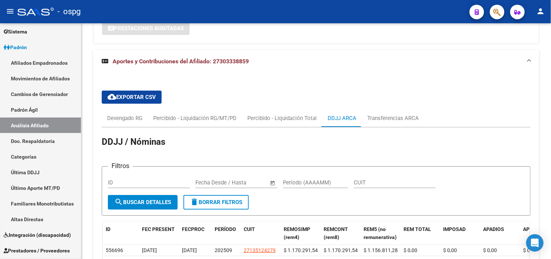
scroll to position [726, 0]
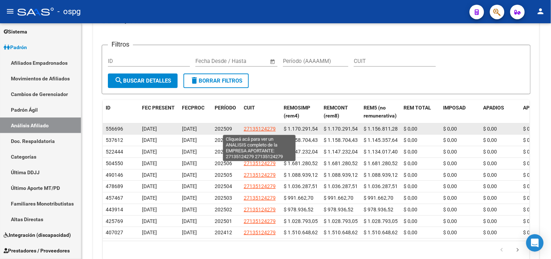
click at [248, 131] on span "27135124279" at bounding box center [260, 129] width 32 height 6
type textarea "27135124279"
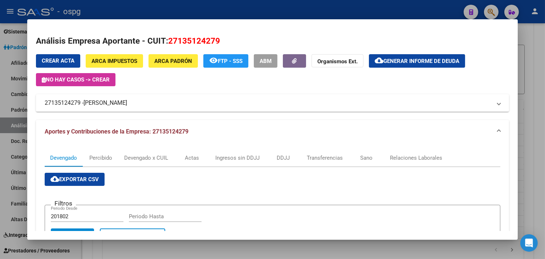
click at [261, 221] on div "Filtros 201802 Periodo Desde Periodo Hasta" at bounding box center [272, 220] width 443 height 18
click at [533, 89] on div at bounding box center [272, 129] width 545 height 259
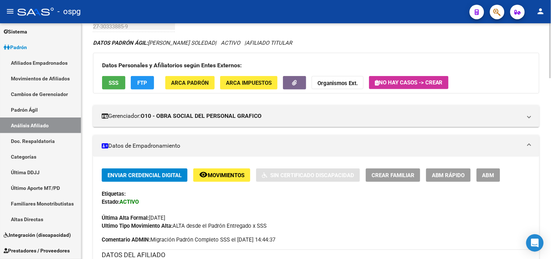
scroll to position [0, 0]
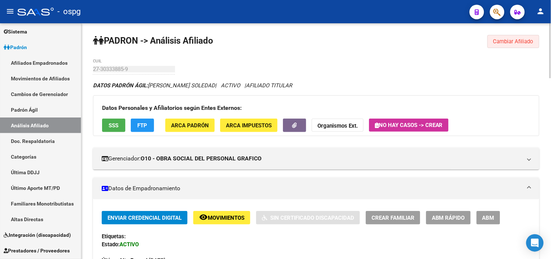
click at [516, 40] on span "Cambiar Afiliado" at bounding box center [513, 41] width 40 height 7
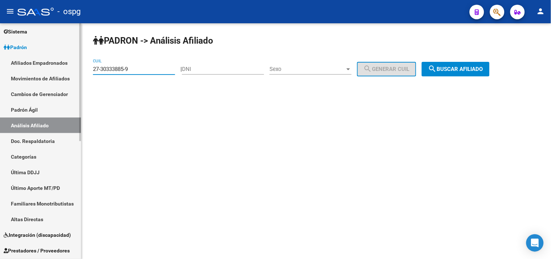
drag, startPoint x: 158, startPoint y: 71, endPoint x: 53, endPoint y: 59, distance: 106.4
click at [15, 61] on mat-sidenav-container "Firma Express Inicio Calendario SSS Instructivos Contacto OS Reportes Tablero d…" at bounding box center [275, 140] width 551 height 235
paste input "0-10021698-2"
type input "20-10021698-2"
click at [484, 73] on button "search Buscar afiliado" at bounding box center [456, 69] width 68 height 15
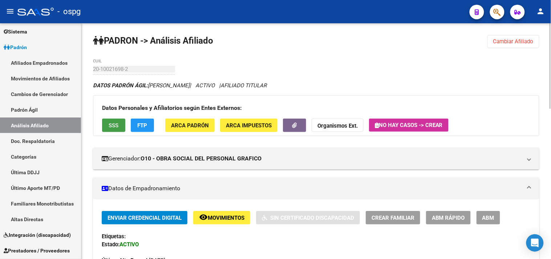
click at [111, 123] on span "SSS" at bounding box center [114, 125] width 10 height 7
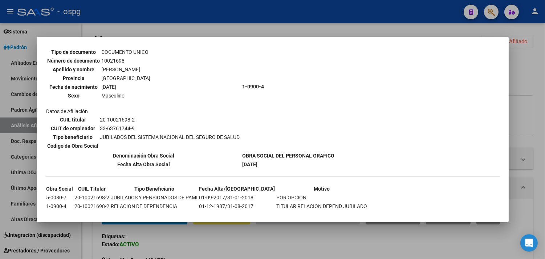
scroll to position [64, 0]
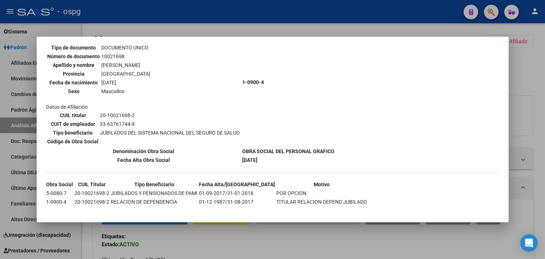
click at [183, 246] on div at bounding box center [272, 129] width 545 height 259
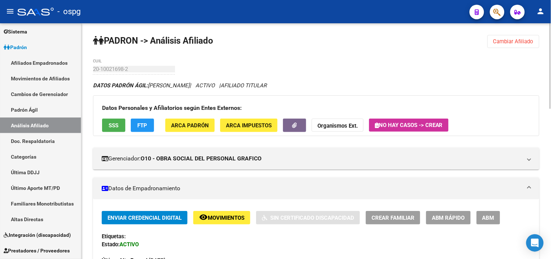
click at [138, 126] on span "FTP" at bounding box center [143, 125] width 10 height 7
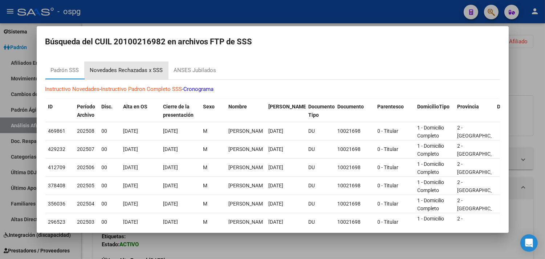
click at [146, 69] on div "Novedades Rechazadas x SSS" at bounding box center [126, 70] width 73 height 8
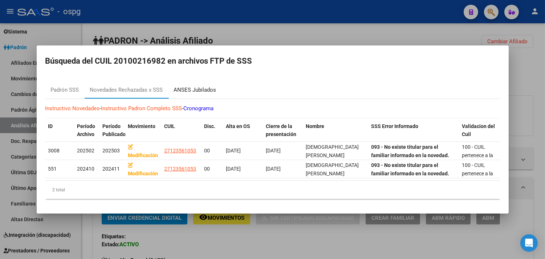
click at [198, 89] on div "ANSES Jubilados" at bounding box center [195, 90] width 42 height 8
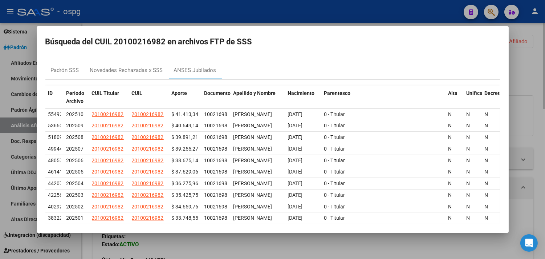
drag, startPoint x: 539, startPoint y: 55, endPoint x: 530, endPoint y: 48, distance: 11.9
click at [536, 54] on div at bounding box center [272, 129] width 545 height 259
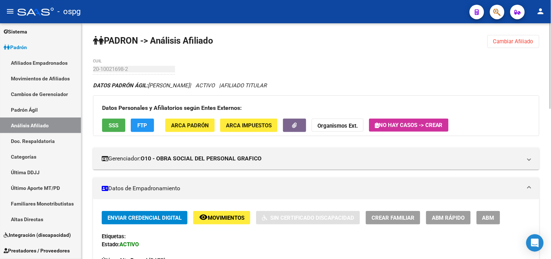
drag, startPoint x: 514, startPoint y: 41, endPoint x: 418, endPoint y: 50, distance: 95.6
click at [514, 42] on span "Cambiar Afiliado" at bounding box center [513, 41] width 40 height 7
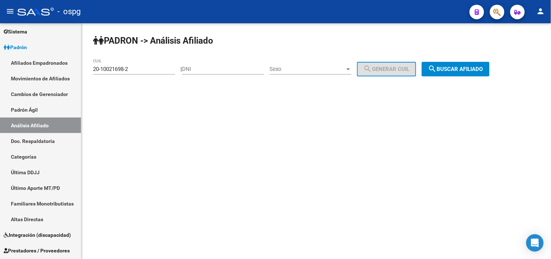
drag, startPoint x: 129, startPoint y: 69, endPoint x: 126, endPoint y: 73, distance: 5.0
click at [89, 65] on div "PADRON -> Análisis Afiliado 20-10021698-2 CUIL | DNI Sexo Sexo search Generar C…" at bounding box center [316, 61] width 470 height 76
drag, startPoint x: 133, startPoint y: 68, endPoint x: 120, endPoint y: 113, distance: 47.2
click at [121, 115] on mat-sidenav-content "PADRON -> Análisis Afiliado 20-10021698-2 CUIL | DNI Sexo Sexo search Generar C…" at bounding box center [316, 140] width 470 height 235
drag, startPoint x: 133, startPoint y: 67, endPoint x: 110, endPoint y: 73, distance: 24.0
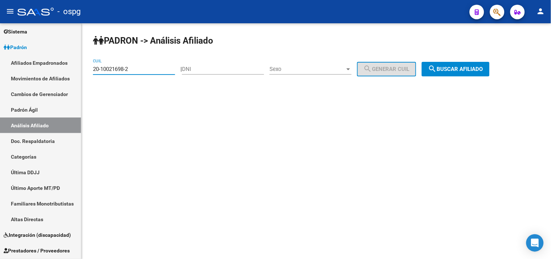
click at [33, 52] on mat-sidenav-container "Firma Express Inicio Calendario SSS Instructivos Contacto OS Reportes Tablero d…" at bounding box center [275, 140] width 551 height 235
paste input "23-26427340-4"
type input "23-26427340-4"
click at [452, 72] on span "search Buscar afiliado" at bounding box center [455, 69] width 55 height 7
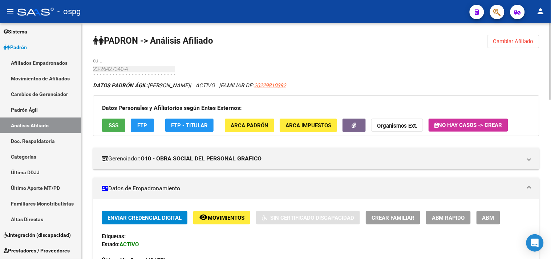
click at [116, 129] on button "SSS" at bounding box center [113, 124] width 23 height 13
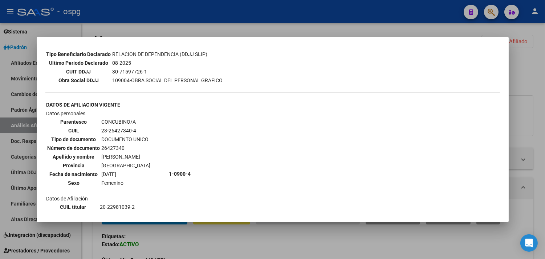
scroll to position [202, 0]
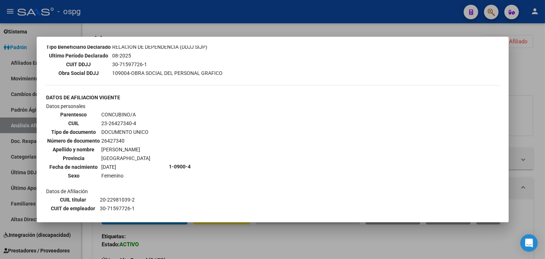
drag, startPoint x: 107, startPoint y: 113, endPoint x: 129, endPoint y: 112, distance: 22.6
click at [129, 119] on td "23-26427340-4" at bounding box center [126, 123] width 50 height 8
copy td "26427340"
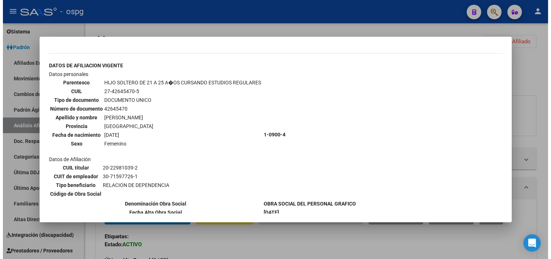
scroll to position [469, 0]
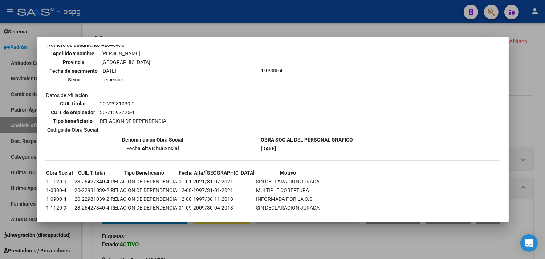
click at [255, 239] on div at bounding box center [272, 129] width 545 height 259
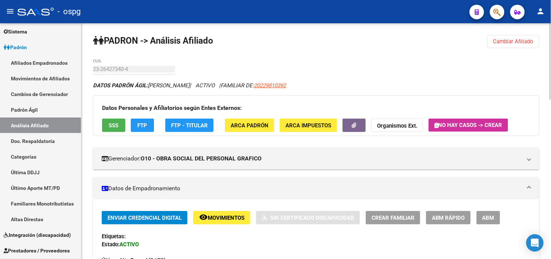
click at [144, 126] on span "FTP" at bounding box center [143, 125] width 10 height 7
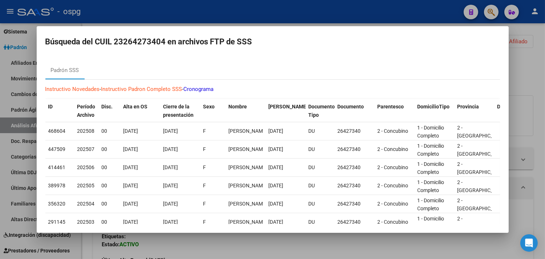
click at [231, 251] on div at bounding box center [272, 129] width 545 height 259
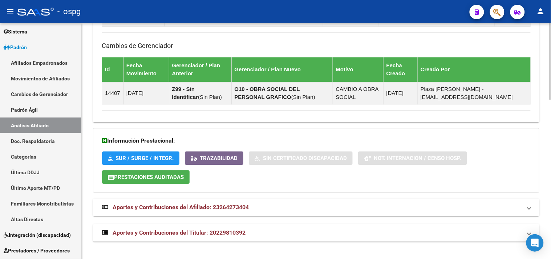
click at [295, 233] on mat-panel-title "Aportes y Contribuciones del Titular: 20229810392" at bounding box center [312, 232] width 420 height 8
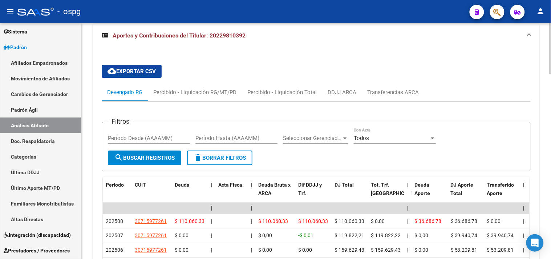
scroll to position [677, 0]
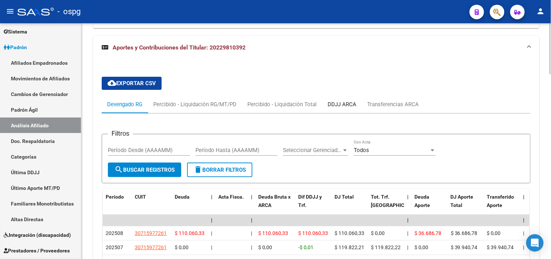
click at [347, 97] on div "DDJJ ARCA" at bounding box center [342, 104] width 40 height 17
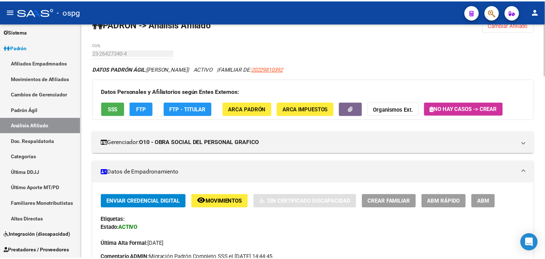
scroll to position [0, 0]
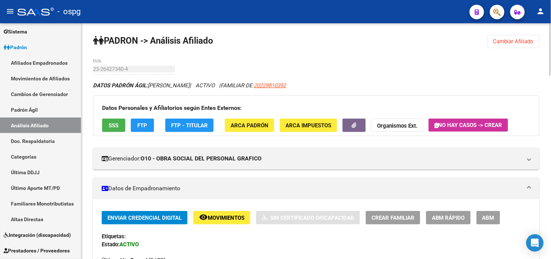
drag, startPoint x: 528, startPoint y: 41, endPoint x: 190, endPoint y: 45, distance: 337.8
click at [525, 39] on span "Cambiar Afiliado" at bounding box center [513, 41] width 40 height 7
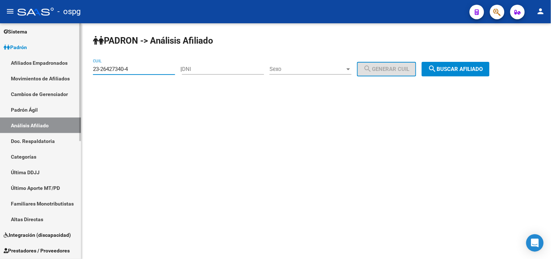
drag, startPoint x: 57, startPoint y: 64, endPoint x: 53, endPoint y: 64, distance: 4.0
click at [53, 64] on mat-sidenav-container "Firma Express Inicio Calendario SSS Instructivos Contacto OS Reportes Tablero d…" at bounding box center [275, 140] width 551 height 235
paste input "20-07675663-6"
click at [460, 68] on span "search Buscar afiliado" at bounding box center [455, 69] width 55 height 7
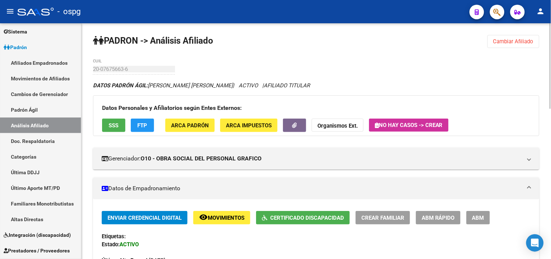
click at [117, 119] on button "SSS" at bounding box center [113, 124] width 23 height 13
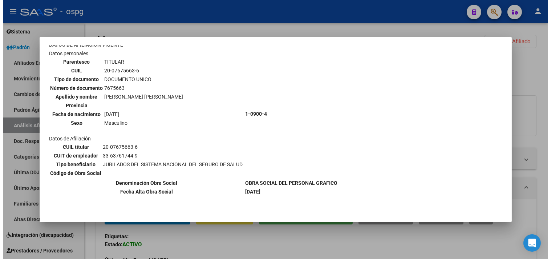
scroll to position [64, 0]
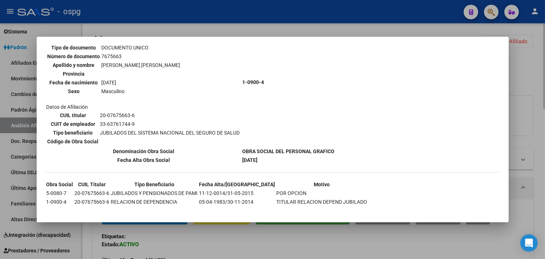
drag, startPoint x: 183, startPoint y: 244, endPoint x: 147, endPoint y: 148, distance: 102.6
click at [179, 237] on div at bounding box center [272, 129] width 545 height 259
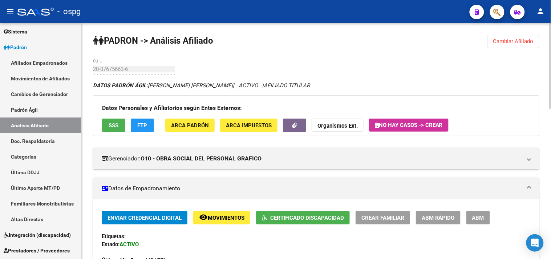
click at [139, 122] on span "FTP" at bounding box center [143, 125] width 10 height 7
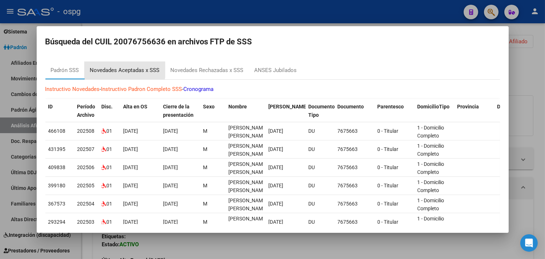
drag, startPoint x: 124, startPoint y: 68, endPoint x: 242, endPoint y: 84, distance: 119.5
click at [125, 68] on div "Novedades Aceptadas x SSS" at bounding box center [125, 70] width 70 height 8
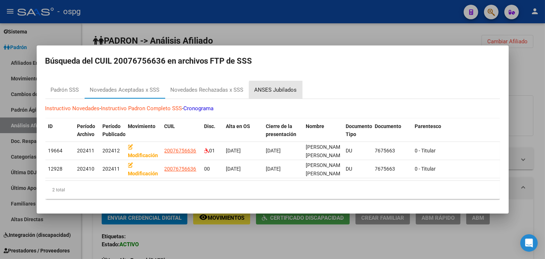
click at [289, 87] on div "ANSES Jubilados" at bounding box center [276, 90] width 42 height 8
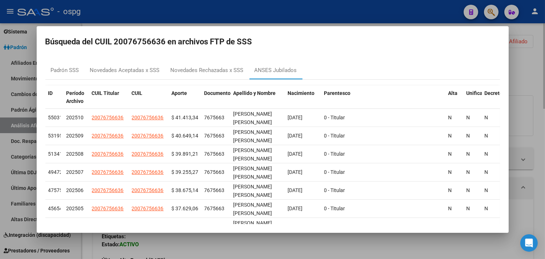
drag, startPoint x: 252, startPoint y: 244, endPoint x: 252, endPoint y: 235, distance: 8.4
click at [252, 243] on div at bounding box center [272, 129] width 545 height 259
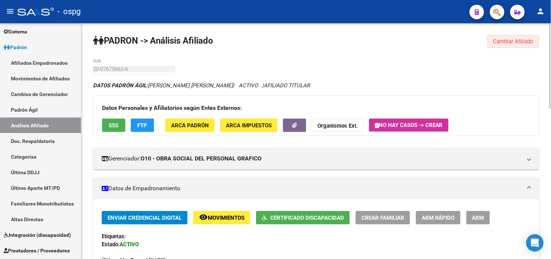
drag, startPoint x: 503, startPoint y: 39, endPoint x: 473, endPoint y: 40, distance: 30.2
click at [503, 40] on span "Cambiar Afiliado" at bounding box center [513, 41] width 40 height 7
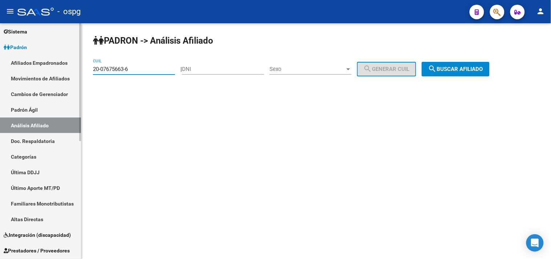
drag, startPoint x: 155, startPoint y: 68, endPoint x: 0, endPoint y: 77, distance: 155.7
click at [0, 77] on mat-sidenav-container "Firma Express Inicio Calendario SSS Instructivos Contacto OS Reportes Tablero d…" at bounding box center [275, 140] width 551 height 235
paste input "7-02932168-5"
type input "27-02932168-5"
drag, startPoint x: 439, startPoint y: 66, endPoint x: 305, endPoint y: 67, distance: 133.3
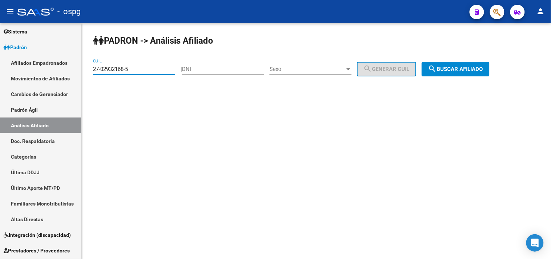
click at [437, 67] on mat-icon "search" at bounding box center [432, 68] width 9 height 9
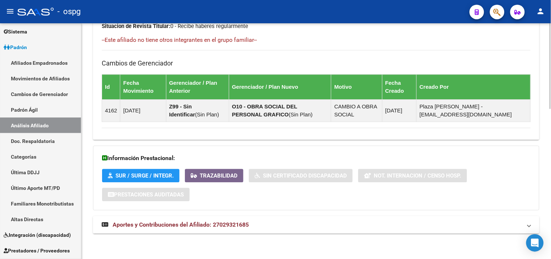
click at [236, 230] on mat-expansion-panel-header "Aportes y Contribuciones del Afiliado: 27029321685" at bounding box center [316, 224] width 446 height 17
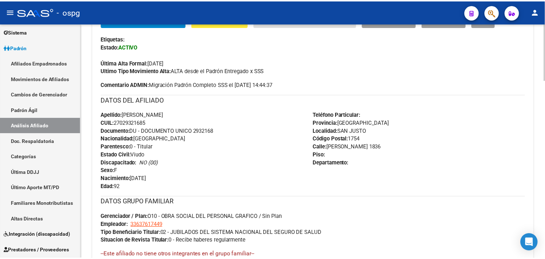
scroll to position [53, 0]
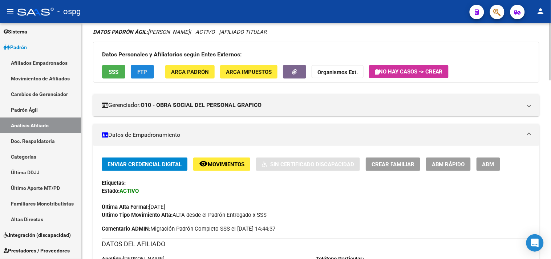
click at [147, 68] on span "FTP" at bounding box center [143, 71] width 10 height 7
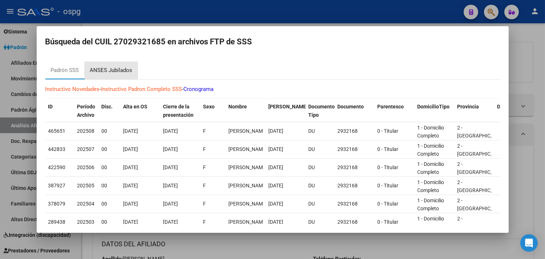
drag, startPoint x: 122, startPoint y: 75, endPoint x: 260, endPoint y: 183, distance: 175.1
click at [121, 75] on div "ANSES Jubilados" at bounding box center [111, 70] width 53 height 17
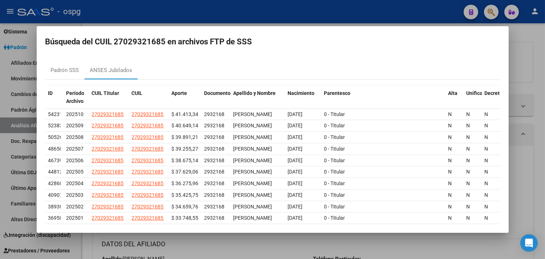
drag, startPoint x: 257, startPoint y: 241, endPoint x: 227, endPoint y: 218, distance: 37.6
click at [256, 240] on div at bounding box center [272, 129] width 545 height 259
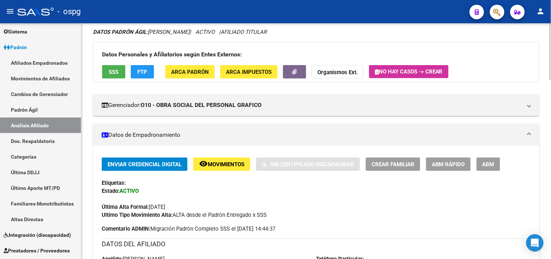
click at [118, 74] on span "SSS" at bounding box center [114, 72] width 10 height 7
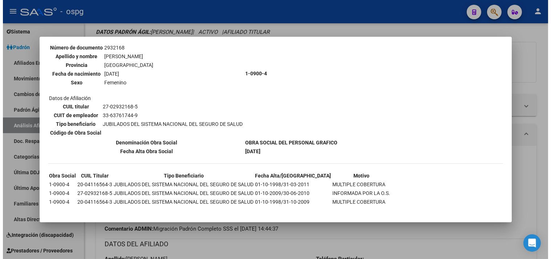
scroll to position [0, 0]
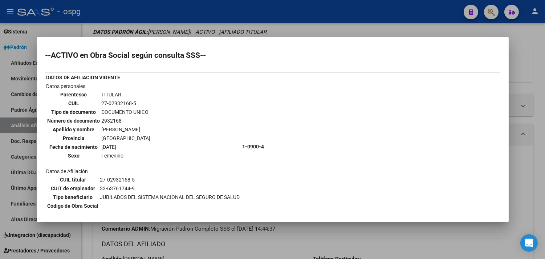
drag, startPoint x: 444, startPoint y: 21, endPoint x: 278, endPoint y: 204, distance: 247.9
click at [444, 21] on div at bounding box center [272, 129] width 545 height 259
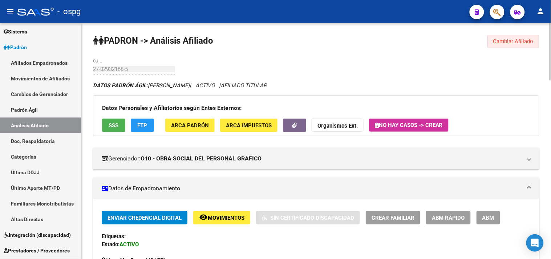
click at [520, 40] on span "Cambiar Afiliado" at bounding box center [513, 41] width 40 height 7
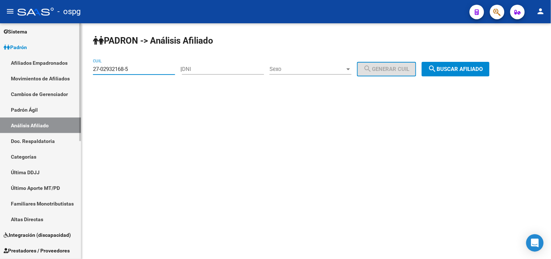
drag, startPoint x: 141, startPoint y: 67, endPoint x: 57, endPoint y: 62, distance: 84.4
click at [57, 62] on mat-sidenav-container "Firma Express Inicio Calendario SSS Instructivos Contacto OS Reportes Tablero d…" at bounding box center [275, 140] width 551 height 235
paste input "27-35423249-4"
type input "27-35423249-4"
click at [281, 224] on mat-sidenav-content "PADRON -> Análisis Afiliado 27-35423249-4 CUIL | DNI Sexo Sexo search Generar C…" at bounding box center [316, 140] width 470 height 235
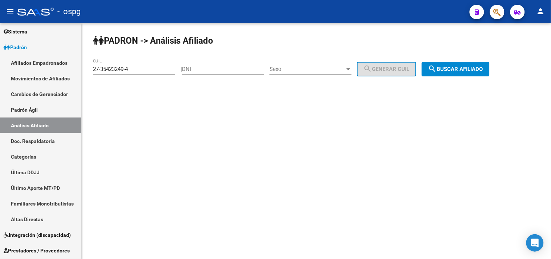
drag, startPoint x: 458, startPoint y: 64, endPoint x: 334, endPoint y: 68, distance: 123.9
click at [453, 68] on button "search Buscar afiliado" at bounding box center [456, 69] width 68 height 15
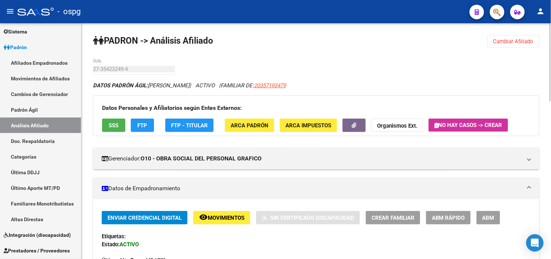
click at [111, 125] on span "SSS" at bounding box center [114, 125] width 10 height 7
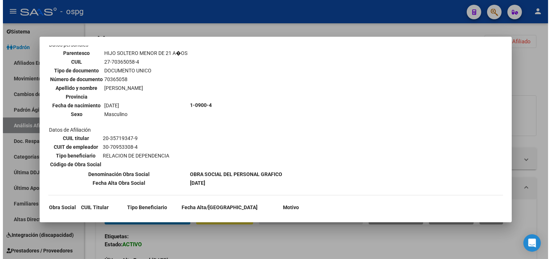
scroll to position [435, 0]
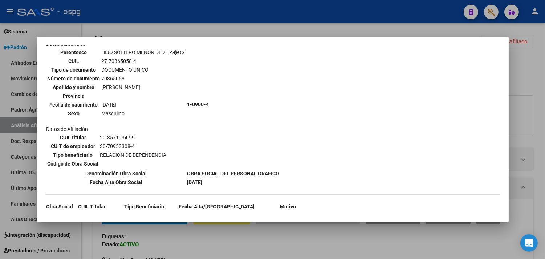
drag, startPoint x: 217, startPoint y: 233, endPoint x: 240, endPoint y: 227, distance: 23.4
click at [217, 234] on div at bounding box center [272, 129] width 545 height 259
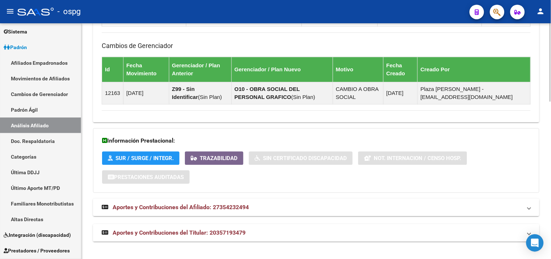
drag, startPoint x: 266, startPoint y: 232, endPoint x: 299, endPoint y: 230, distance: 32.7
click at [266, 232] on mat-panel-title "Aportes y Contribuciones del Titular: 20357193479" at bounding box center [312, 232] width 420 height 8
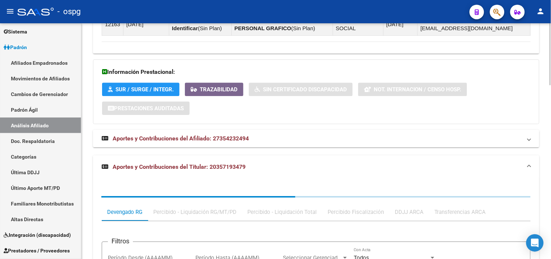
scroll to position [662, 0]
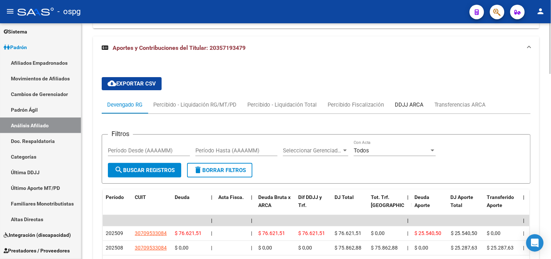
click at [416, 110] on div "DDJJ ARCA" at bounding box center [409, 104] width 40 height 17
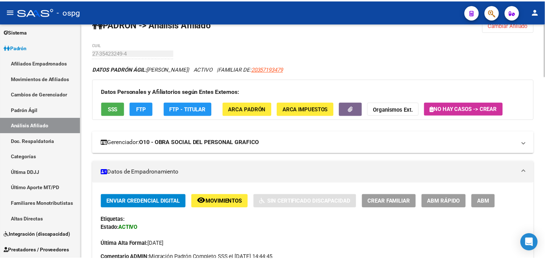
scroll to position [0, 0]
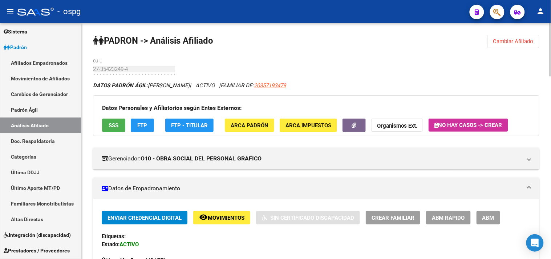
drag, startPoint x: 531, startPoint y: 44, endPoint x: 397, endPoint y: 44, distance: 133.3
click at [530, 44] on span "Cambiar Afiliado" at bounding box center [513, 41] width 40 height 7
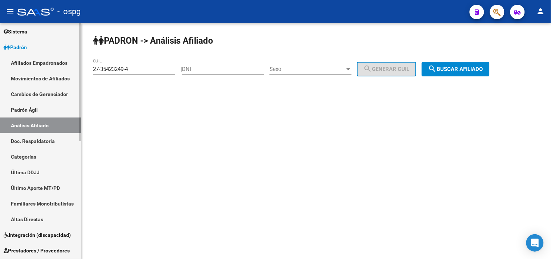
drag, startPoint x: 140, startPoint y: 71, endPoint x: 33, endPoint y: 62, distance: 106.7
click at [2, 65] on mat-sidenav-container "Firma Express Inicio Calendario SSS Instructivos Contacto OS Reportes Tablero d…" at bounding box center [275, 140] width 551 height 235
paste input
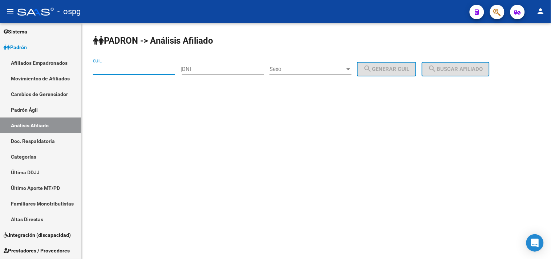
paste input
drag, startPoint x: 518, startPoint y: 106, endPoint x: 480, endPoint y: 78, distance: 47.1
click at [513, 103] on mat-sidenav-content "PADRON -> Análisis Afiliado CUIL | DNI Sexo Sexo search Generar CUIL search Bus…" at bounding box center [316, 140] width 470 height 235
click at [126, 67] on input "CUIL" at bounding box center [134, 69] width 82 height 7
paste input "20-18368485-0"
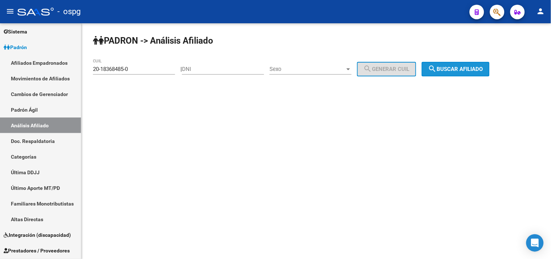
click at [456, 66] on button "search Buscar afiliado" at bounding box center [456, 69] width 68 height 15
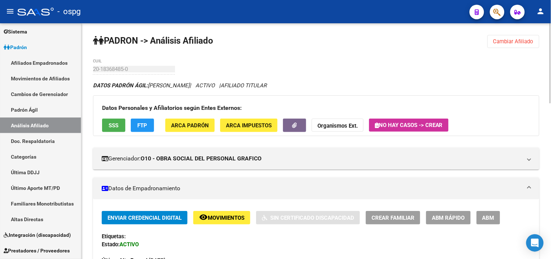
click at [135, 122] on button "FTP" at bounding box center [142, 124] width 23 height 13
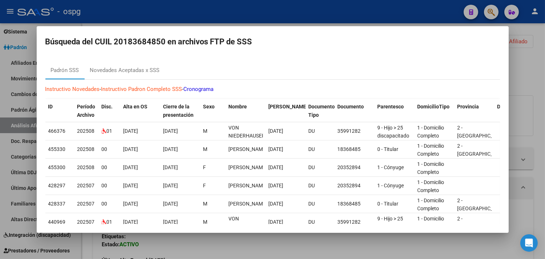
click at [210, 251] on div at bounding box center [272, 129] width 545 height 259
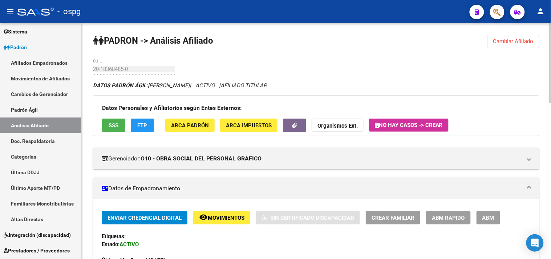
click at [111, 126] on span "SSS" at bounding box center [114, 125] width 10 height 7
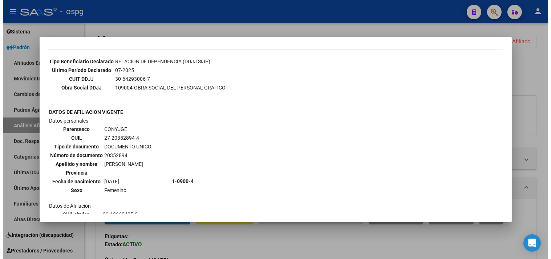
scroll to position [202, 0]
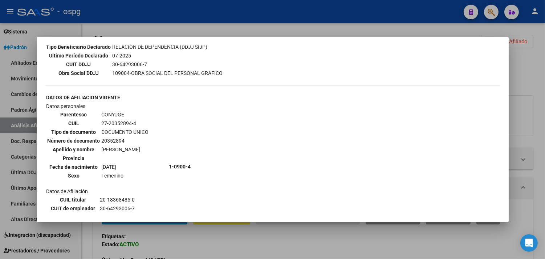
click at [267, 241] on div at bounding box center [272, 129] width 545 height 259
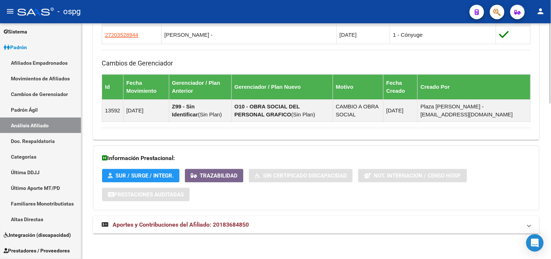
drag, startPoint x: 278, startPoint y: 223, endPoint x: 286, endPoint y: 222, distance: 8.1
click at [281, 223] on mat-panel-title "Aportes y Contribuciones del Afiliado: 20183684850" at bounding box center [312, 224] width 420 height 8
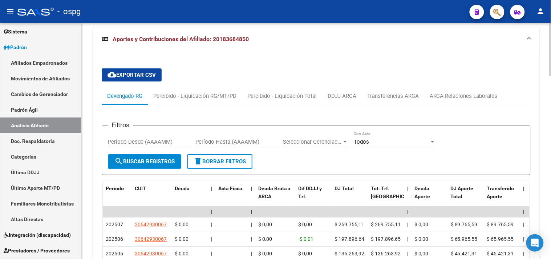
scroll to position [662, 0]
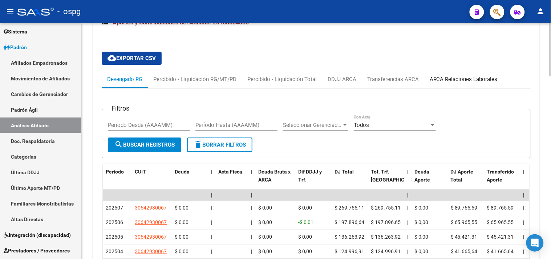
click at [472, 77] on div "ARCA Relaciones Laborales" at bounding box center [464, 79] width 68 height 8
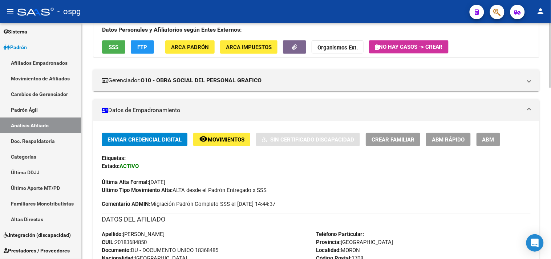
scroll to position [0, 0]
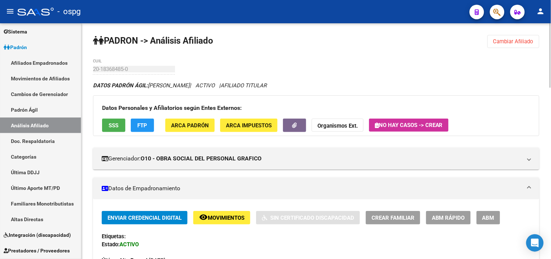
click at [499, 41] on span "Cambiar Afiliado" at bounding box center [513, 41] width 40 height 7
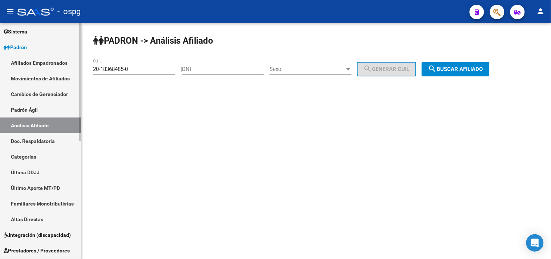
drag, startPoint x: 26, startPoint y: 65, endPoint x: 19, endPoint y: 61, distance: 8.1
click at [13, 63] on mat-sidenav-container "Firma Express Inicio Calendario SSS Instructivos Contacto OS Reportes Tablero d…" at bounding box center [275, 140] width 551 height 235
click at [155, 72] on input "20-18368485-0" at bounding box center [134, 69] width 82 height 7
drag, startPoint x: 113, startPoint y: 71, endPoint x: 14, endPoint y: 54, distance: 100.2
click at [0, 54] on mat-sidenav-container "Firma Express Inicio Calendario SSS Instructivos Contacto OS Reportes Tablero d…" at bounding box center [275, 140] width 551 height 235
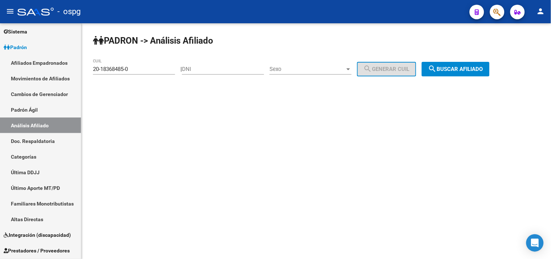
drag, startPoint x: 104, startPoint y: 75, endPoint x: 125, endPoint y: 73, distance: 21.5
click at [104, 75] on div "20-18368485-0 CUIL" at bounding box center [134, 70] width 82 height 23
drag, startPoint x: 130, startPoint y: 70, endPoint x: 17, endPoint y: 70, distance: 112.9
click at [17, 70] on mat-sidenav-container "Firma Express Inicio Calendario SSS Instructivos Contacto OS Reportes Tablero d…" at bounding box center [275, 140] width 551 height 235
paste input "7-33219574-9"
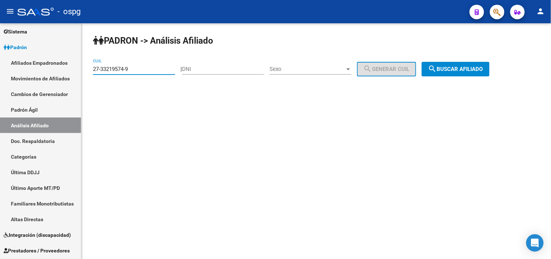
click at [455, 73] on button "search Buscar afiliado" at bounding box center [456, 69] width 68 height 15
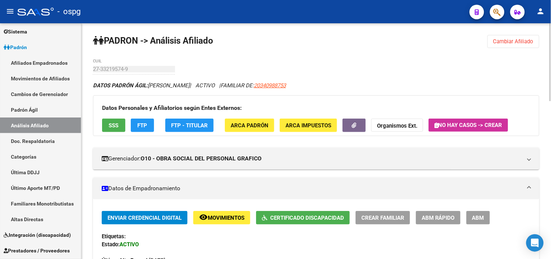
click at [303, 215] on span "Certificado Discapacidad" at bounding box center [307, 217] width 74 height 7
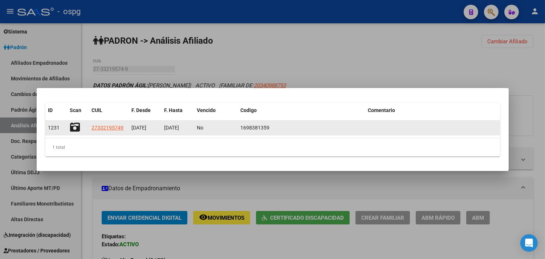
click at [73, 122] on icon at bounding box center [75, 127] width 10 height 10
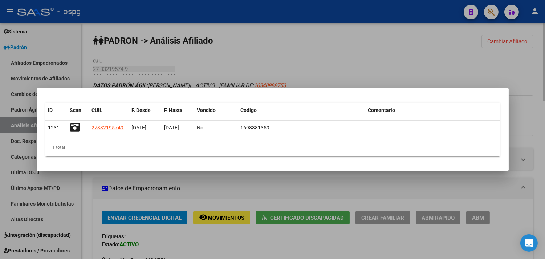
drag, startPoint x: 259, startPoint y: 68, endPoint x: 287, endPoint y: 99, distance: 41.9
click at [259, 68] on div at bounding box center [272, 129] width 545 height 259
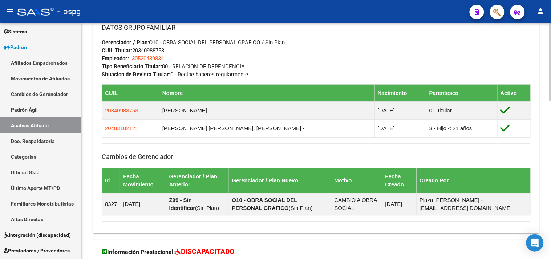
scroll to position [476, 0]
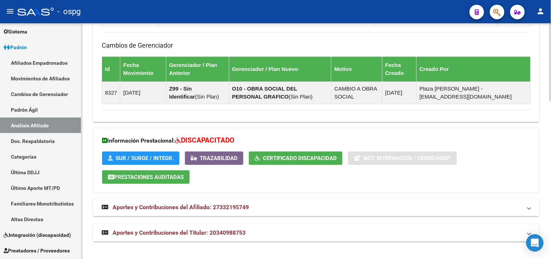
drag, startPoint x: 295, startPoint y: 238, endPoint x: 304, endPoint y: 237, distance: 9.6
click at [295, 238] on mat-expansion-panel-header "Aportes y Contribuciones del Titular: 20340988753" at bounding box center [316, 232] width 446 height 17
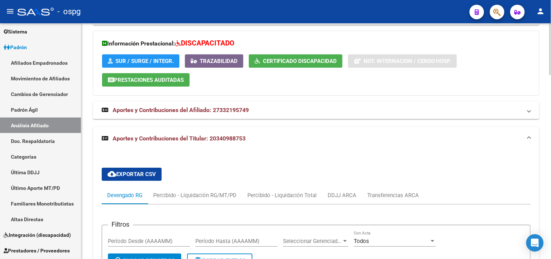
scroll to position [662, 0]
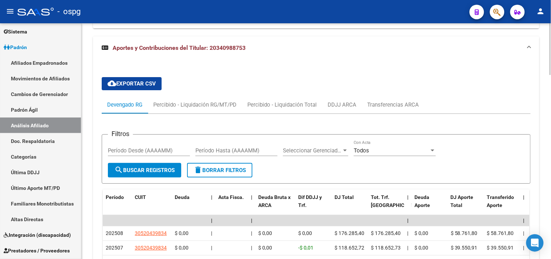
click at [350, 97] on div "cloud_download Exportar CSV Devengado RG Percibido - Liquidación RG/MT/PD Perci…" at bounding box center [316, 234] width 429 height 326
drag, startPoint x: 348, startPoint y: 111, endPoint x: 342, endPoint y: 103, distance: 9.9
click at [348, 111] on div "DDJJ ARCA" at bounding box center [342, 104] width 40 height 17
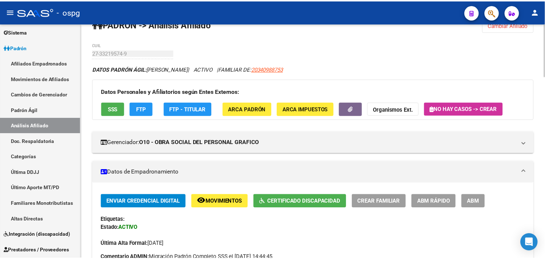
scroll to position [0, 0]
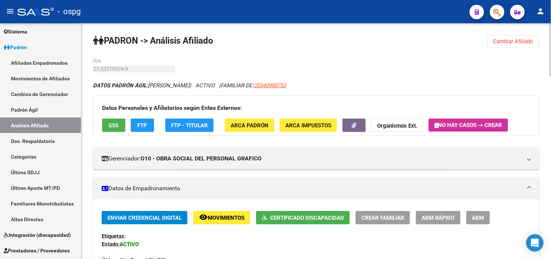
click at [121, 126] on button "SSS" at bounding box center [113, 124] width 23 height 13
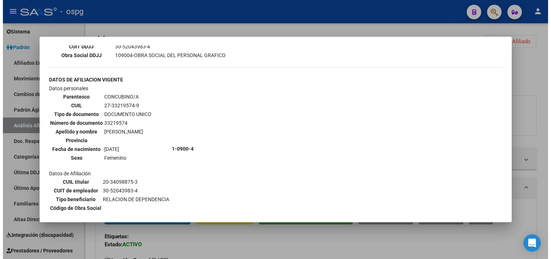
scroll to position [323, 0]
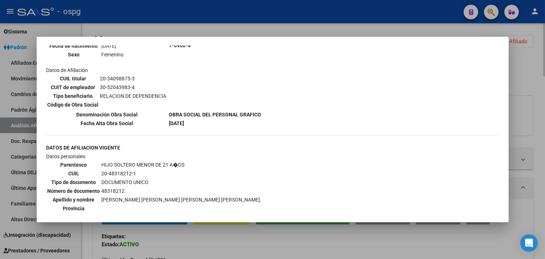
drag, startPoint x: 293, startPoint y: 251, endPoint x: 280, endPoint y: 226, distance: 27.3
click at [293, 245] on div at bounding box center [272, 129] width 545 height 259
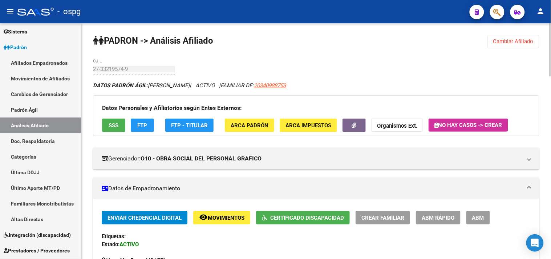
drag, startPoint x: 506, startPoint y: 78, endPoint x: 515, endPoint y: 41, distance: 37.8
drag, startPoint x: 508, startPoint y: 41, endPoint x: 445, endPoint y: 49, distance: 63.7
click at [507, 41] on span "Cambiar Afiliado" at bounding box center [513, 41] width 40 height 7
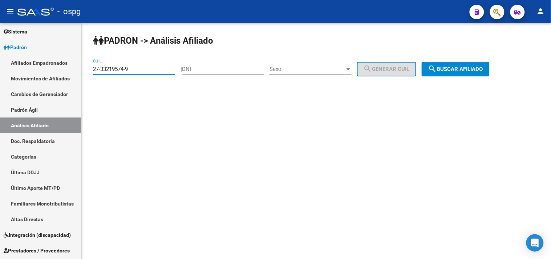
drag, startPoint x: 110, startPoint y: 67, endPoint x: 219, endPoint y: 62, distance: 108.3
click at [16, 62] on mat-sidenav-container "Firma Express Inicio Calendario SSS Instructivos Contacto OS Reportes Tablero d…" at bounding box center [275, 140] width 551 height 235
paste input "53049349-6"
drag, startPoint x: 470, startPoint y: 68, endPoint x: 455, endPoint y: 68, distance: 15.3
click at [470, 68] on span "search Buscar afiliado" at bounding box center [455, 69] width 55 height 7
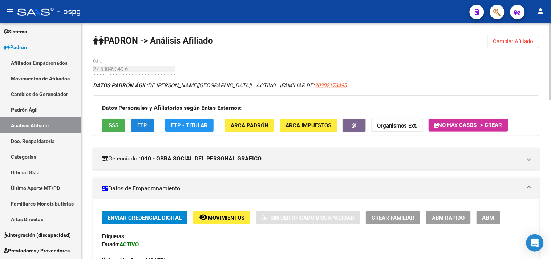
click at [133, 126] on button "FTP" at bounding box center [142, 124] width 23 height 13
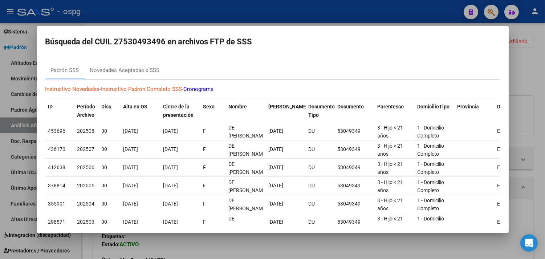
drag, startPoint x: 535, startPoint y: 77, endPoint x: 354, endPoint y: 84, distance: 181.4
click at [535, 76] on div at bounding box center [272, 129] width 545 height 259
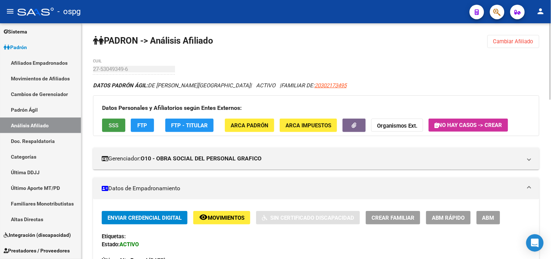
click at [112, 120] on button "SSS" at bounding box center [113, 124] width 23 height 13
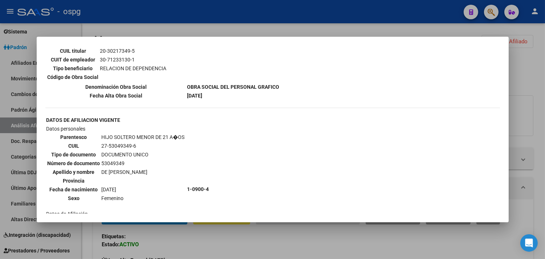
scroll to position [402, 0]
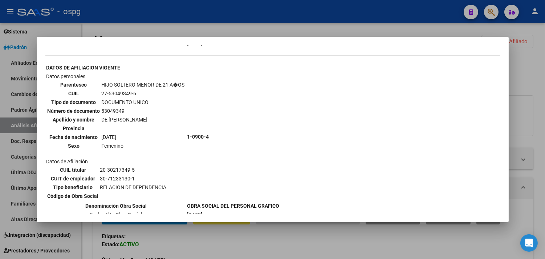
click at [237, 214] on mat-dialog-container "--ACTIVO en Obra Social según consulta SSS-- DATOS DE AFILIACION VIGENTE Datos …" at bounding box center [273, 130] width 472 height 186
click at [378, 236] on div at bounding box center [272, 129] width 545 height 259
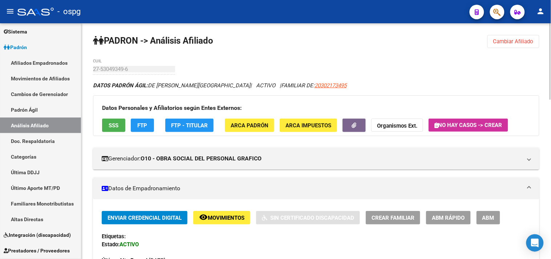
drag, startPoint x: 469, startPoint y: 61, endPoint x: 498, endPoint y: 34, distance: 39.0
click at [498, 35] on button "Cambiar Afiliado" at bounding box center [513, 41] width 52 height 13
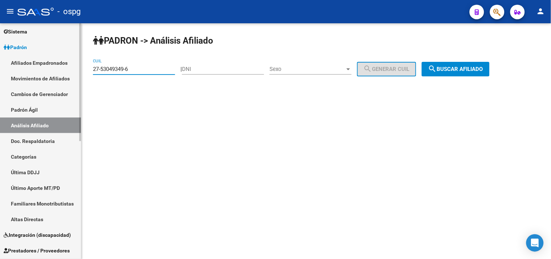
drag, startPoint x: 135, startPoint y: 66, endPoint x: 19, endPoint y: 57, distance: 117.0
click at [0, 60] on mat-sidenav-container "Firma Express Inicio Calendario SSS Instructivos Contacto OS Reportes Tablero d…" at bounding box center [275, 140] width 551 height 235
paste input "4-04150936-4"
click at [476, 61] on div "PADRON -> Análisis Afiliado 24-04150936-4 CUIL | DNI Sexo Sexo search Generar C…" at bounding box center [316, 61] width 470 height 76
click at [475, 67] on span "search Buscar afiliado" at bounding box center [455, 69] width 55 height 7
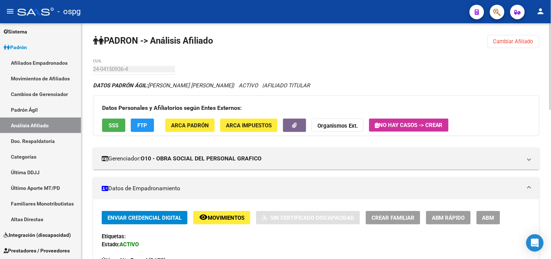
click at [150, 125] on button "FTP" at bounding box center [142, 124] width 23 height 13
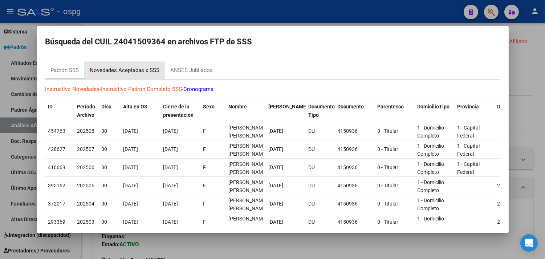
click at [132, 73] on div "Novedades Aceptadas x SSS" at bounding box center [125, 70] width 70 height 8
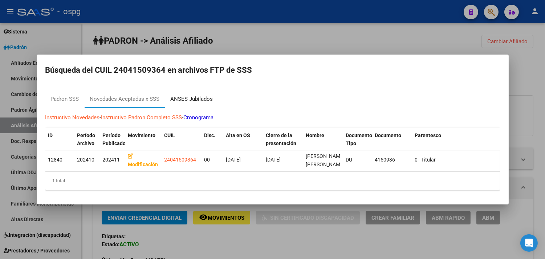
click at [195, 92] on div "ANSES Jubilados" at bounding box center [191, 98] width 53 height 17
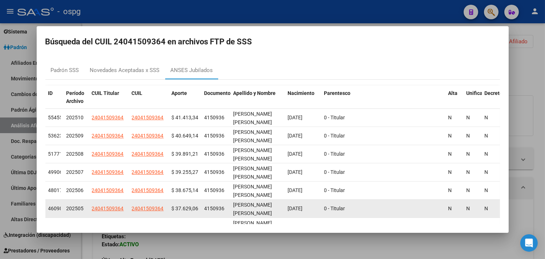
drag, startPoint x: 303, startPoint y: 250, endPoint x: 265, endPoint y: 208, distance: 56.3
click at [303, 249] on div at bounding box center [272, 129] width 545 height 259
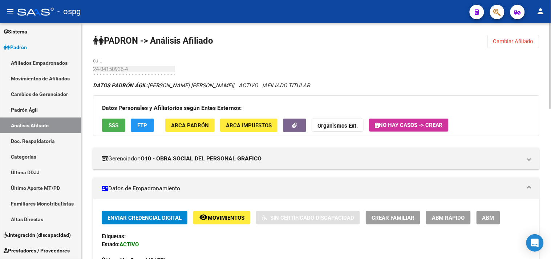
click at [118, 125] on span "SSS" at bounding box center [114, 125] width 10 height 7
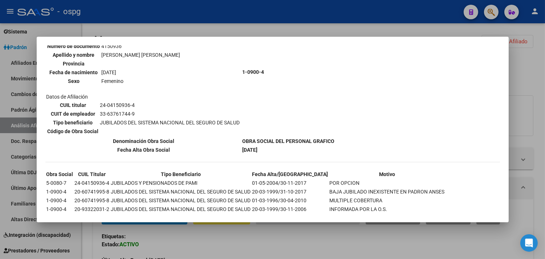
scroll to position [81, 0]
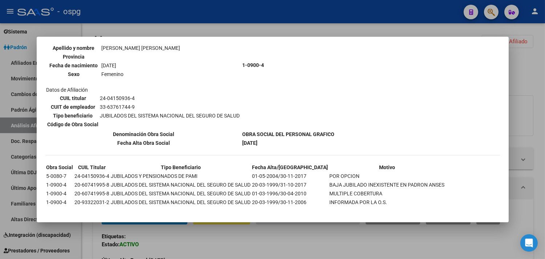
drag, startPoint x: 239, startPoint y: 245, endPoint x: 265, endPoint y: 257, distance: 28.8
click at [242, 247] on div at bounding box center [272, 129] width 545 height 259
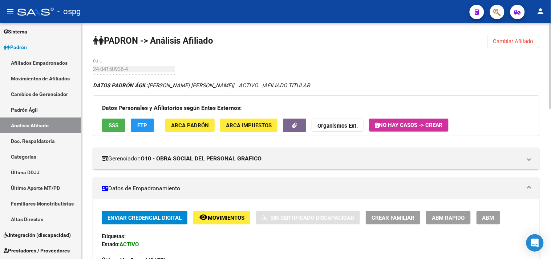
drag, startPoint x: 517, startPoint y: 66, endPoint x: 515, endPoint y: 37, distance: 29.2
click at [507, 40] on span "Cambiar Afiliado" at bounding box center [513, 41] width 40 height 7
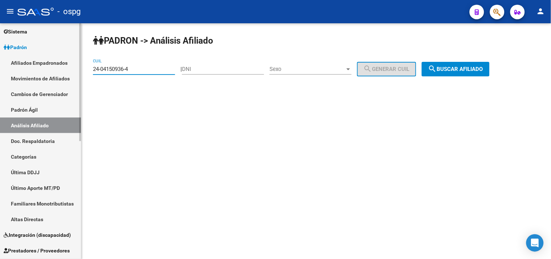
drag, startPoint x: 137, startPoint y: 70, endPoint x: 2, endPoint y: 64, distance: 135.2
click at [0, 67] on mat-sidenav-container "Firma Express Inicio Calendario SSS Instructivos Contacto OS Reportes Tablero d…" at bounding box center [275, 140] width 551 height 235
paste input "0-08058830-6"
click at [483, 68] on span "search Buscar afiliado" at bounding box center [455, 69] width 55 height 7
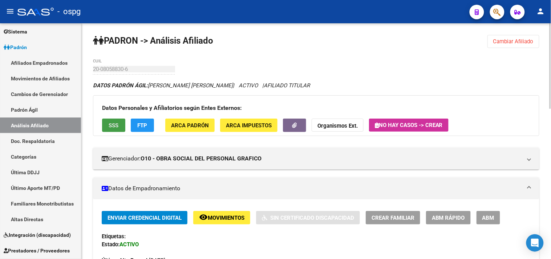
click at [112, 127] on span "SSS" at bounding box center [114, 125] width 10 height 7
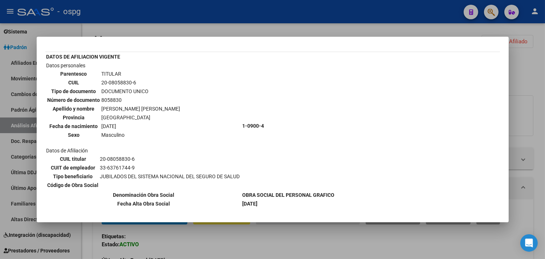
scroll to position [56, 0]
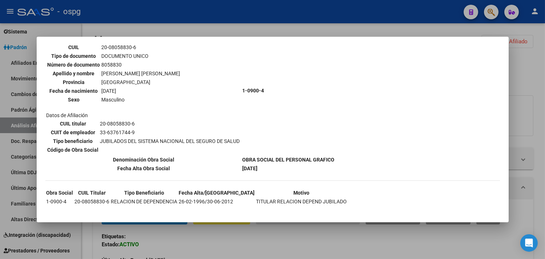
click at [217, 242] on div at bounding box center [272, 129] width 545 height 259
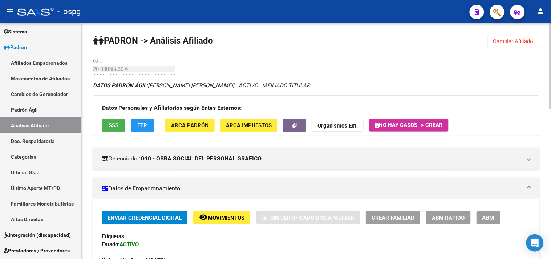
click at [149, 131] on button "FTP" at bounding box center [142, 124] width 23 height 13
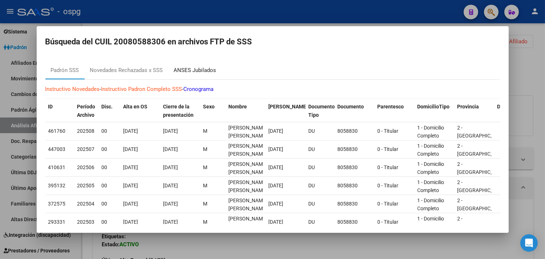
click at [207, 72] on div "ANSES Jubilados" at bounding box center [195, 70] width 42 height 8
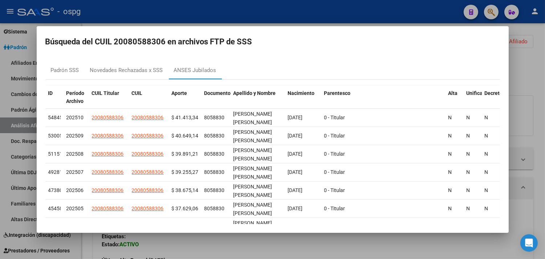
click at [531, 57] on div at bounding box center [272, 129] width 545 height 259
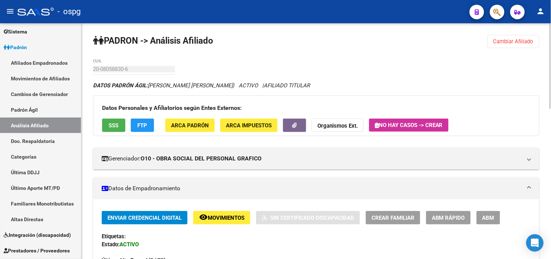
click at [512, 42] on span "Cambiar Afiliado" at bounding box center [513, 41] width 40 height 7
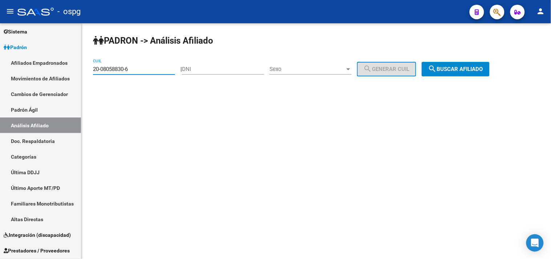
drag, startPoint x: 121, startPoint y: 69, endPoint x: 113, endPoint y: 64, distance: 8.9
click at [50, 68] on mat-sidenav-container "Firma Express Inicio Calendario SSS Instructivos Contacto OS Reportes Tablero d…" at bounding box center [275, 140] width 551 height 235
drag, startPoint x: 145, startPoint y: 67, endPoint x: 72, endPoint y: 64, distance: 72.7
click at [75, 65] on mat-sidenav-container "Firma Express Inicio Calendario SSS Instructivos Contacto OS Reportes Tablero d…" at bounding box center [275, 140] width 551 height 235
paste input "23372544-8"
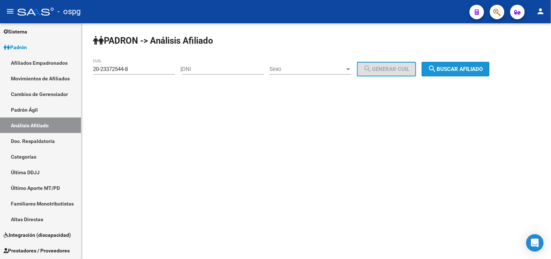
drag, startPoint x: 469, startPoint y: 67, endPoint x: 465, endPoint y: 66, distance: 3.6
click at [468, 67] on span "search Buscar afiliado" at bounding box center [455, 69] width 55 height 7
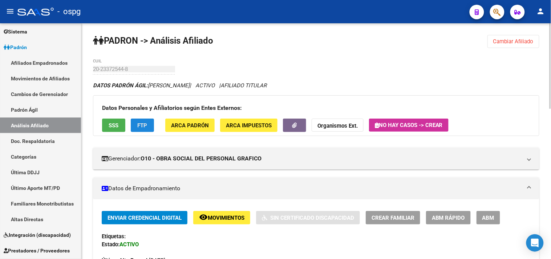
click at [141, 122] on span "FTP" at bounding box center [143, 125] width 10 height 7
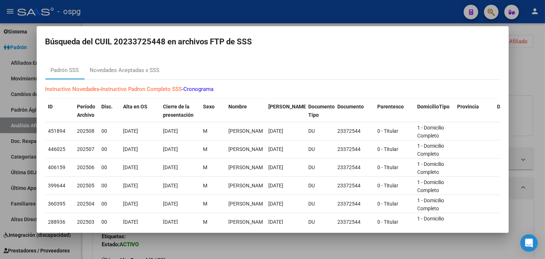
click at [247, 246] on div at bounding box center [272, 129] width 545 height 259
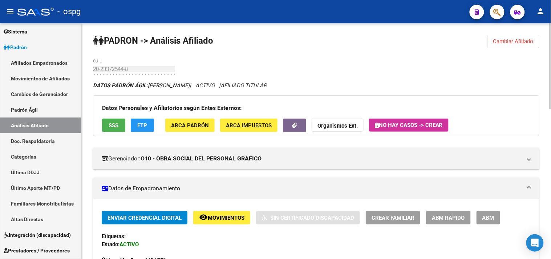
click at [110, 122] on span "SSS" at bounding box center [114, 125] width 10 height 7
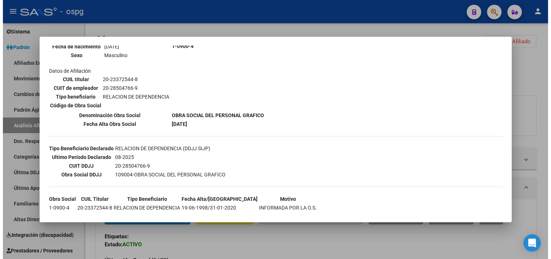
scroll to position [113, 0]
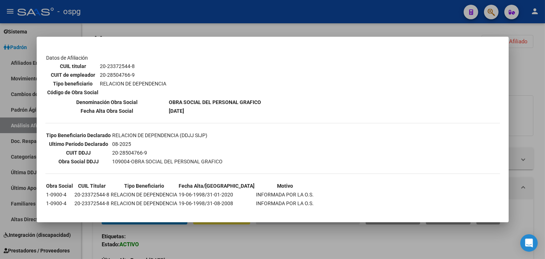
click at [281, 242] on div at bounding box center [272, 129] width 545 height 259
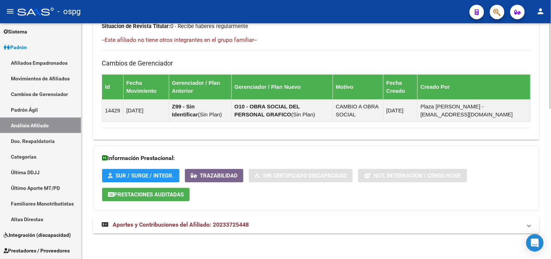
click at [296, 224] on mat-panel-title "Aportes y Contribuciones del Afiliado: 20233725448" at bounding box center [312, 224] width 420 height 8
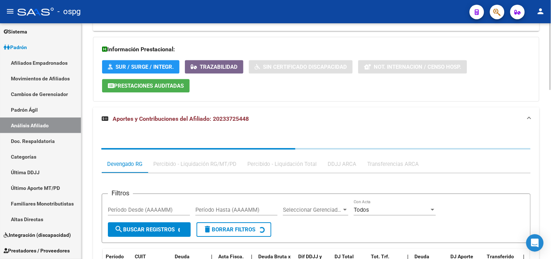
scroll to position [599, 0]
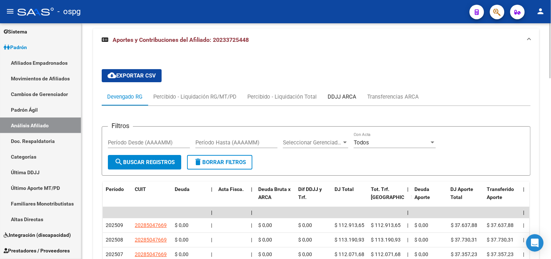
click at [339, 93] on div "DDJJ ARCA" at bounding box center [342, 97] width 29 height 8
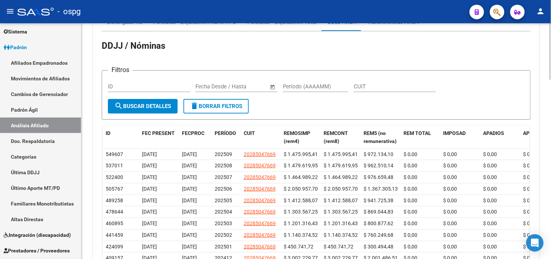
scroll to position [680, 0]
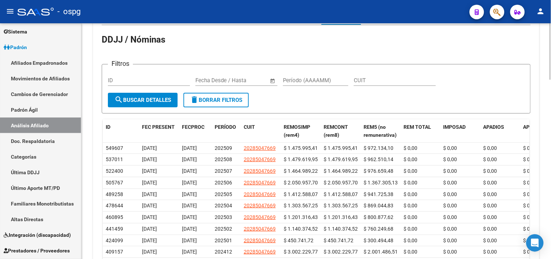
click at [501, 65] on form "Filtros ID Fecha inicio – Fecha fin Fecha Desde / Hasta Período (AAAAMM) CUIT s…" at bounding box center [316, 88] width 429 height 49
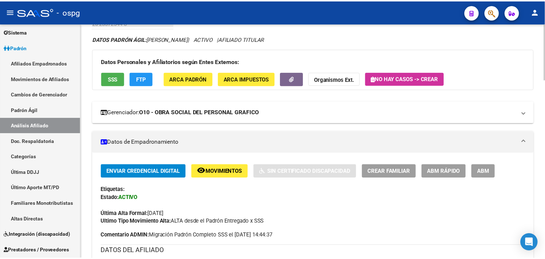
scroll to position [0, 0]
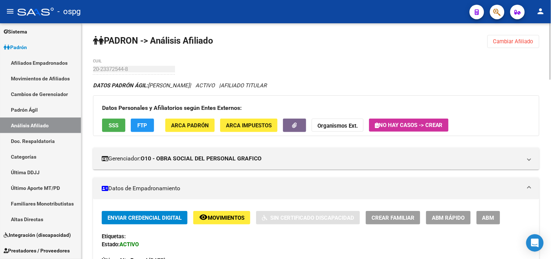
drag, startPoint x: 508, startPoint y: 40, endPoint x: 453, endPoint y: 40, distance: 55.2
click at [509, 40] on span "Cambiar Afiliado" at bounding box center [513, 41] width 40 height 7
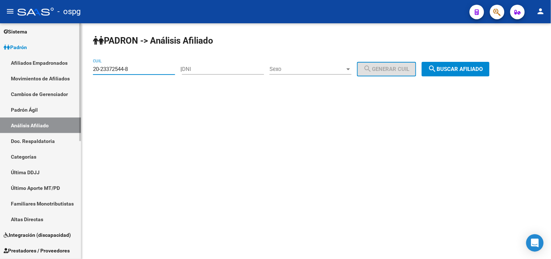
drag, startPoint x: 118, startPoint y: 68, endPoint x: 12, endPoint y: 66, distance: 105.7
click at [0, 68] on mat-sidenav-container "Firma Express Inicio Calendario SSS Instructivos Contacto OS Reportes Tablero d…" at bounding box center [275, 140] width 551 height 235
paste input "17638875"
click at [483, 68] on span "search Buscar afiliado" at bounding box center [455, 69] width 55 height 7
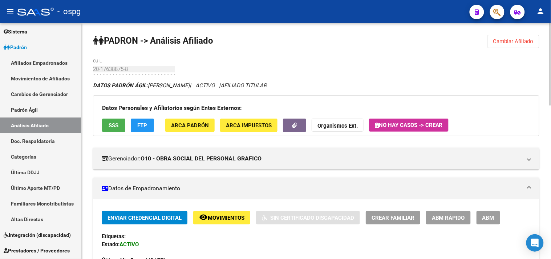
click at [120, 119] on button "SSS" at bounding box center [113, 124] width 23 height 13
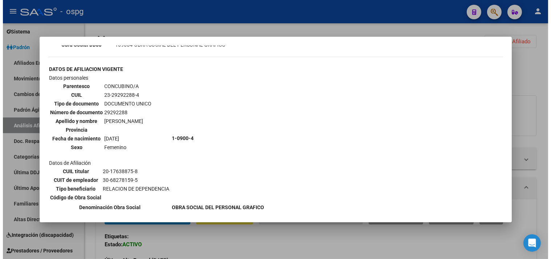
scroll to position [238, 0]
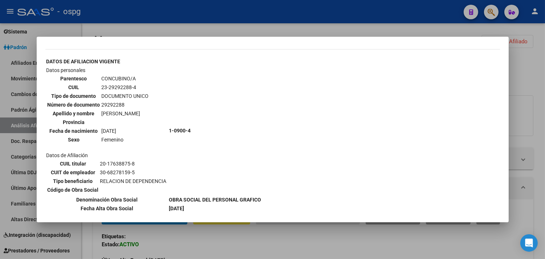
click at [225, 242] on div at bounding box center [272, 129] width 545 height 259
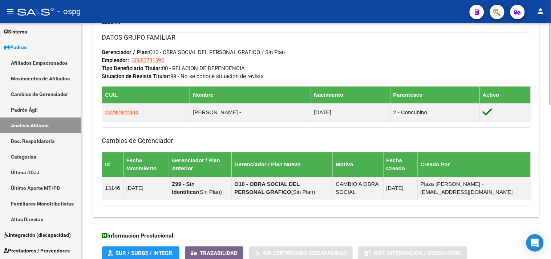
scroll to position [440, 0]
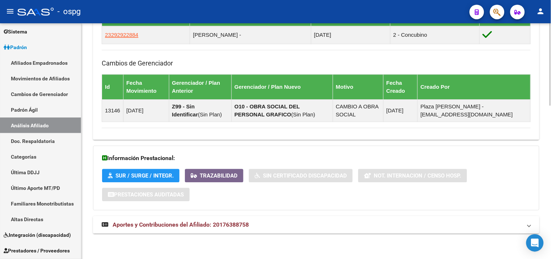
click at [275, 227] on mat-panel-title "Aportes y Contribuciones del Afiliado: 20176388758" at bounding box center [312, 224] width 420 height 8
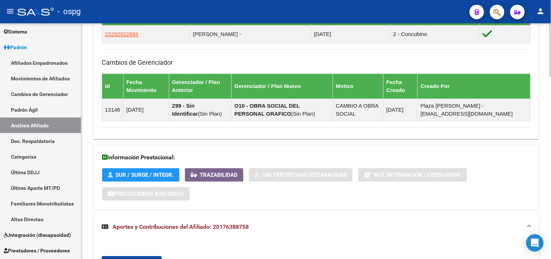
scroll to position [626, 0]
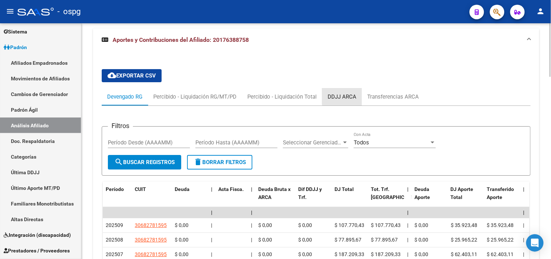
click at [352, 97] on div "DDJJ ARCA" at bounding box center [342, 97] width 29 height 8
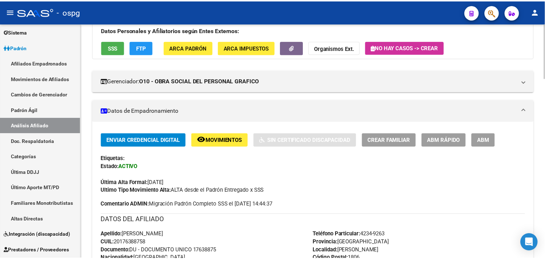
scroll to position [0, 0]
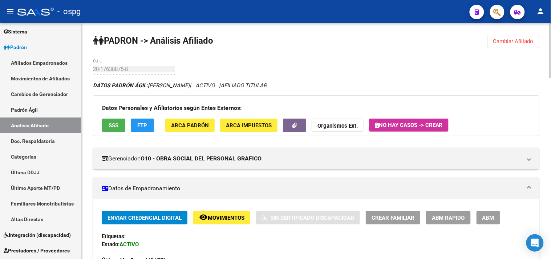
click at [147, 126] on span "FTP" at bounding box center [143, 125] width 10 height 7
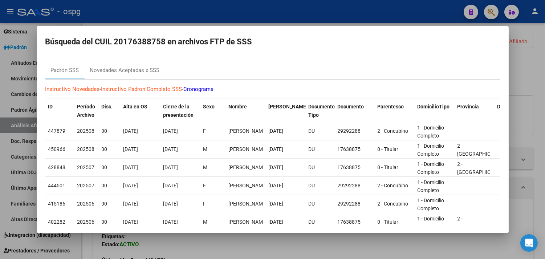
click at [520, 41] on div at bounding box center [272, 129] width 545 height 259
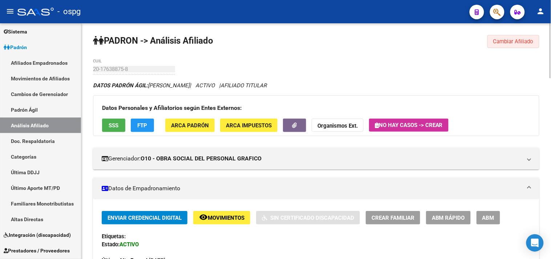
click at [522, 41] on span "Cambiar Afiliado" at bounding box center [513, 41] width 40 height 7
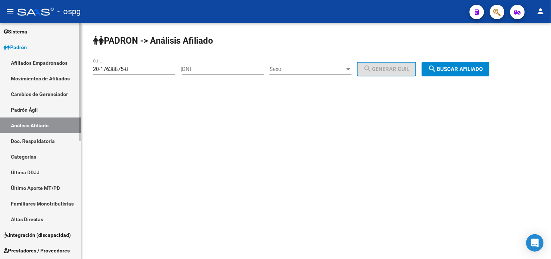
click at [0, 66] on mat-sidenav-container "Firma Express Inicio Calendario SSS Instructivos Contacto OS Reportes Tablero d…" at bounding box center [275, 140] width 551 height 235
paste input "07779381-0"
click at [474, 67] on span "search Buscar afiliado" at bounding box center [455, 69] width 55 height 7
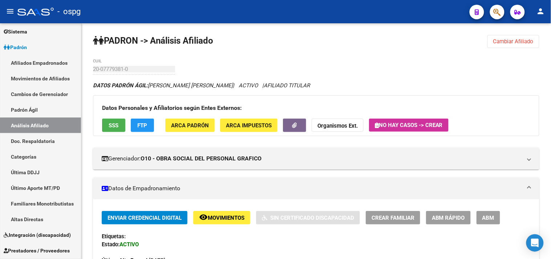
click at [113, 127] on span "SSS" at bounding box center [114, 125] width 10 height 7
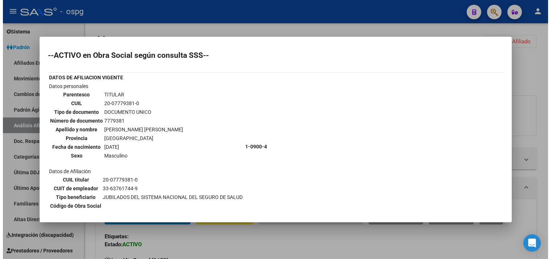
scroll to position [24, 0]
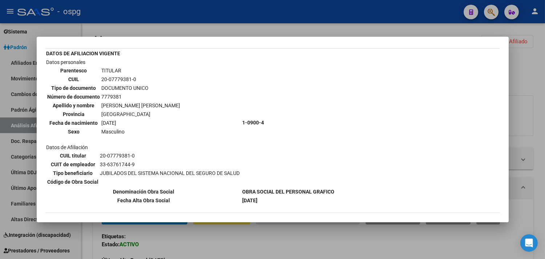
click at [197, 240] on div at bounding box center [272, 129] width 545 height 259
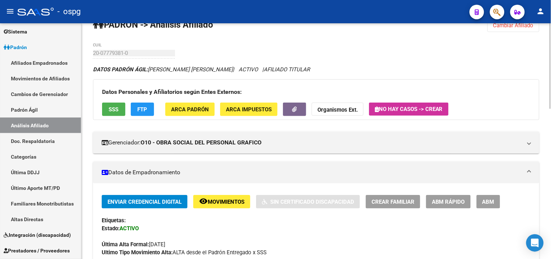
scroll to position [0, 0]
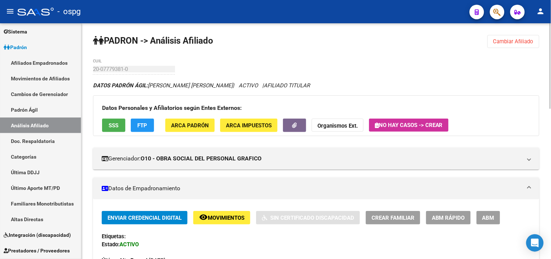
click at [148, 120] on button "FTP" at bounding box center [142, 124] width 23 height 13
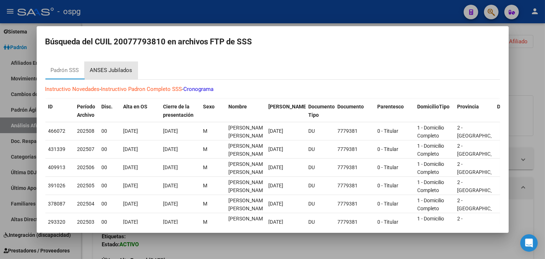
click at [111, 66] on div "ANSES Jubilados" at bounding box center [111, 70] width 42 height 8
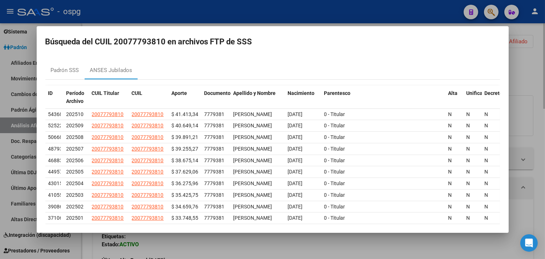
drag, startPoint x: 275, startPoint y: 246, endPoint x: 311, endPoint y: 251, distance: 36.7
click at [275, 246] on div at bounding box center [272, 129] width 545 height 259
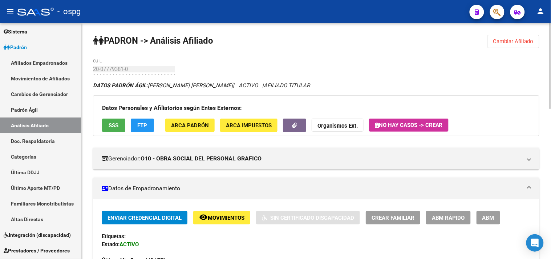
drag, startPoint x: 470, startPoint y: 71, endPoint x: 475, endPoint y: 64, distance: 8.9
drag, startPoint x: 504, startPoint y: 40, endPoint x: 177, endPoint y: 56, distance: 328.0
click at [503, 40] on span "Cambiar Afiliado" at bounding box center [513, 41] width 40 height 7
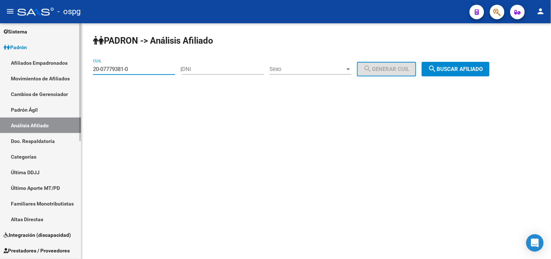
drag, startPoint x: 132, startPoint y: 70, endPoint x: 90, endPoint y: 79, distance: 43.0
click at [42, 70] on mat-sidenav-container "Firma Express Inicio Calendario SSS Instructivos Contacto OS Reportes Tablero d…" at bounding box center [275, 140] width 551 height 235
drag, startPoint x: 97, startPoint y: 70, endPoint x: 102, endPoint y: 68, distance: 5.3
paste input "26291765-8"
click at [449, 69] on span "search Buscar afiliado" at bounding box center [455, 69] width 55 height 7
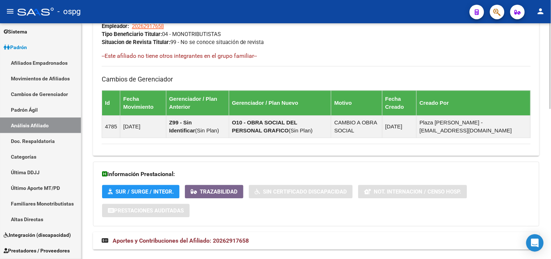
scroll to position [413, 0]
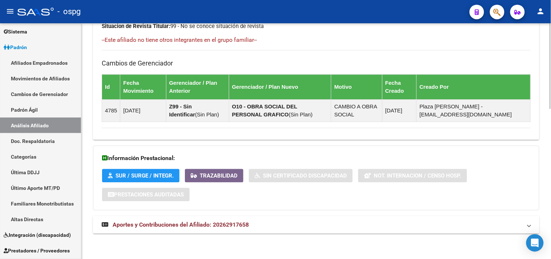
click at [284, 222] on mat-panel-title "Aportes y Contribuciones del Afiliado: 20262917658" at bounding box center [312, 224] width 420 height 8
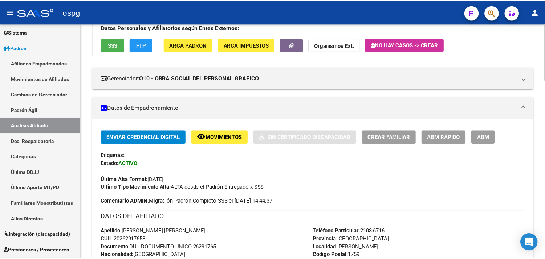
scroll to position [0, 0]
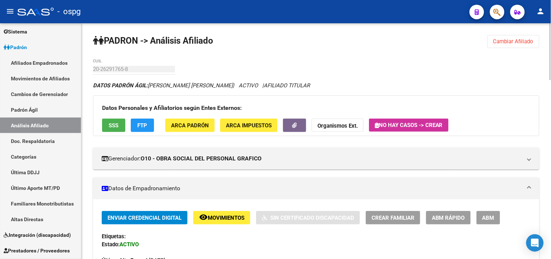
click at [110, 126] on span "SSS" at bounding box center [114, 125] width 10 height 7
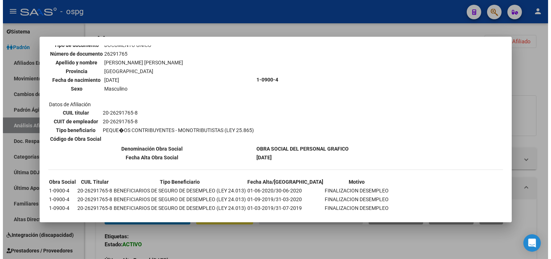
scroll to position [81, 0]
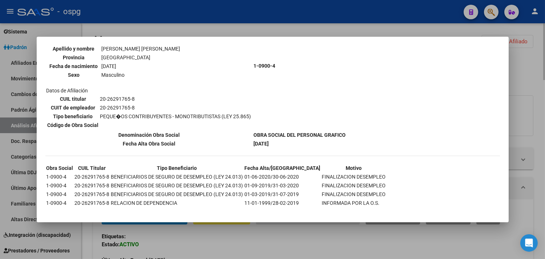
drag, startPoint x: 222, startPoint y: 228, endPoint x: 155, endPoint y: 99, distance: 144.9
click at [219, 224] on div at bounding box center [272, 129] width 545 height 259
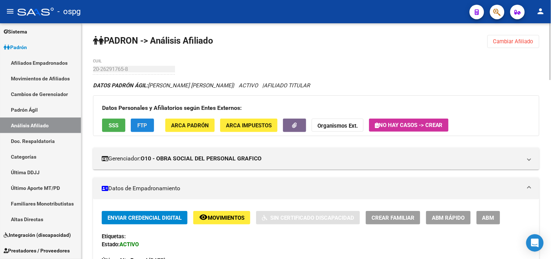
click at [139, 122] on span "FTP" at bounding box center [143, 125] width 10 height 7
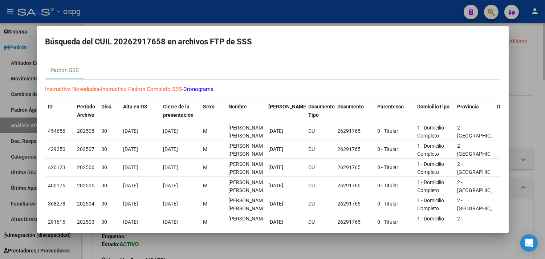
click at [208, 246] on div at bounding box center [272, 129] width 545 height 259
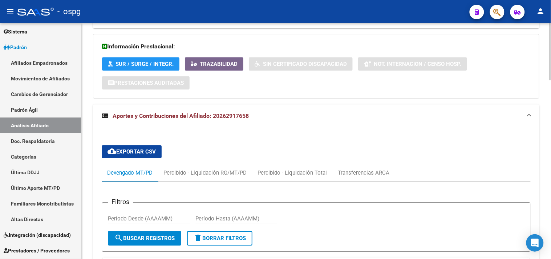
scroll to position [524, 0]
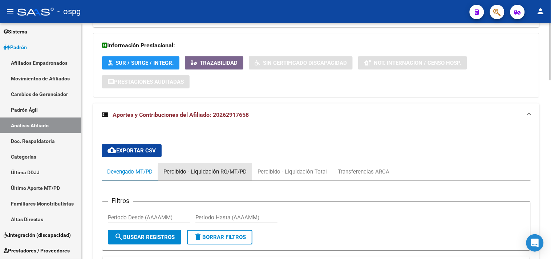
click at [221, 173] on div "Percibido - Liquidación RG/MT/PD" at bounding box center [204, 171] width 83 height 8
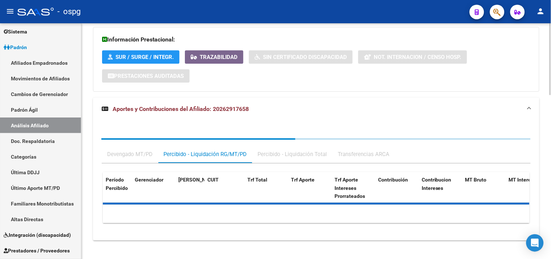
scroll to position [538, 0]
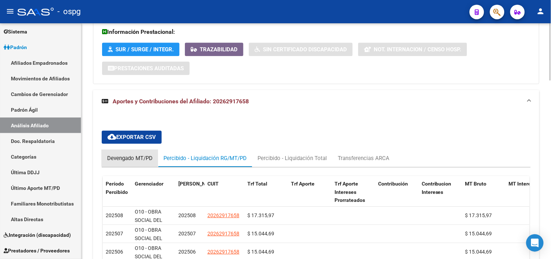
drag, startPoint x: 131, startPoint y: 158, endPoint x: 187, endPoint y: 157, distance: 55.9
click at [135, 158] on div "Devengado MT/PD" at bounding box center [129, 158] width 45 height 8
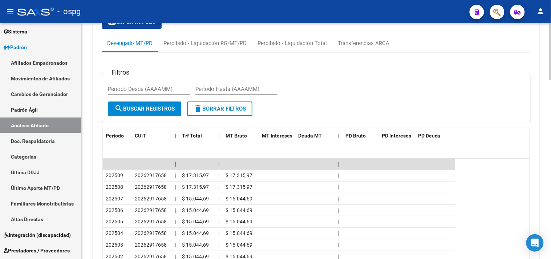
scroll to position [659, 0]
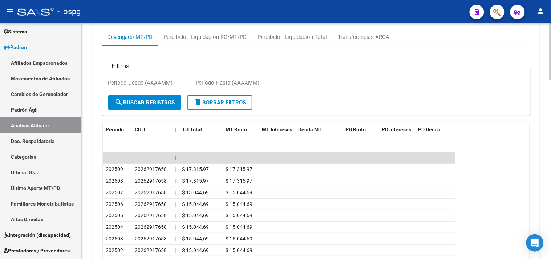
click at [475, 53] on div "Filtros Período Desde (AAAAMM) Período Hasta (AAAAMM) search Buscar Registros d…" at bounding box center [316, 175] width 429 height 259
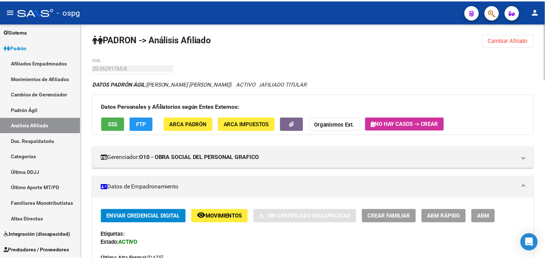
scroll to position [0, 0]
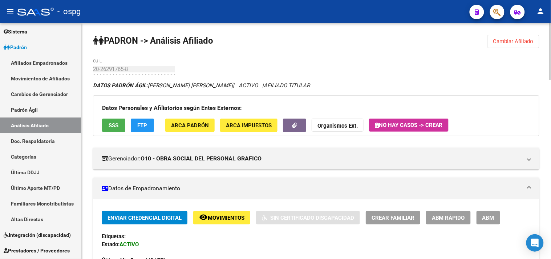
click at [511, 39] on span "Cambiar Afiliado" at bounding box center [513, 41] width 40 height 7
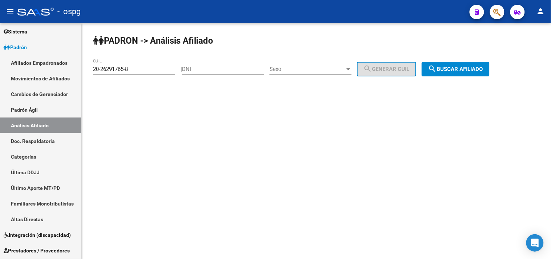
click at [121, 69] on div "20-26291765-8 CUIL" at bounding box center [134, 67] width 82 height 16
drag, startPoint x: 124, startPoint y: 66, endPoint x: 37, endPoint y: 66, distance: 87.2
click at [37, 66] on mat-sidenav-container "Firma Express Inicio Calendario SSS Instructivos Contacto OS Reportes Tablero d…" at bounding box center [275, 140] width 551 height 235
paste input "7-28807827-6"
type input "27-28807827-6"
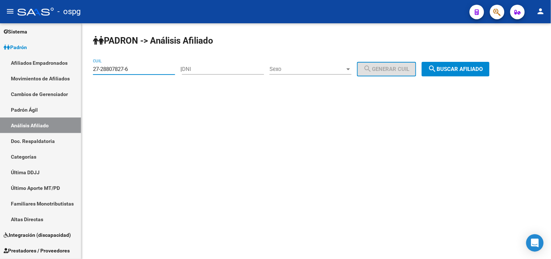
click at [448, 68] on span "search Buscar afiliado" at bounding box center [455, 69] width 55 height 7
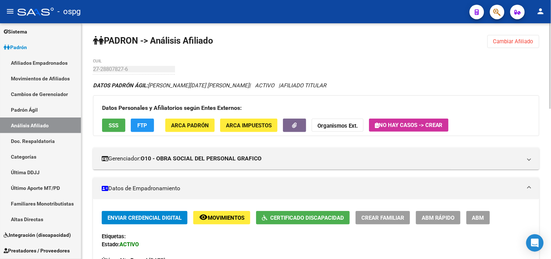
click at [120, 129] on button "SSS" at bounding box center [113, 124] width 23 height 13
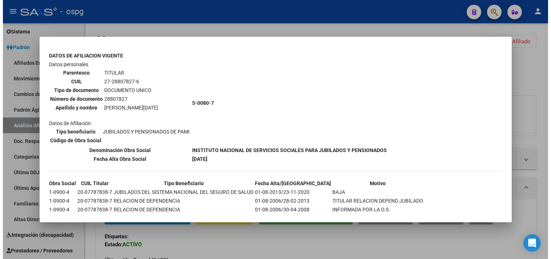
scroll to position [161, 0]
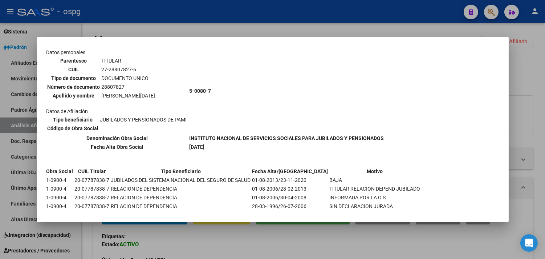
click at [202, 240] on div at bounding box center [272, 129] width 545 height 259
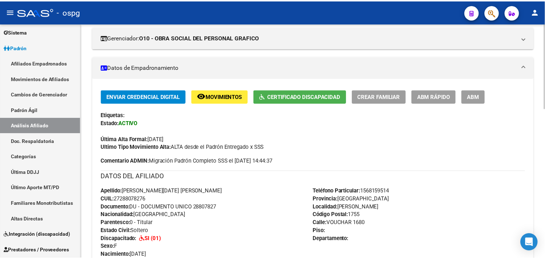
scroll to position [0, 0]
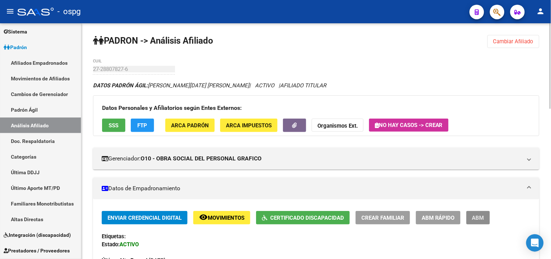
click at [479, 219] on span "ABM" at bounding box center [478, 217] width 12 height 7
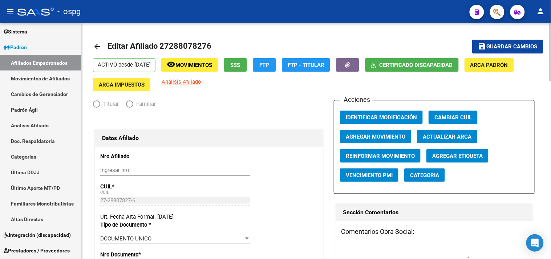
radio input "true"
type input "27-28807827-6"
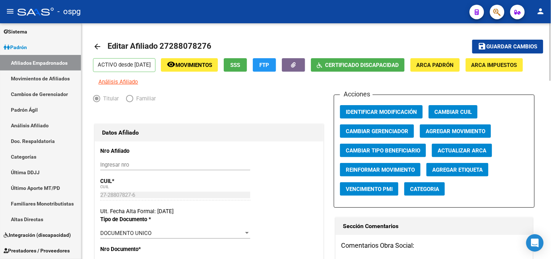
click at [449, 173] on span "Agregar Etiqueta" at bounding box center [457, 169] width 50 height 7
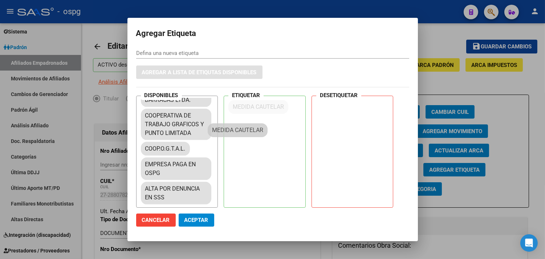
scroll to position [683, 0]
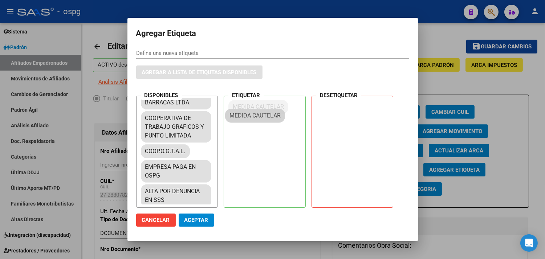
drag, startPoint x: 179, startPoint y: 124, endPoint x: 264, endPoint y: 113, distance: 85.0
click at [201, 219] on span "Aceptar" at bounding box center [196, 219] width 24 height 7
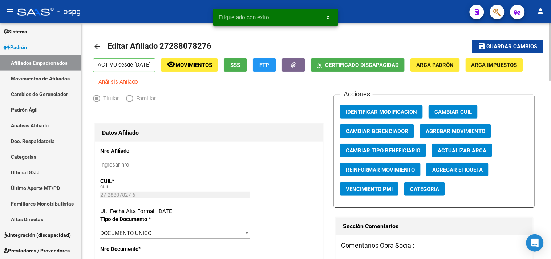
click at [99, 42] on mat-icon "arrow_back" at bounding box center [97, 46] width 9 height 9
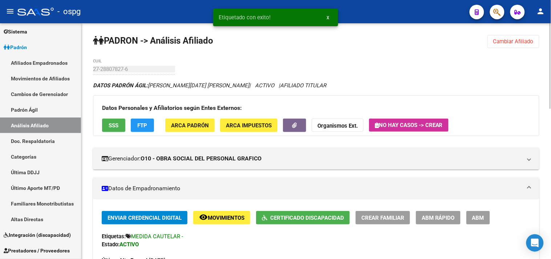
click at [143, 128] on span "FTP" at bounding box center [143, 125] width 10 height 7
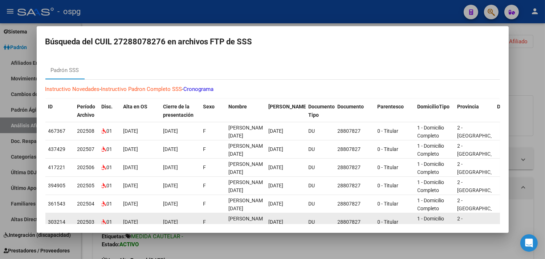
drag, startPoint x: 235, startPoint y: 252, endPoint x: 234, endPoint y: 219, distance: 33.1
click at [234, 238] on div at bounding box center [272, 129] width 545 height 259
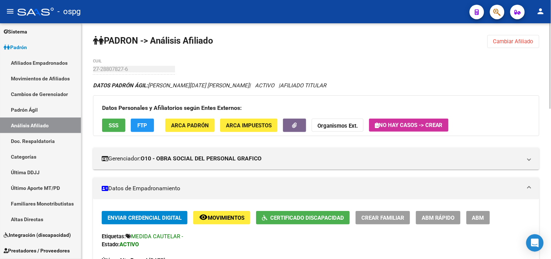
drag, startPoint x: 498, startPoint y: 45, endPoint x: 484, endPoint y: 44, distance: 13.1
click at [498, 45] on button "Cambiar Afiliado" at bounding box center [513, 41] width 52 height 13
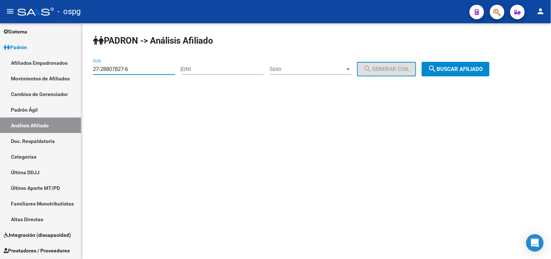
drag, startPoint x: 97, startPoint y: 70, endPoint x: 258, endPoint y: 55, distance: 162.3
click at [5, 61] on mat-sidenav-container "Firma Express Inicio Calendario SSS Instructivos Contacto OS Reportes Tablero d…" at bounding box center [275, 140] width 551 height 235
paste input "0-10428113-4"
click at [452, 71] on span "search Buscar afiliado" at bounding box center [455, 69] width 55 height 7
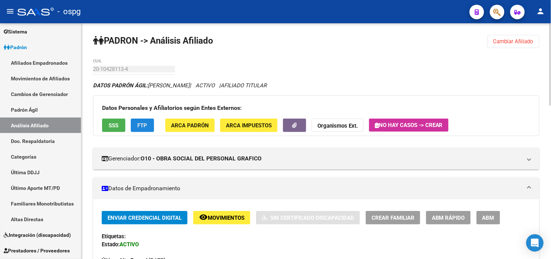
click at [146, 127] on span "FTP" at bounding box center [143, 125] width 10 height 7
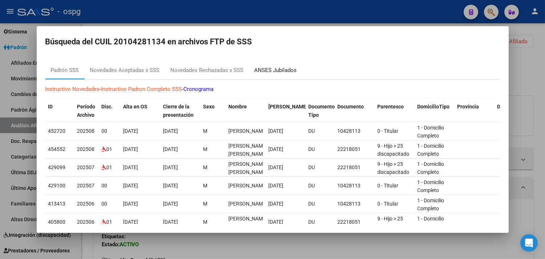
click at [281, 70] on div "ANSES Jubilados" at bounding box center [276, 70] width 42 height 8
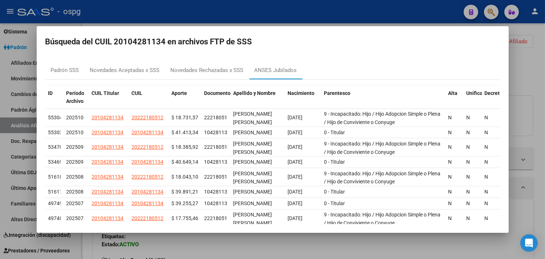
drag, startPoint x: 212, startPoint y: 251, endPoint x: 129, endPoint y: 143, distance: 136.0
click at [209, 251] on div at bounding box center [272, 129] width 545 height 259
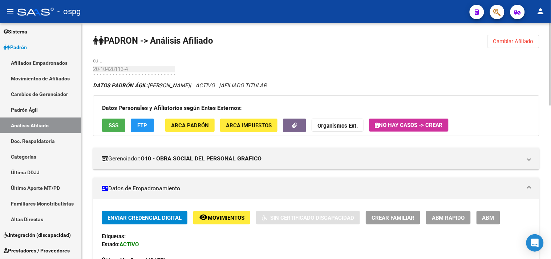
click at [117, 121] on button "SSS" at bounding box center [113, 124] width 23 height 13
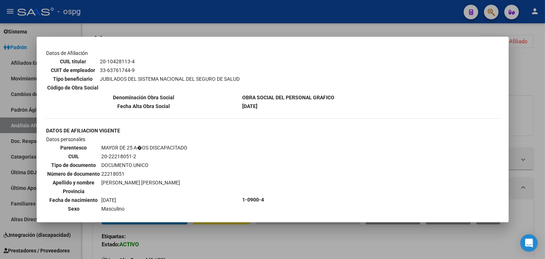
scroll to position [121, 0]
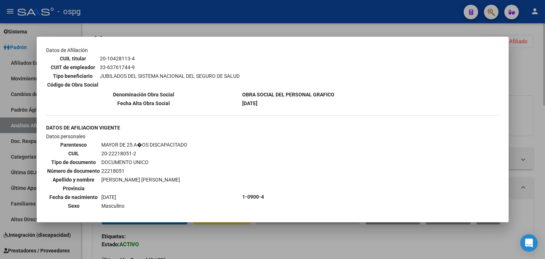
drag, startPoint x: 284, startPoint y: 247, endPoint x: 297, endPoint y: 253, distance: 14.5
click at [283, 248] on div at bounding box center [272, 129] width 545 height 259
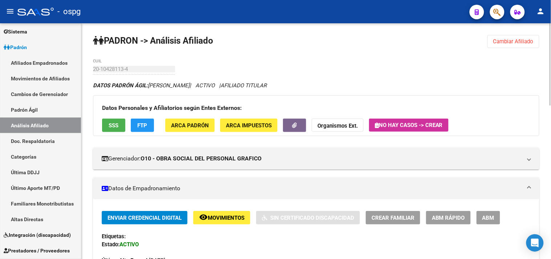
drag, startPoint x: 306, startPoint y: 248, endPoint x: 507, endPoint y: 114, distance: 241.3
click at [320, 245] on div "Enviar Credencial Digital remove_red_eye Movimientos Sin Certificado Discapacid…" at bounding box center [316, 241] width 429 height 61
drag, startPoint x: 514, startPoint y: 40, endPoint x: 458, endPoint y: 38, distance: 56.0
click at [514, 40] on span "Cambiar Afiliado" at bounding box center [513, 41] width 40 height 7
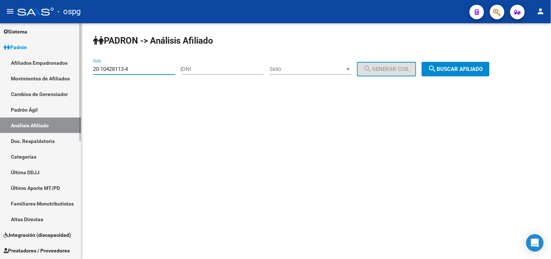
drag, startPoint x: 132, startPoint y: 69, endPoint x: 49, endPoint y: 64, distance: 83.3
click at [0, 69] on mat-sidenav-container "Firma Express Inicio Calendario SSS Instructivos Contacto OS Reportes Tablero d…" at bounding box center [275, 140] width 551 height 235
paste input "35428868-1"
drag, startPoint x: 498, startPoint y: 64, endPoint x: 493, endPoint y: 67, distance: 5.5
click at [490, 66] on button "search Buscar afiliado" at bounding box center [456, 69] width 68 height 15
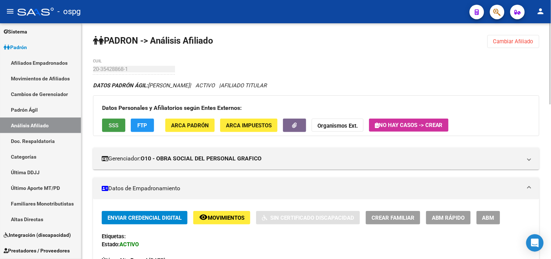
click at [115, 124] on span "SSS" at bounding box center [114, 125] width 10 height 7
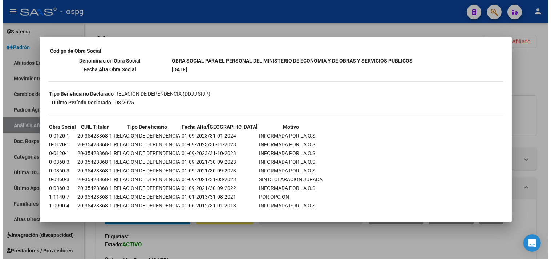
scroll to position [127, 0]
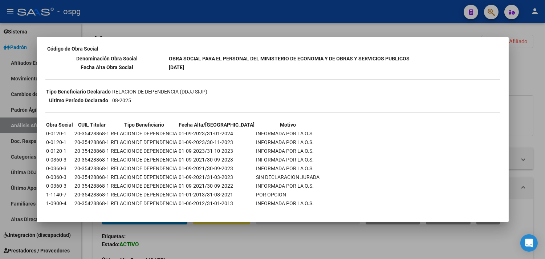
click at [237, 242] on div at bounding box center [272, 129] width 545 height 259
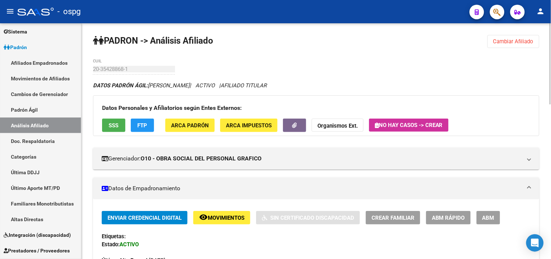
click at [224, 225] on div "Enviar Credencial Digital remove_red_eye Movimientos Sin Certificado Discapacid…" at bounding box center [316, 241] width 429 height 61
click at [216, 218] on span "Movimientos" at bounding box center [226, 217] width 37 height 7
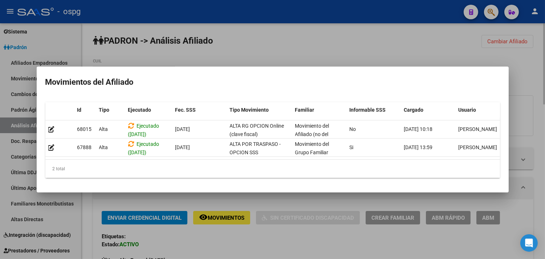
click at [499, 51] on div at bounding box center [272, 129] width 545 height 259
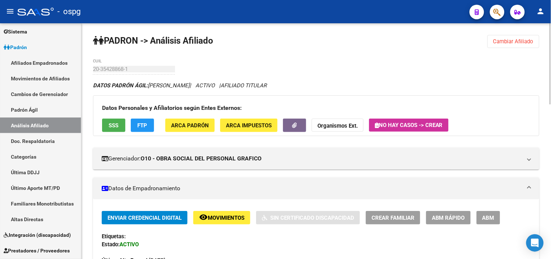
drag, startPoint x: 510, startPoint y: 36, endPoint x: 480, endPoint y: 39, distance: 30.4
click at [503, 38] on button "Cambiar Afiliado" at bounding box center [513, 41] width 52 height 13
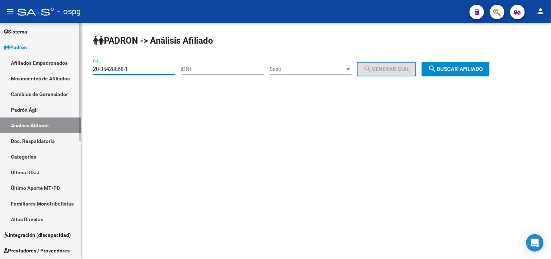
drag, startPoint x: 133, startPoint y: 66, endPoint x: 15, endPoint y: 85, distance: 120.1
click at [0, 23] on div "menu - ospg person Firma Express Inicio Calendario SSS Instructivos Contacto OS…" at bounding box center [275, 129] width 551 height 259
drag, startPoint x: 348, startPoint y: 237, endPoint x: 551, endPoint y: 86, distance: 252.6
click at [362, 239] on mat-sidenav-content "PADRON -> Análisis Afiliado 20-35428868-1 CUIL | DNI Sexo Sexo search Generar C…" at bounding box center [316, 140] width 470 height 235
drag, startPoint x: 122, startPoint y: 69, endPoint x: 49, endPoint y: 59, distance: 73.7
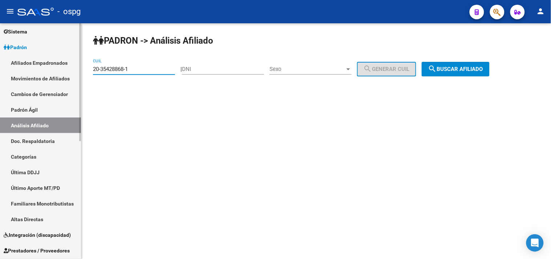
click at [35, 65] on mat-sidenav-container "Firma Express Inicio Calendario SSS Instructivos Contacto OS Reportes Tablero d…" at bounding box center [275, 140] width 551 height 235
paste input "7-32985076-0"
click at [473, 69] on span "search Buscar afiliado" at bounding box center [455, 69] width 55 height 7
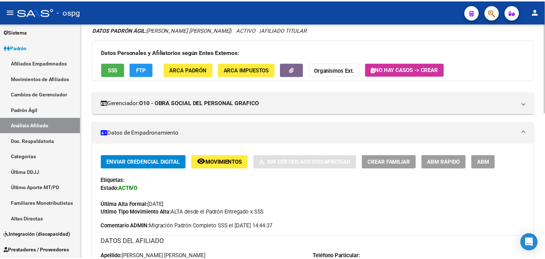
scroll to position [17, 0]
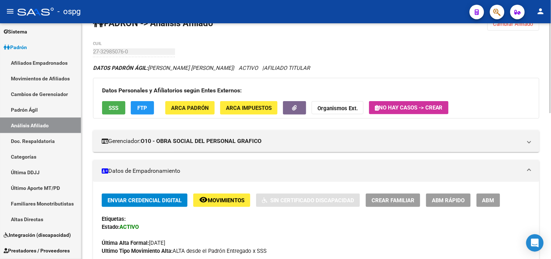
click at [110, 106] on span "SSS" at bounding box center [114, 108] width 10 height 7
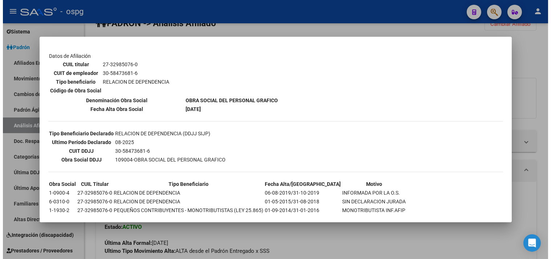
scroll to position [122, 0]
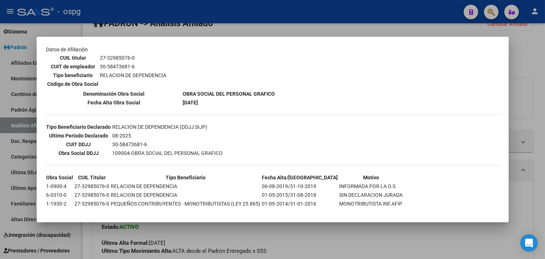
click at [341, 247] on div at bounding box center [272, 129] width 545 height 259
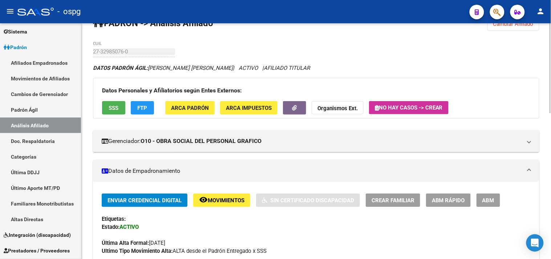
click at [306, 237] on div "Última Alta Formal: [DATE]" at bounding box center [316, 239] width 429 height 16
click at [514, 27] on button "Cambiar Afiliado" at bounding box center [513, 23] width 52 height 13
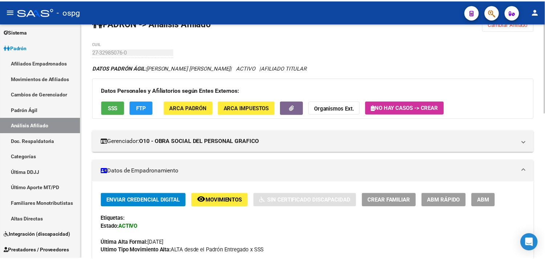
scroll to position [0, 0]
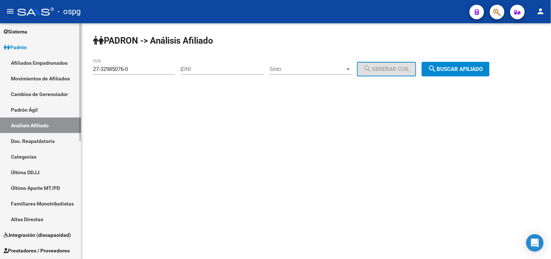
drag, startPoint x: 134, startPoint y: 69, endPoint x: 40, endPoint y: 61, distance: 94.8
click at [22, 62] on mat-sidenav-container "Firma Express Inicio Calendario SSS Instructivos Contacto OS Reportes Tablero d…" at bounding box center [275, 140] width 551 height 235
paste input "0-24496700-1"
click at [459, 65] on button "search Buscar afiliado" at bounding box center [456, 69] width 68 height 15
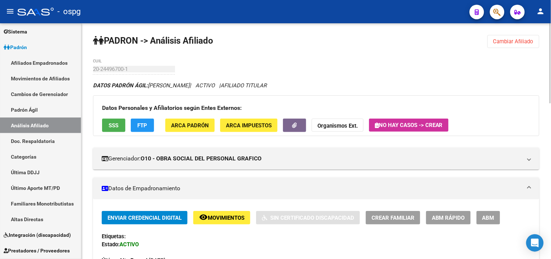
click at [118, 125] on span "SSS" at bounding box center [114, 125] width 10 height 7
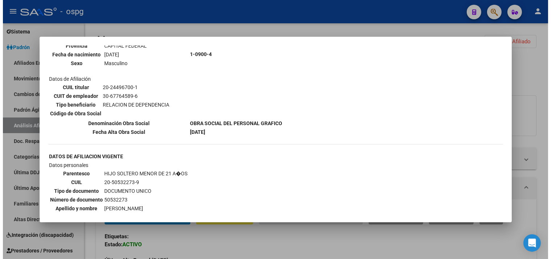
scroll to position [323, 0]
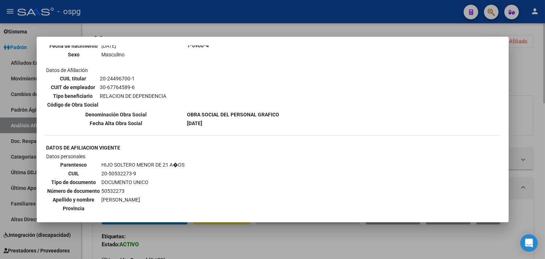
click at [226, 244] on div at bounding box center [272, 129] width 545 height 259
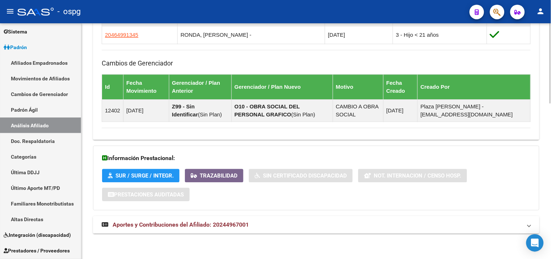
click at [260, 228] on mat-panel-title "Aportes y Contribuciones del Afiliado: 20244967001" at bounding box center [312, 224] width 420 height 8
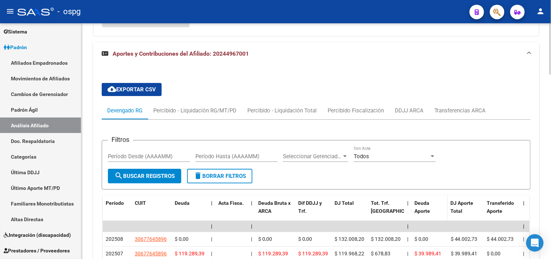
scroll to position [662, 0]
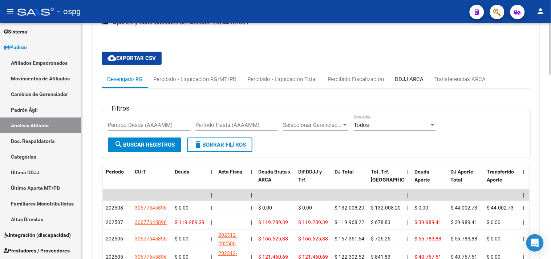
click at [400, 77] on div "DDJJ ARCA" at bounding box center [409, 79] width 29 height 8
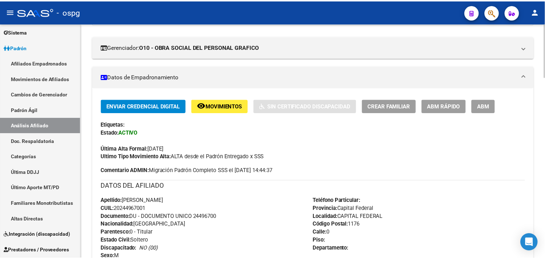
scroll to position [0, 0]
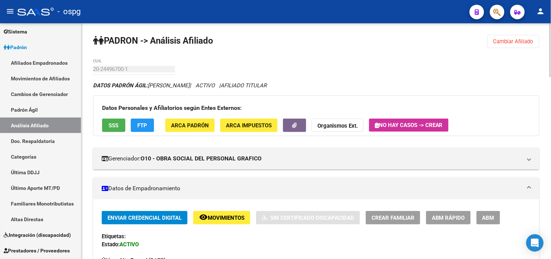
click at [143, 122] on span "FTP" at bounding box center [143, 125] width 10 height 7
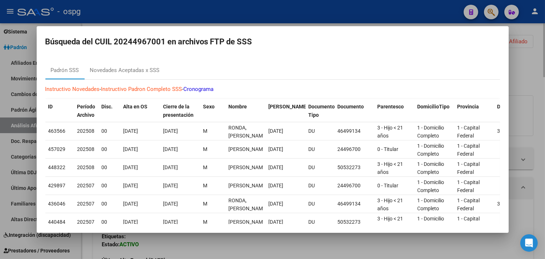
click at [540, 62] on div at bounding box center [272, 129] width 545 height 259
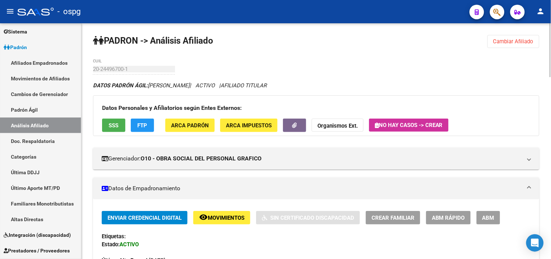
drag, startPoint x: 520, startPoint y: 42, endPoint x: 317, endPoint y: 41, distance: 202.7
click at [521, 43] on span "Cambiar Afiliado" at bounding box center [513, 41] width 40 height 7
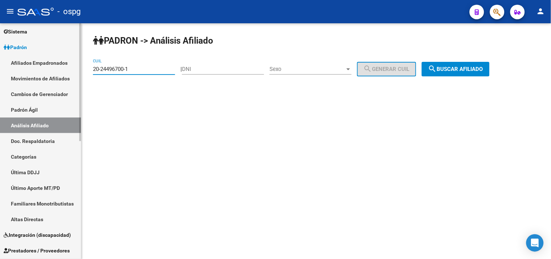
drag, startPoint x: 132, startPoint y: 69, endPoint x: 36, endPoint y: 67, distance: 96.6
click at [38, 69] on mat-sidenav-container "Firma Express Inicio Calendario SSS Instructivos Contacto OS Reportes Tablero d…" at bounding box center [275, 140] width 551 height 235
paste input "7-34458982-3"
click at [474, 73] on button "search Buscar afiliado" at bounding box center [456, 69] width 68 height 15
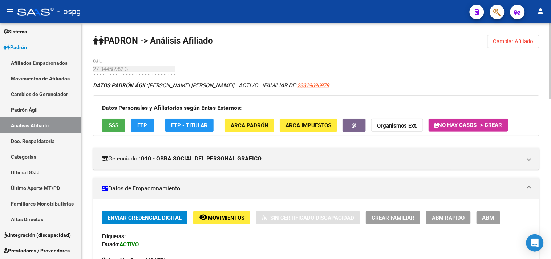
click at [110, 122] on span "SSS" at bounding box center [114, 125] width 10 height 7
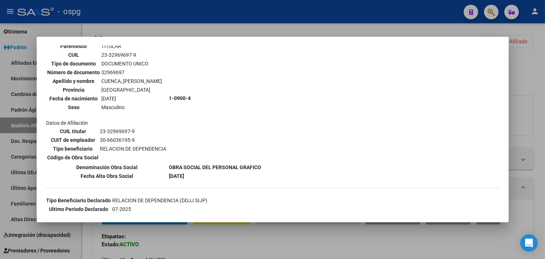
scroll to position [161, 0]
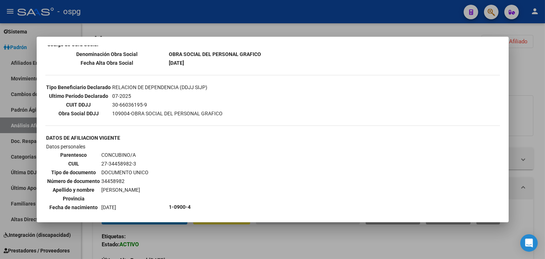
click at [128, 159] on td "27-34458982-3" at bounding box center [125, 163] width 48 height 8
click at [105, 159] on td "27-34458982-3" at bounding box center [125, 163] width 48 height 8
drag, startPoint x: 112, startPoint y: 154, endPoint x: 129, endPoint y: 154, distance: 17.4
click at [129, 159] on td "27-34458982-3" at bounding box center [125, 163] width 48 height 8
copy td "34458982"
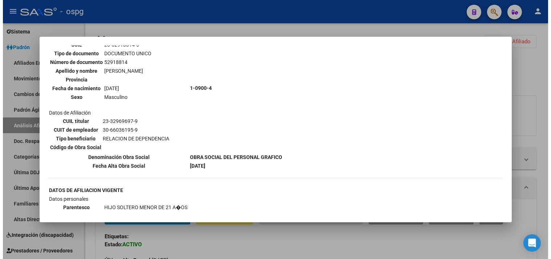
scroll to position [567, 0]
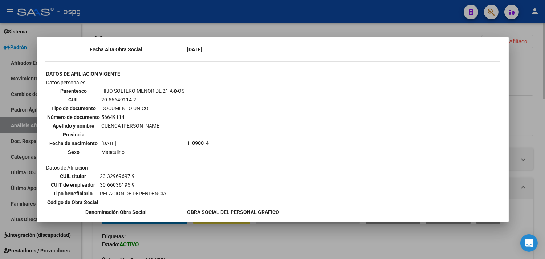
click at [281, 242] on div at bounding box center [272, 129] width 545 height 259
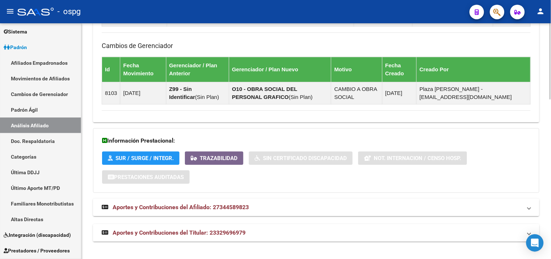
drag, startPoint x: 278, startPoint y: 237, endPoint x: 286, endPoint y: 237, distance: 8.0
click at [283, 237] on mat-expansion-panel-header "Aportes y Contribuciones del Titular: 23329696979" at bounding box center [316, 232] width 446 height 17
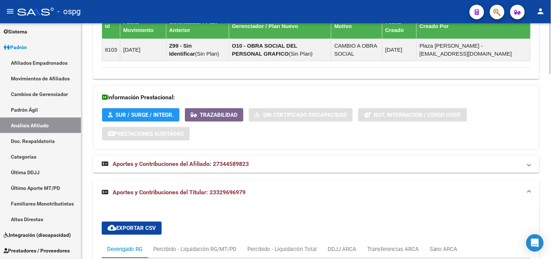
scroll to position [616, 0]
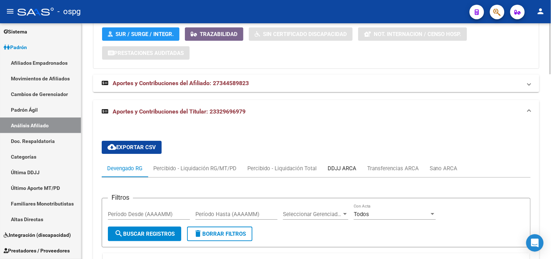
click at [341, 168] on div "DDJJ ARCA" at bounding box center [342, 168] width 29 height 8
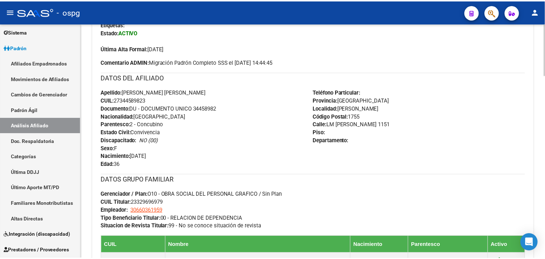
scroll to position [0, 0]
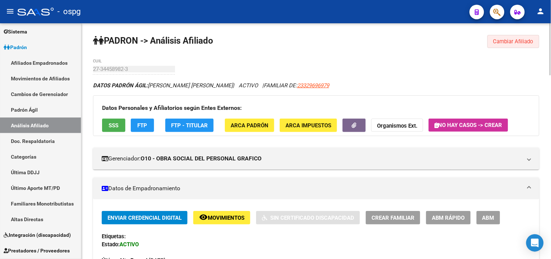
drag, startPoint x: 507, startPoint y: 40, endPoint x: 293, endPoint y: 58, distance: 215.1
click at [506, 40] on span "Cambiar Afiliado" at bounding box center [513, 41] width 40 height 7
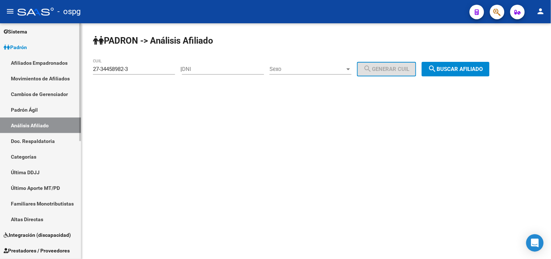
drag, startPoint x: 158, startPoint y: 69, endPoint x: 0, endPoint y: 69, distance: 158.3
click at [0, 69] on mat-sidenav-container "Firma Express Inicio Calendario SSS Instructivos Contacto OS Reportes Tablero d…" at bounding box center [275, 140] width 551 height 235
paste input "0-34339570-2"
type input "20-34339570-2"
click at [473, 69] on span "search Buscar afiliado" at bounding box center [455, 69] width 55 height 7
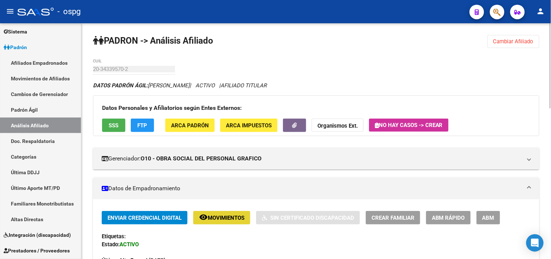
click at [242, 222] on button "remove_red_eye Movimientos" at bounding box center [221, 217] width 57 height 13
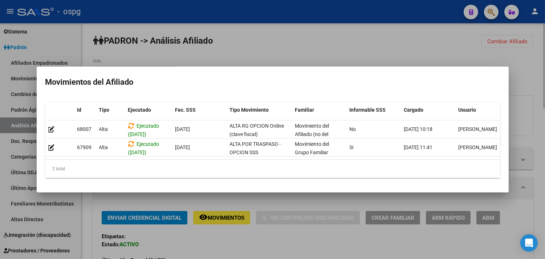
click at [353, 242] on div at bounding box center [272, 129] width 545 height 259
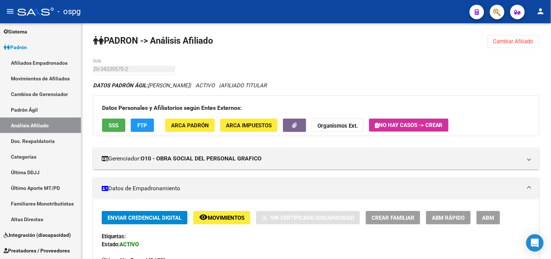
click at [494, 217] on span "ABM" at bounding box center [488, 217] width 12 height 7
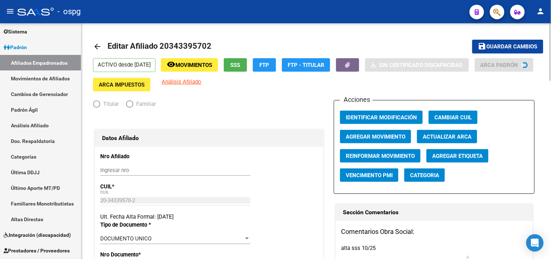
radio input "true"
type input "30-58473681-6"
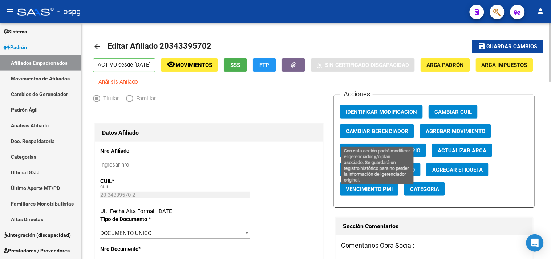
click at [395, 134] on span "Cambiar Gerenciador" at bounding box center [377, 131] width 62 height 7
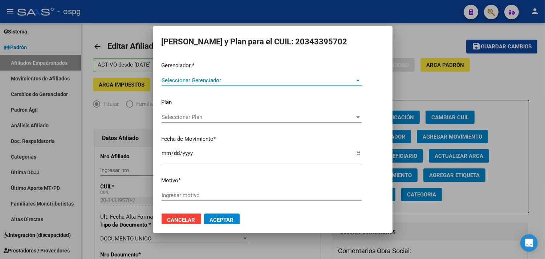
click at [243, 82] on span "Seleccionar Gerenciador" at bounding box center [259, 80] width 194 height 7
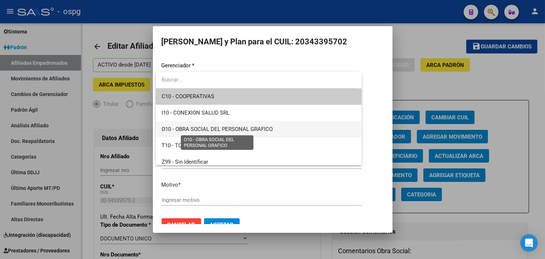
click at [196, 126] on span "O10 - OBRA SOCIAL DEL PERSONAL GRAFICO" at bounding box center [217, 129] width 111 height 7
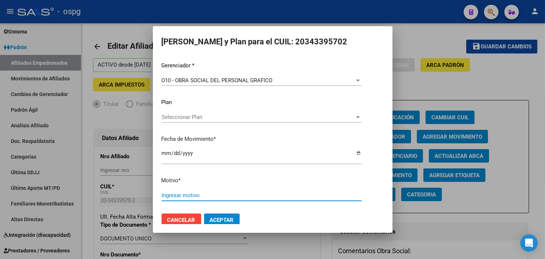
click at [202, 197] on input "Ingresar motivo" at bounding box center [262, 195] width 200 height 7
type input "af"
click at [229, 214] on button "Aceptar" at bounding box center [222, 219] width 36 height 13
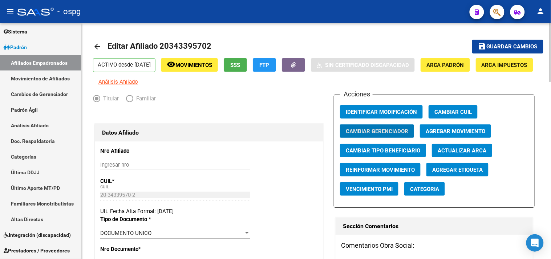
click at [95, 49] on mat-icon "arrow_back" at bounding box center [97, 46] width 9 height 9
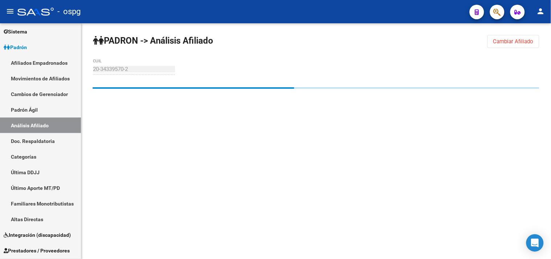
drag, startPoint x: 513, startPoint y: 41, endPoint x: 144, endPoint y: 68, distance: 370.0
click at [512, 41] on span "Cambiar Afiliado" at bounding box center [513, 41] width 40 height 7
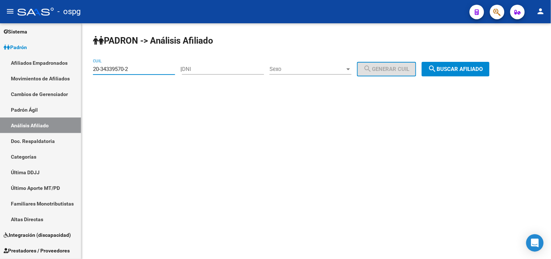
drag, startPoint x: 135, startPoint y: 70, endPoint x: 166, endPoint y: 65, distance: 30.9
click at [48, 70] on mat-sidenav-container "Firma Express Inicio Calendario SSS Instructivos Contacto OS Reportes Tablero d…" at bounding box center [275, 140] width 551 height 235
paste input "3907963-4"
type input "20-33907963-4"
drag, startPoint x: 457, startPoint y: 75, endPoint x: 415, endPoint y: 72, distance: 42.2
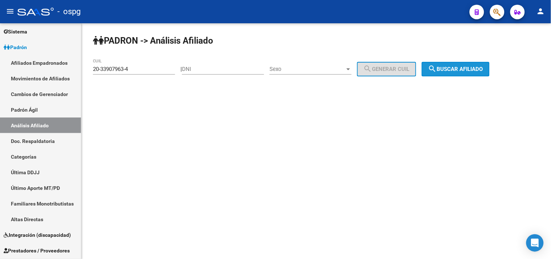
click at [454, 76] on button "search Buscar afiliado" at bounding box center [456, 69] width 68 height 15
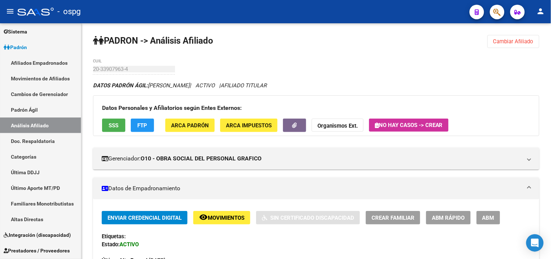
click at [494, 217] on button "ABM" at bounding box center [488, 217] width 24 height 13
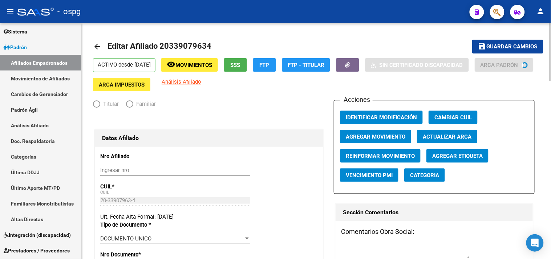
radio input "true"
type input "30-63134618-5"
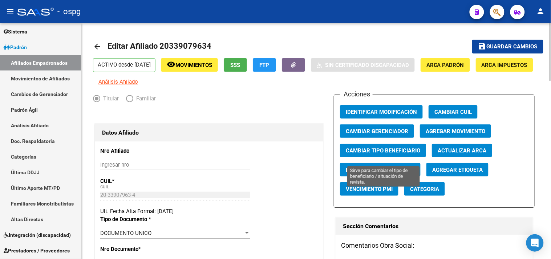
click at [403, 157] on button "Cambiar Tipo Beneficiario" at bounding box center [383, 149] width 86 height 13
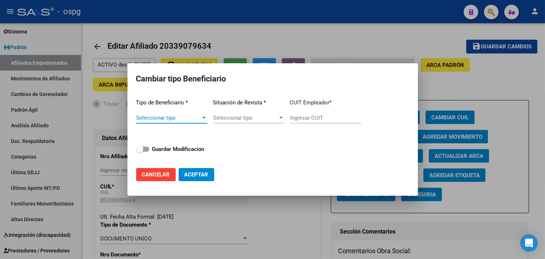
click at [183, 119] on span "Seleccionar tipo" at bounding box center [168, 117] width 65 height 7
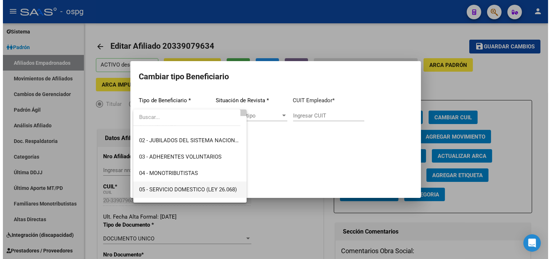
scroll to position [40, 0]
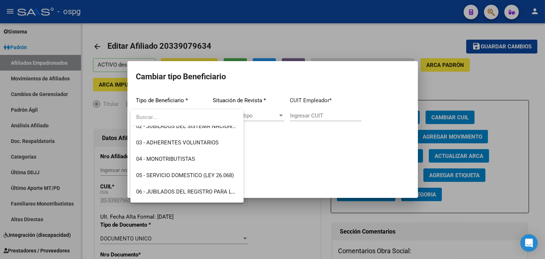
click at [289, 42] on div at bounding box center [272, 129] width 545 height 259
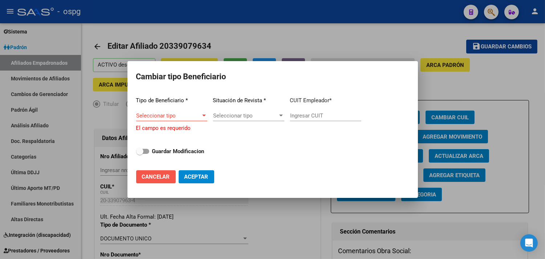
click at [149, 177] on span "Cancelar" at bounding box center [156, 176] width 28 height 7
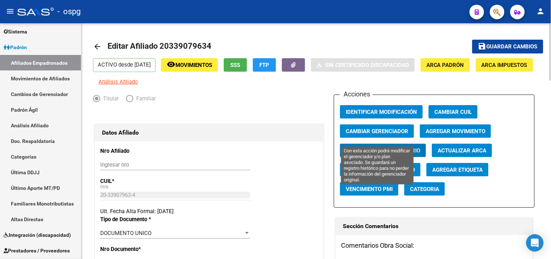
click at [394, 134] on span "Cambiar Gerenciador" at bounding box center [377, 131] width 62 height 7
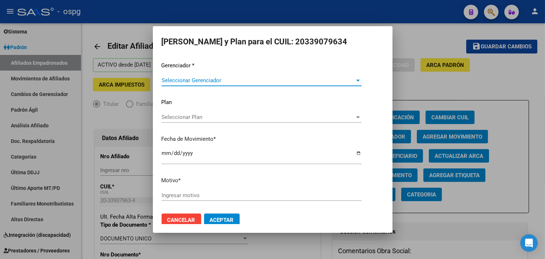
click at [240, 80] on span "Seleccionar Gerenciador" at bounding box center [259, 80] width 194 height 7
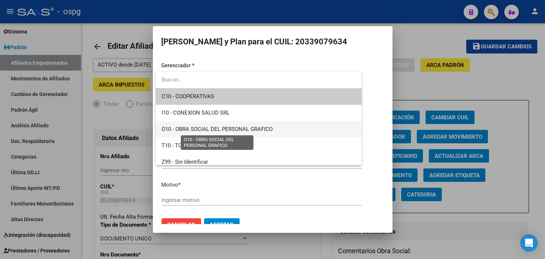
click at [208, 128] on span "O10 - OBRA SOCIAL DEL PERSONAL GRAFICO" at bounding box center [217, 129] width 111 height 7
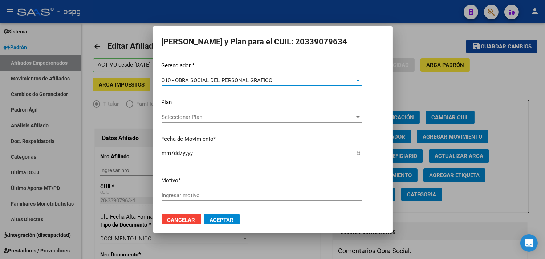
click at [197, 195] on input "Ingresar motivo" at bounding box center [262, 195] width 200 height 7
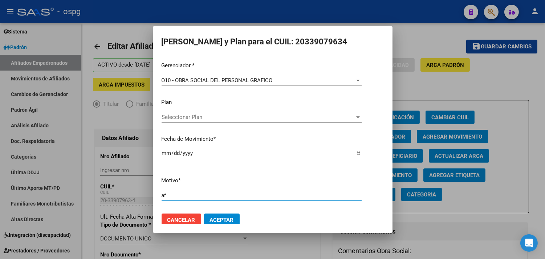
type input "af"
click at [218, 215] on button "Aceptar" at bounding box center [222, 219] width 36 height 13
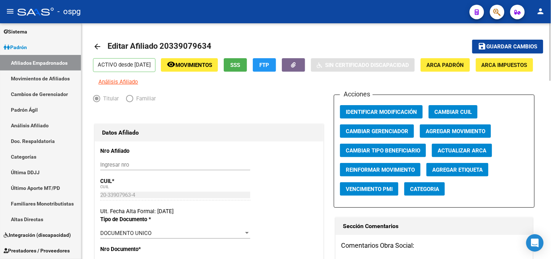
click at [98, 46] on mat-icon "arrow_back" at bounding box center [97, 46] width 9 height 9
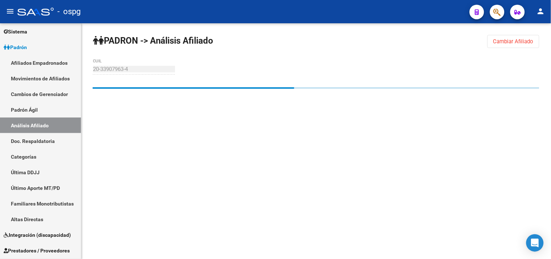
drag, startPoint x: 519, startPoint y: 42, endPoint x: 353, endPoint y: 52, distance: 166.3
click at [516, 42] on span "Cambiar Afiliado" at bounding box center [513, 41] width 40 height 7
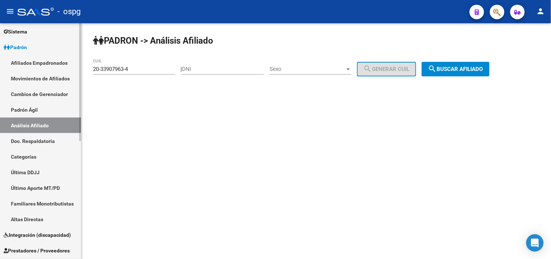
drag, startPoint x: 144, startPoint y: 73, endPoint x: 61, endPoint y: 71, distance: 83.2
click at [44, 73] on mat-sidenav-container "Firma Express Inicio Calendario SSS Instructivos Contacto OS Reportes Tablero d…" at bounding box center [275, 140] width 551 height 235
click at [162, 80] on div "20-33907963-4 CUIL" at bounding box center [134, 70] width 82 height 23
drag, startPoint x: 149, startPoint y: 66, endPoint x: 50, endPoint y: 70, distance: 99.6
click at [52, 70] on mat-sidenav-container "Firma Express Inicio Calendario SSS Instructivos Contacto OS Reportes Tablero d…" at bounding box center [275, 140] width 551 height 235
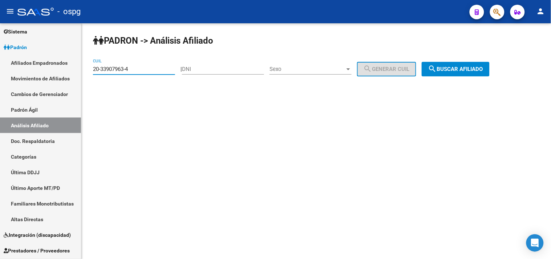
paste input "7-47758359-3"
type input "27-47758359-3"
click at [475, 72] on span "search Buscar afiliado" at bounding box center [455, 69] width 55 height 7
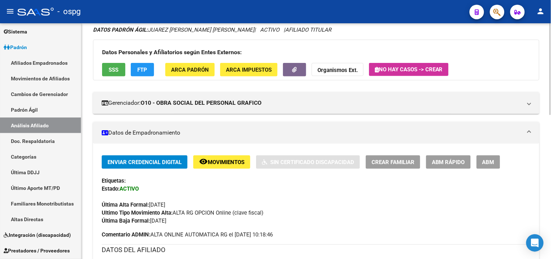
scroll to position [81, 0]
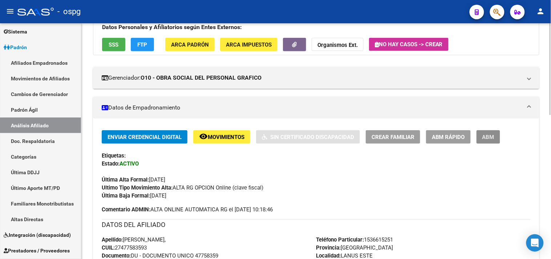
click at [494, 140] on span "ABM" at bounding box center [488, 137] width 12 height 7
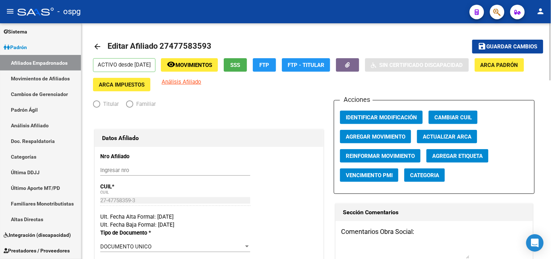
radio input "true"
type input "30-65493641-9"
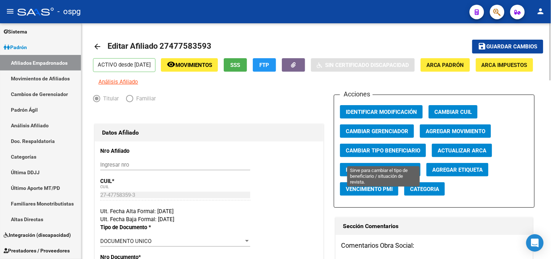
click at [382, 154] on span "Cambiar Tipo Beneficiario" at bounding box center [383, 150] width 74 height 7
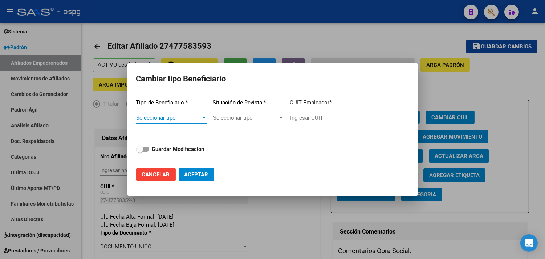
click at [154, 173] on button "Cancelar" at bounding box center [156, 174] width 40 height 13
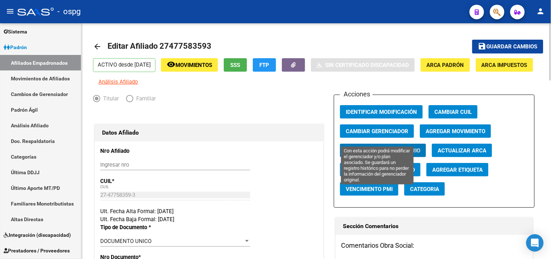
click at [369, 134] on span "Cambiar Gerenciador" at bounding box center [377, 131] width 62 height 7
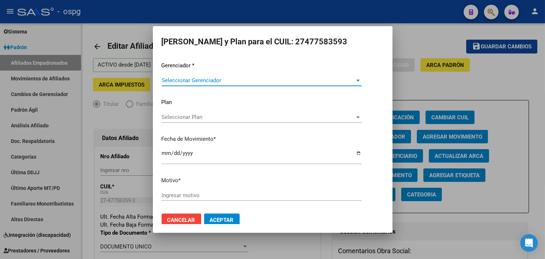
click at [291, 78] on span "Seleccionar Gerenciador" at bounding box center [259, 80] width 194 height 7
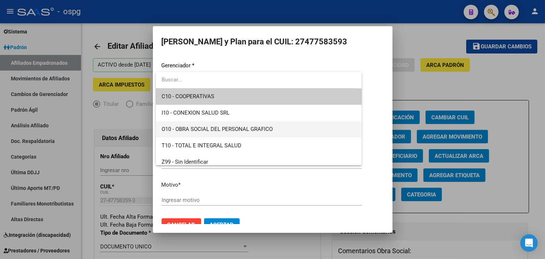
click at [227, 133] on span "O10 - OBRA SOCIAL DEL PERSONAL GRAFICO" at bounding box center [259, 129] width 195 height 16
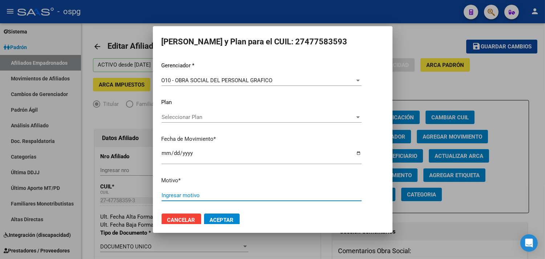
click at [197, 194] on input "Ingresar motivo" at bounding box center [262, 195] width 200 height 7
type input "af"
click at [223, 226] on mat-dialog-container "[PERSON_NAME] y Plan para el CUIL: 27477583593 Gerenciador * O10 - OBRA SOCIAL …" at bounding box center [273, 129] width 240 height 207
click at [222, 219] on span "Aceptar" at bounding box center [222, 219] width 24 height 7
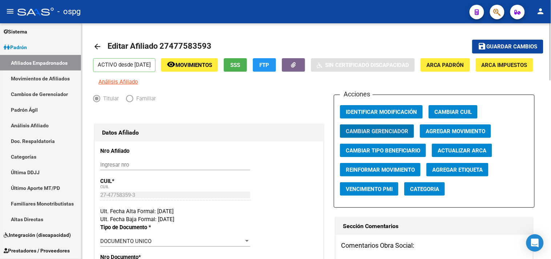
click at [99, 44] on mat-icon "arrow_back" at bounding box center [97, 46] width 9 height 9
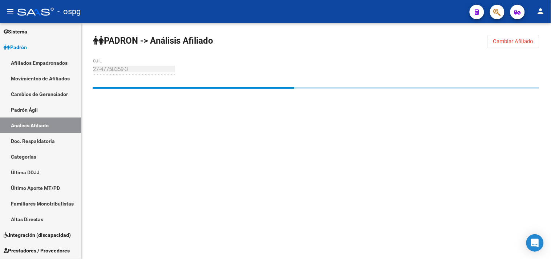
drag, startPoint x: 502, startPoint y: 42, endPoint x: 389, endPoint y: 59, distance: 113.5
click at [495, 45] on button "Cambiar Afiliado" at bounding box center [513, 41] width 52 height 13
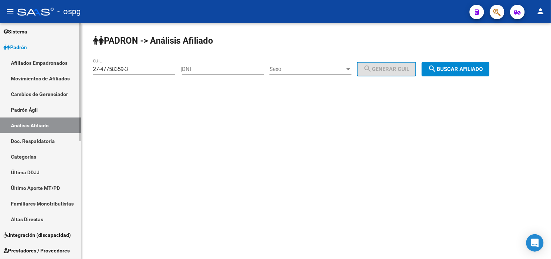
drag, startPoint x: 145, startPoint y: 73, endPoint x: 56, endPoint y: 64, distance: 90.2
click at [36, 64] on mat-sidenav-container "Firma Express Inicio Calendario SSS Instructivos Contacto OS Reportes Tablero d…" at bounding box center [275, 140] width 551 height 235
drag, startPoint x: 149, startPoint y: 88, endPoint x: 138, endPoint y: 73, distance: 18.4
click at [147, 86] on div "PADRON -> Análisis Afiliado 27-47758359-3 CUIL | DNI Sexo Sexo search Generar C…" at bounding box center [316, 61] width 470 height 76
drag, startPoint x: 141, startPoint y: 66, endPoint x: 33, endPoint y: 65, distance: 107.1
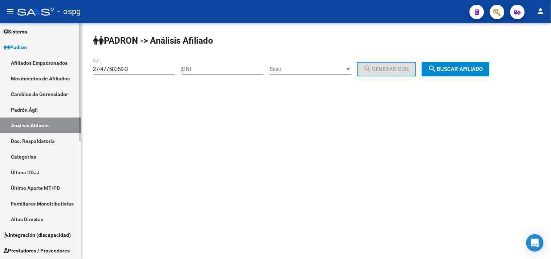
click at [33, 65] on mat-sidenav-container "Firma Express Inicio Calendario SSS Instructivos Contacto OS Reportes Tablero d…" at bounding box center [275, 140] width 551 height 235
paste input "0-35428868-1"
drag, startPoint x: 466, startPoint y: 70, endPoint x: 471, endPoint y: 76, distance: 7.2
click at [465, 70] on span "search Buscar afiliado" at bounding box center [455, 69] width 55 height 7
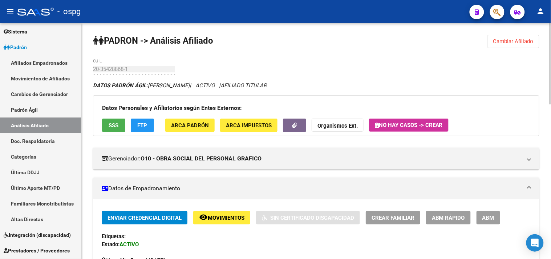
click at [336, 182] on mat-expansion-panel-header "Datos de Empadronamiento" at bounding box center [316, 188] width 446 height 22
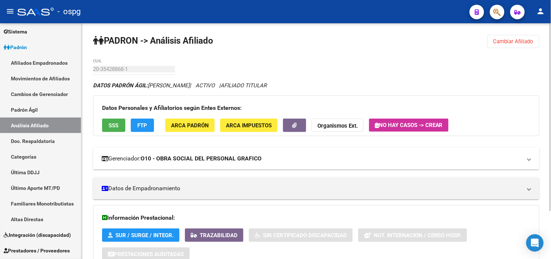
click at [348, 162] on mat-panel-title "Gerenciador: O10 - OBRA SOCIAL DEL PERSONAL GRAFICO" at bounding box center [312, 158] width 420 height 8
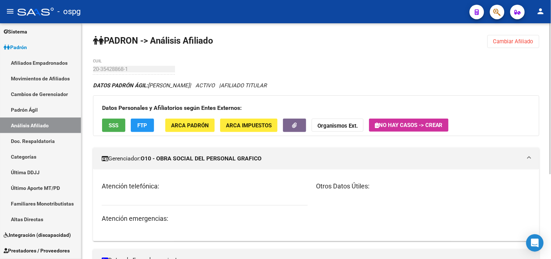
click at [348, 161] on mat-panel-title "Gerenciador: O10 - OBRA SOCIAL DEL PERSONAL GRAFICO" at bounding box center [312, 158] width 420 height 8
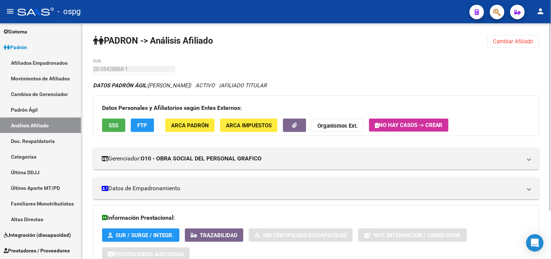
drag, startPoint x: 518, startPoint y: 44, endPoint x: 502, endPoint y: 42, distance: 15.3
click at [517, 44] on span "Cambiar Afiliado" at bounding box center [513, 41] width 40 height 7
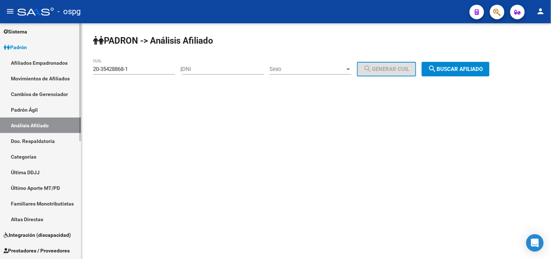
drag, startPoint x: 151, startPoint y: 69, endPoint x: 16, endPoint y: 66, distance: 135.9
click at [4, 69] on mat-sidenav-container "Firma Express Inicio Calendario SSS Instructivos Contacto OS Reportes Tablero d…" at bounding box center [275, 140] width 551 height 235
paste input "27379551"
click at [449, 72] on span "search Buscar afiliado" at bounding box center [455, 69] width 55 height 7
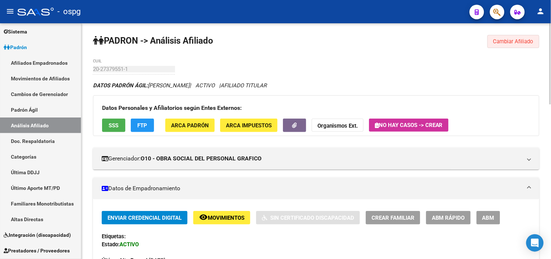
drag, startPoint x: 499, startPoint y: 44, endPoint x: 495, endPoint y: 44, distance: 4.0
click at [499, 44] on button "Cambiar Afiliado" at bounding box center [513, 41] width 52 height 13
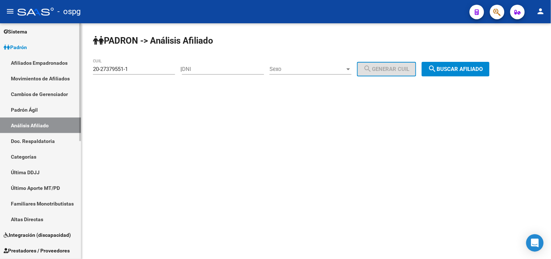
click at [29, 68] on mat-sidenav-container "Firma Express Inicio Calendario SSS Instructivos Contacto OS Reportes Tablero d…" at bounding box center [275, 140] width 551 height 235
paste input "3-27150515-9"
type input "23-27150515-9"
drag, startPoint x: 486, startPoint y: 71, endPoint x: 128, endPoint y: 99, distance: 359.2
click at [483, 71] on span "search Buscar afiliado" at bounding box center [455, 69] width 55 height 7
